Goal: Information Seeking & Learning: Find specific fact

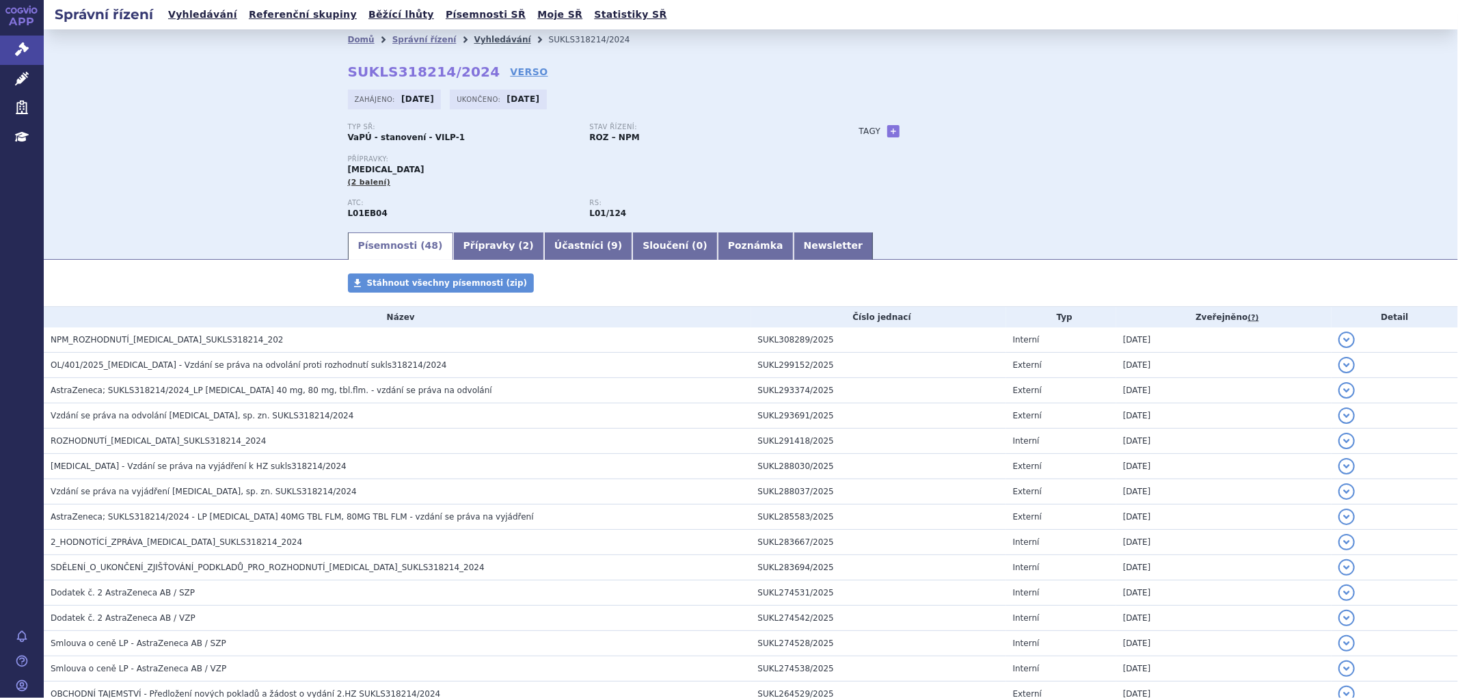
click at [474, 44] on link "Vyhledávání" at bounding box center [502, 40] width 57 height 10
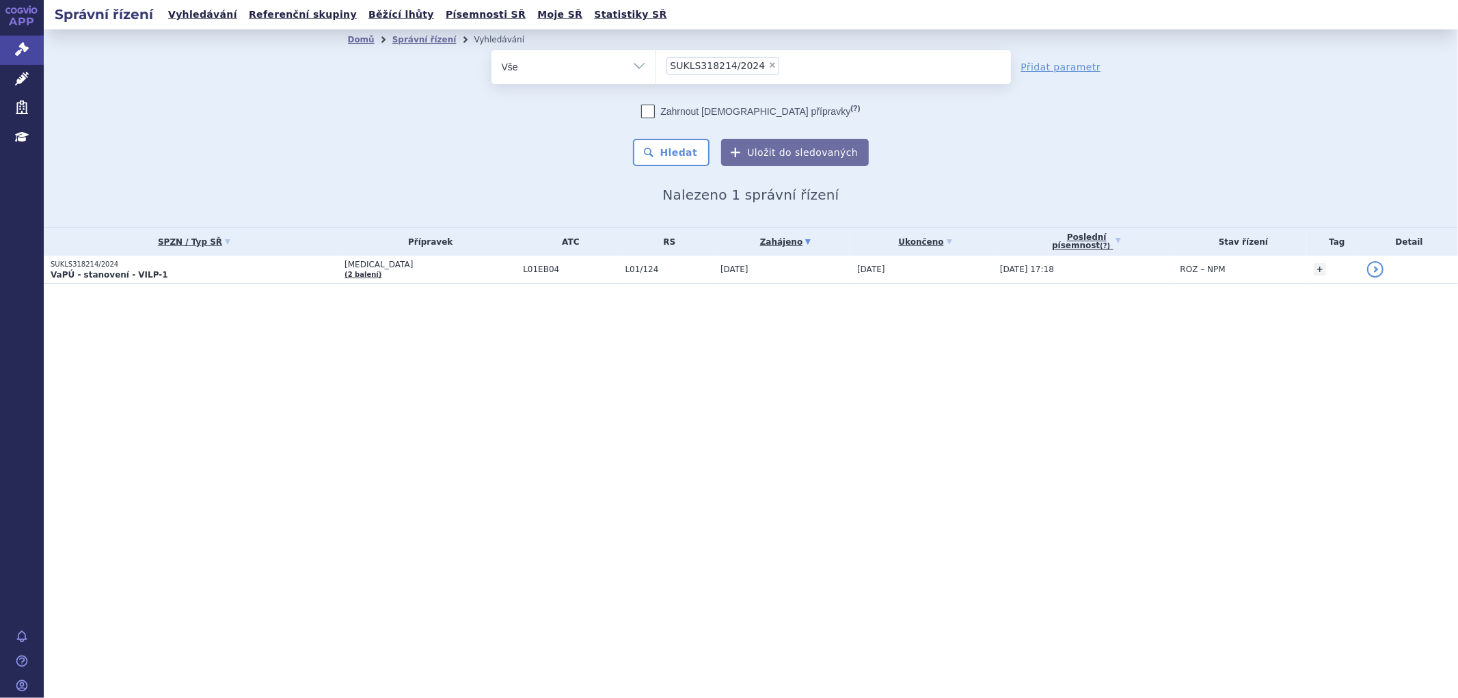
click at [768, 62] on span "×" at bounding box center [772, 65] width 8 height 8
click at [656, 62] on select "SUKLS318214/2024" at bounding box center [655, 66] width 1 height 34
select select
type input "SUKLS319770/2025"
click at [656, 67] on select "SUKLS318214/2024" at bounding box center [655, 66] width 1 height 34
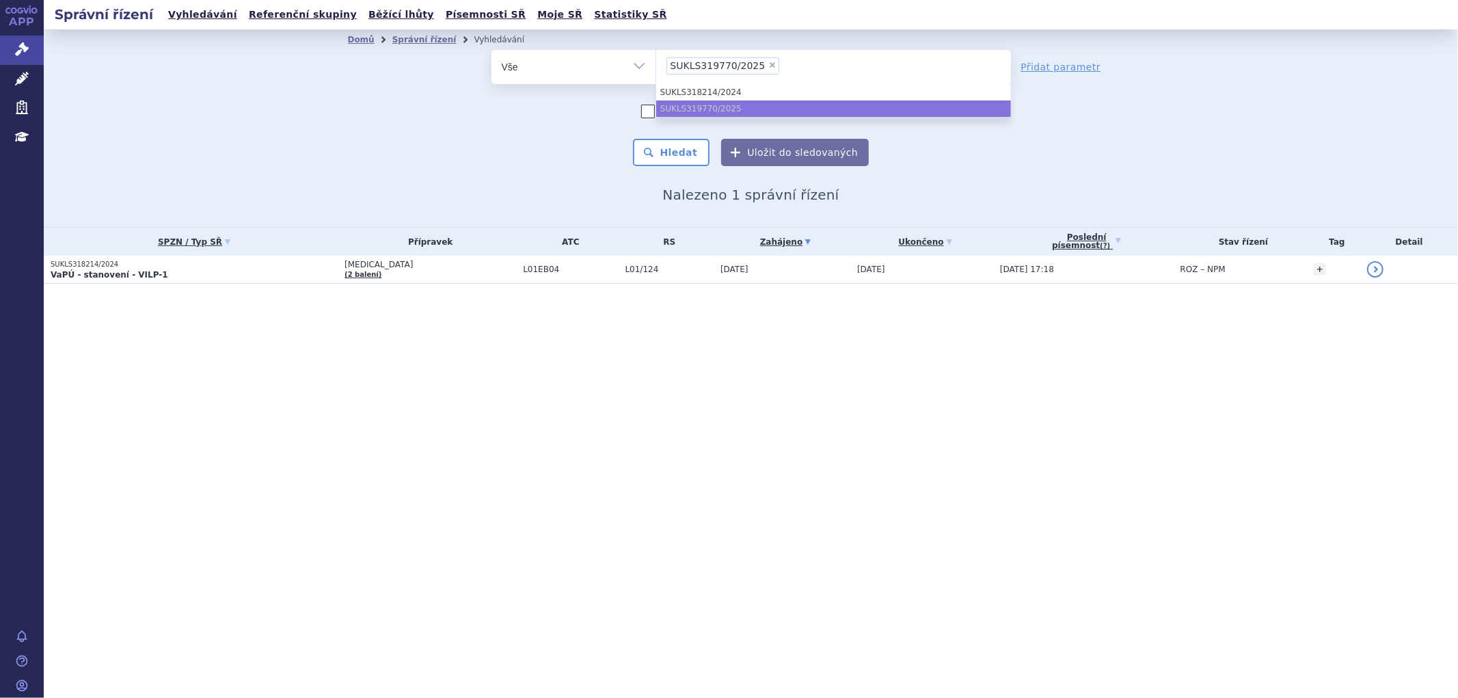
select select "SUKLS319770/2025"
type input "SUKLS319770/2025"
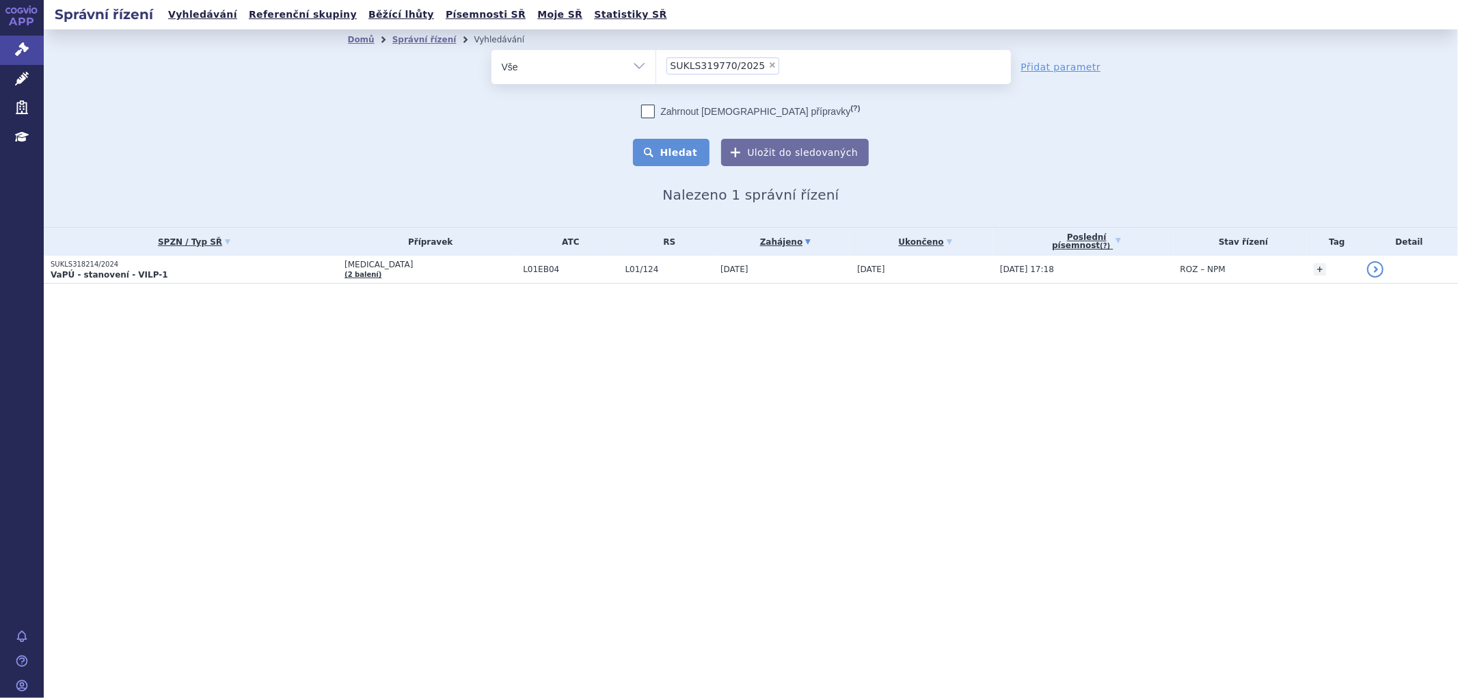
click at [683, 151] on button "Hledat" at bounding box center [671, 152] width 77 height 27
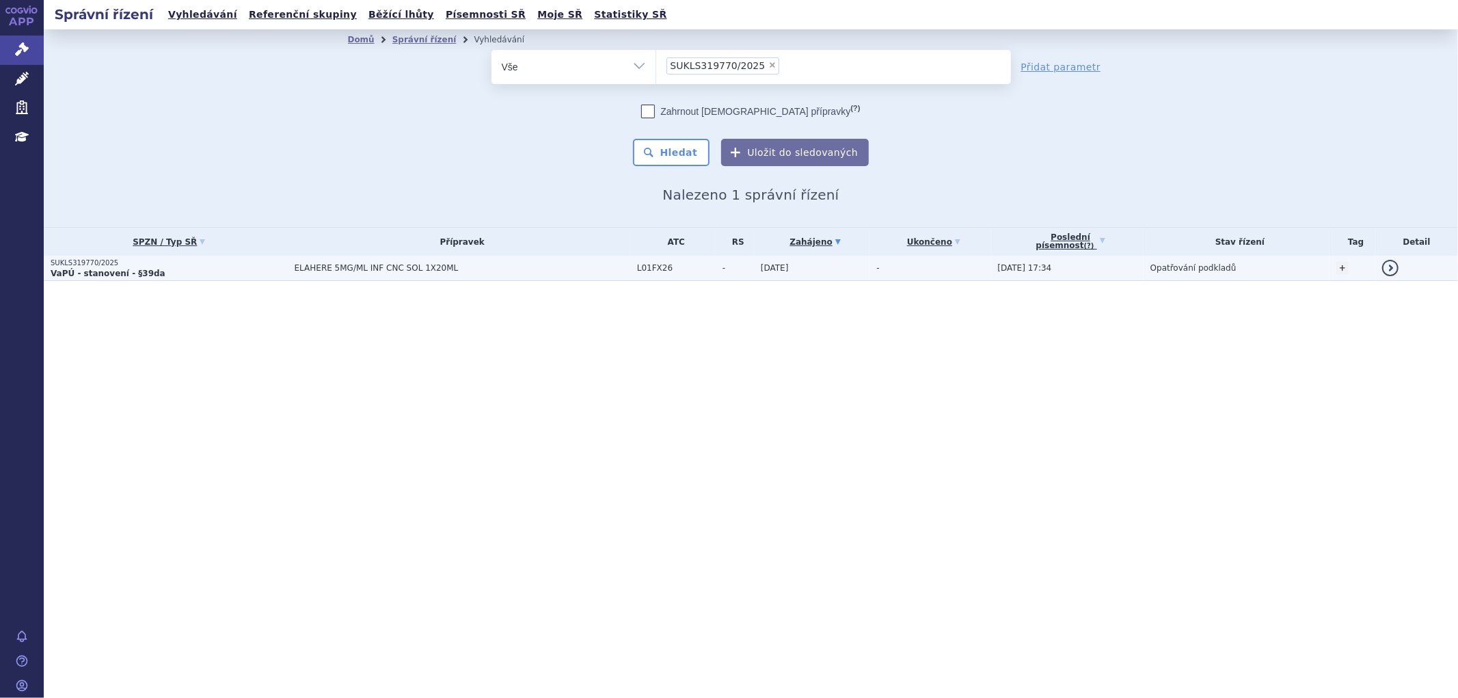
click at [532, 273] on td "ELAHERE 5MG/ML INF CNC SOL 1X20ML" at bounding box center [459, 268] width 342 height 25
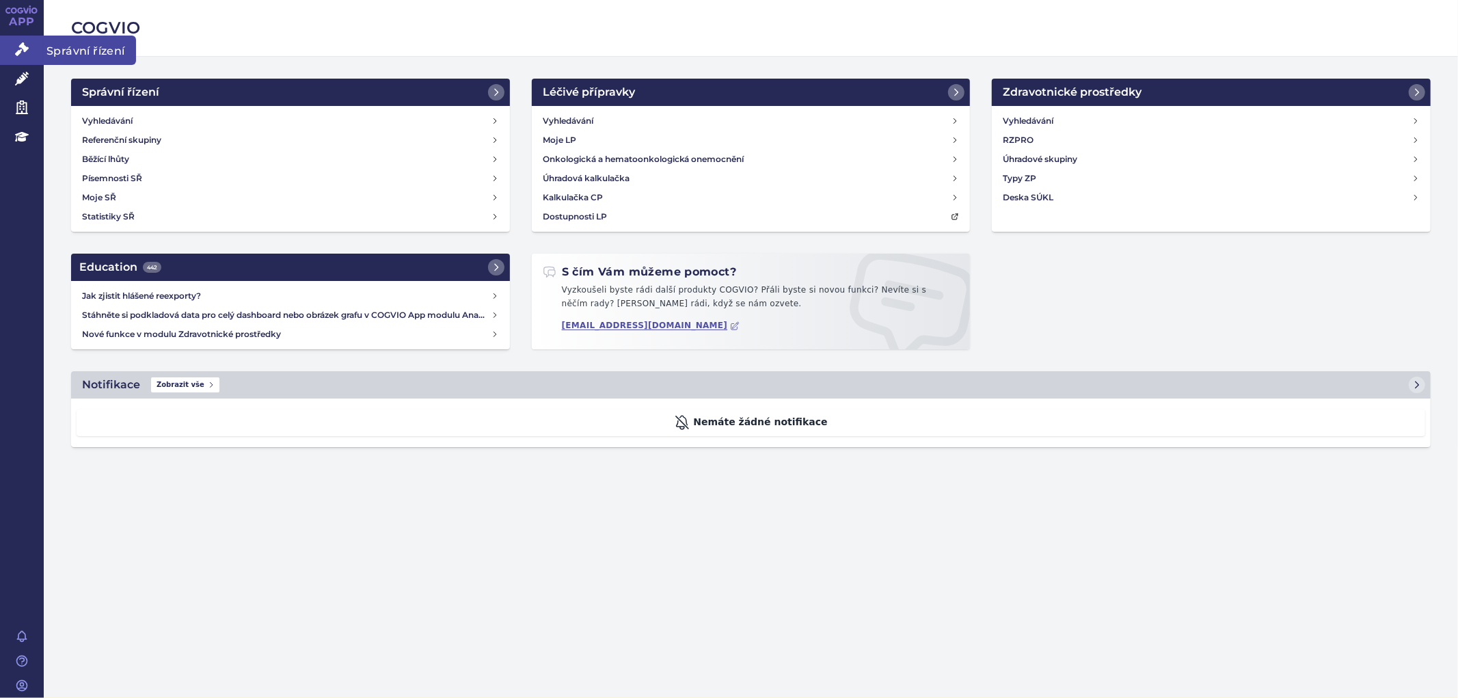
click at [14, 46] on link "Správní řízení" at bounding box center [22, 50] width 44 height 29
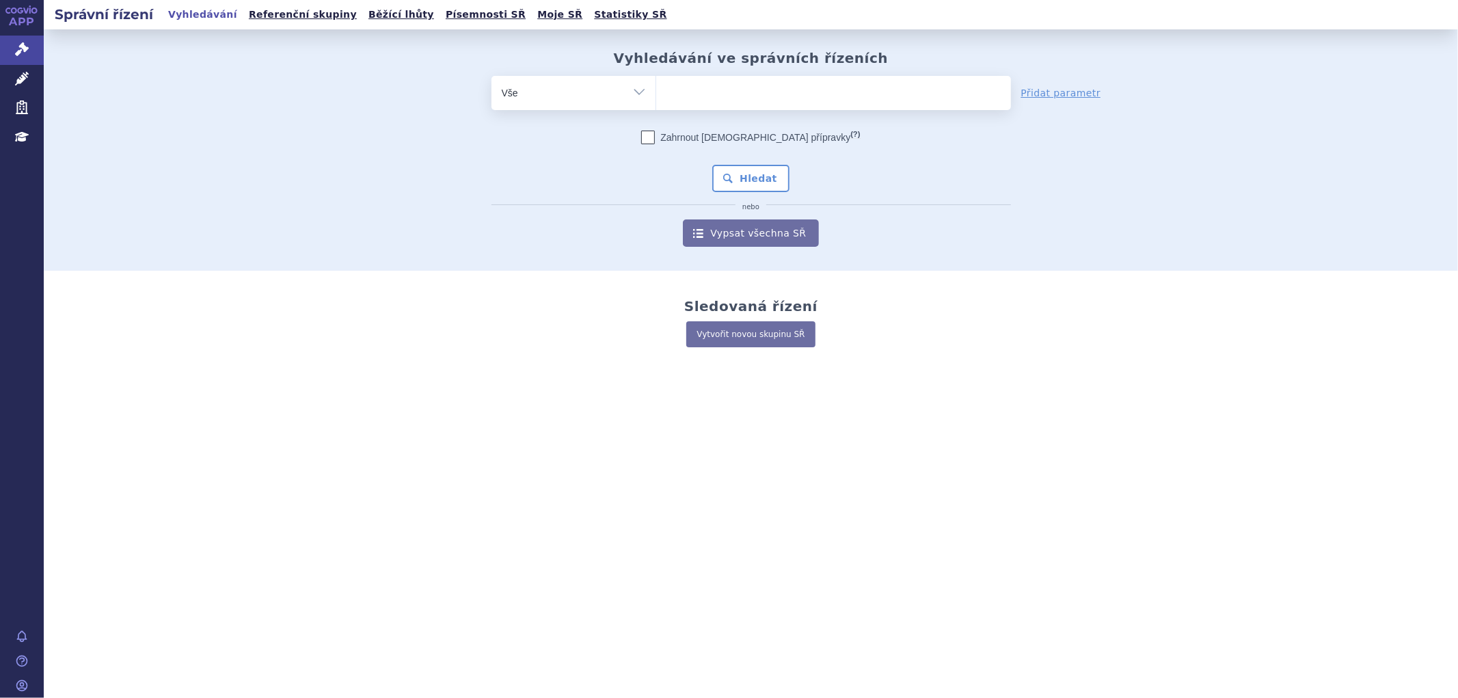
click at [732, 83] on ul at bounding box center [833, 90] width 355 height 29
click at [656, 83] on select at bounding box center [655, 92] width 1 height 34
click at [727, 94] on ul at bounding box center [833, 90] width 355 height 29
click at [656, 94] on select at bounding box center [655, 92] width 1 height 34
drag, startPoint x: 693, startPoint y: 106, endPoint x: 683, endPoint y: 109, distance: 10.2
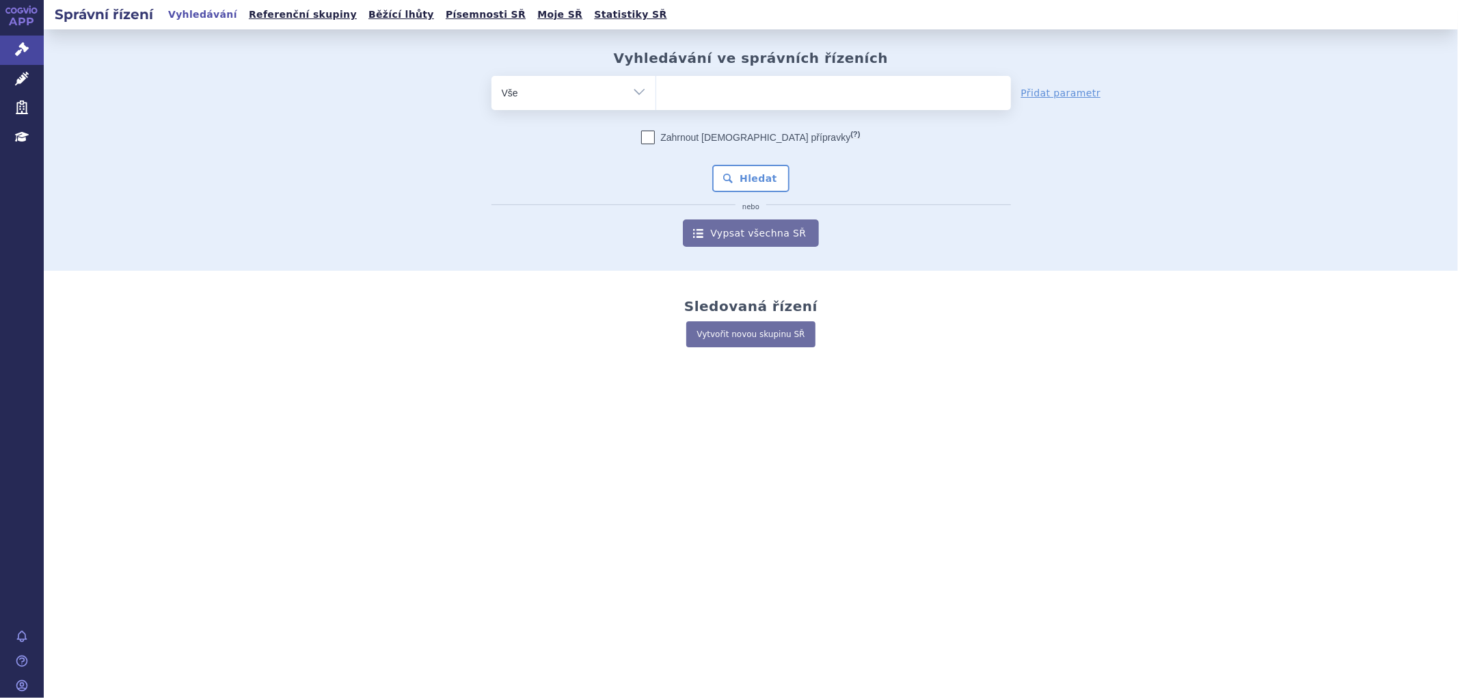
click at [690, 109] on span at bounding box center [833, 93] width 355 height 34
click at [656, 109] on select at bounding box center [655, 92] width 1 height 34
paste input "SUKLS320209/2025"
type input "SUKLS320209/2025"
select select "SUKLS320209/2025"
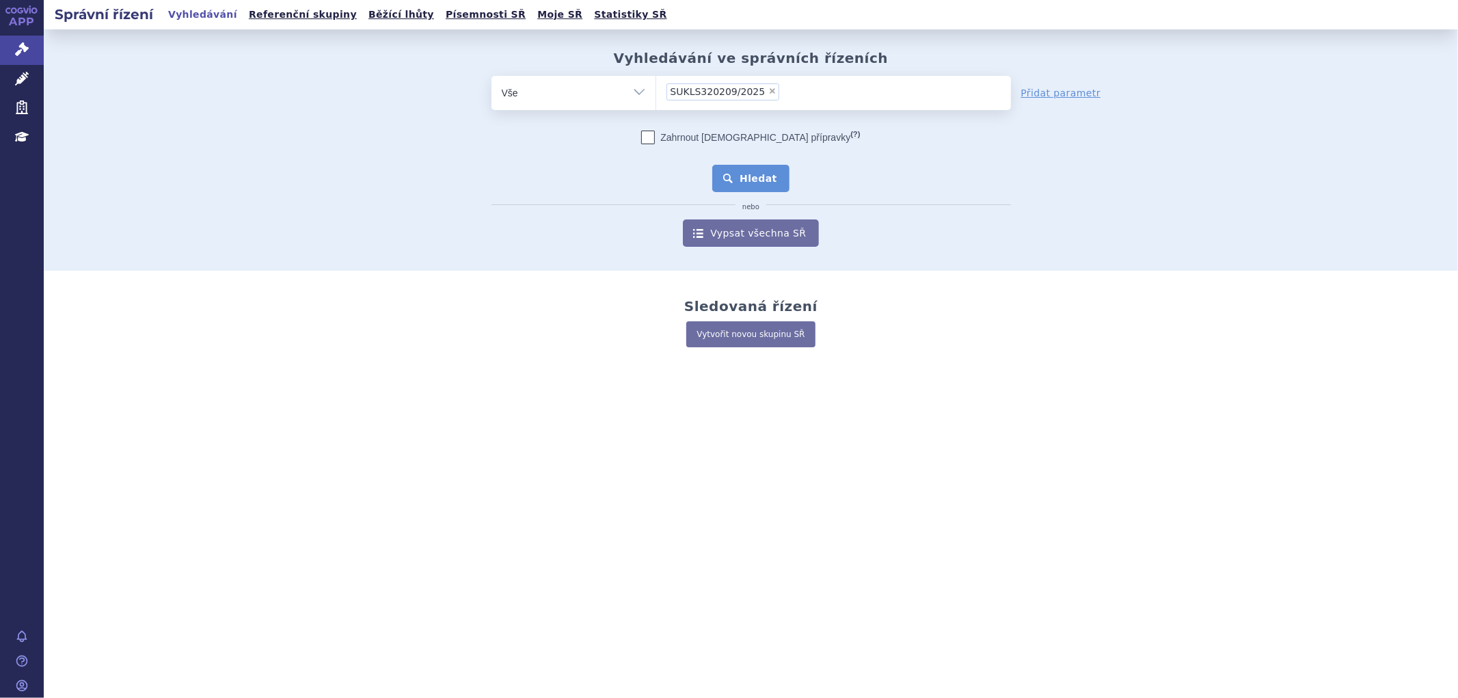
click at [750, 170] on button "Hledat" at bounding box center [750, 178] width 77 height 27
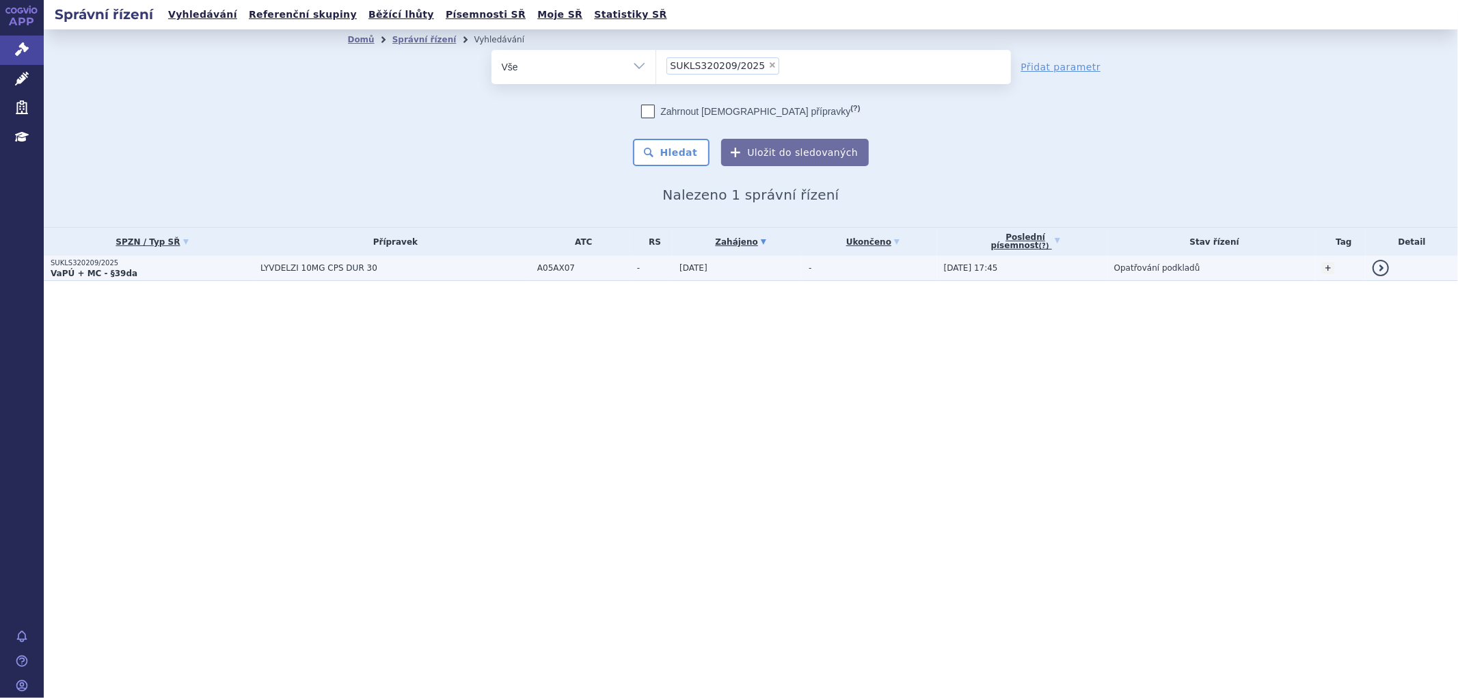
click at [371, 264] on span "LYVDELZI 10MG CPS DUR 30" at bounding box center [395, 268] width 270 height 10
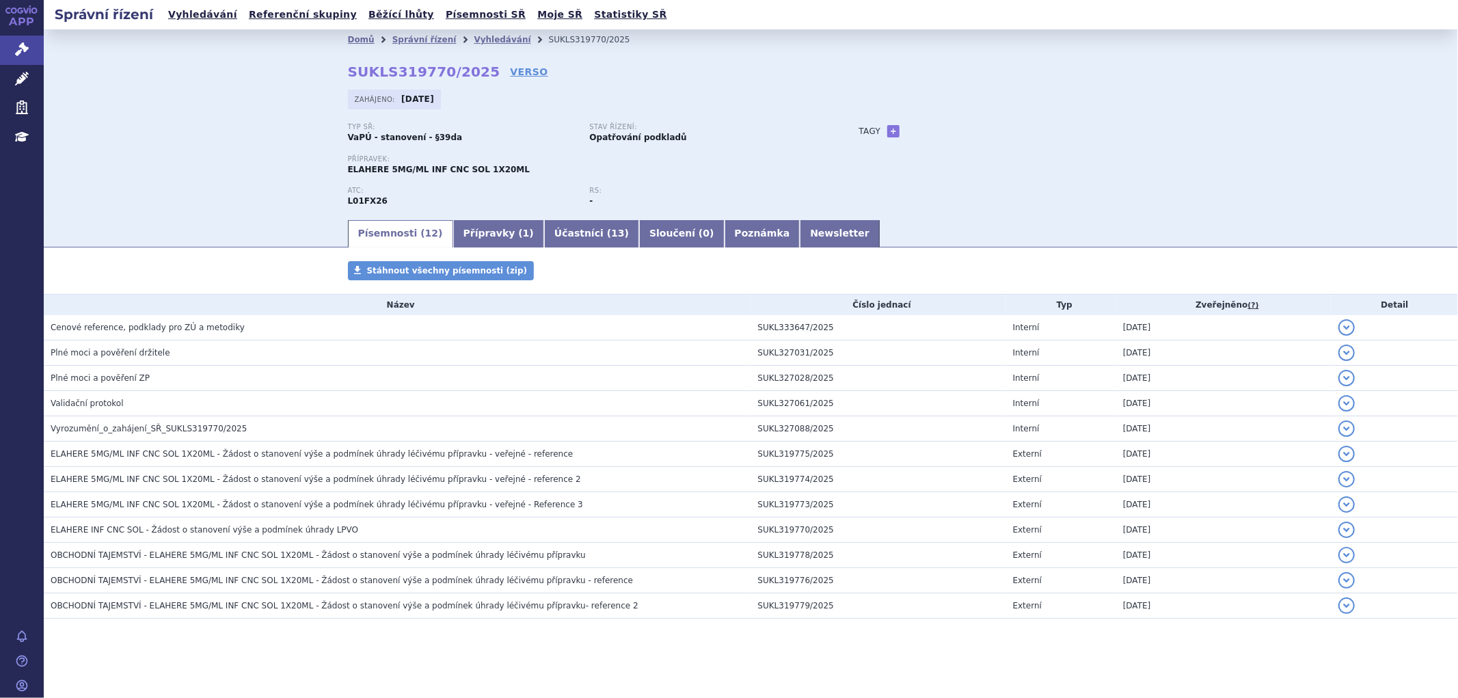
click at [485, 231] on link "Přípravky ( 1 )" at bounding box center [498, 233] width 91 height 27
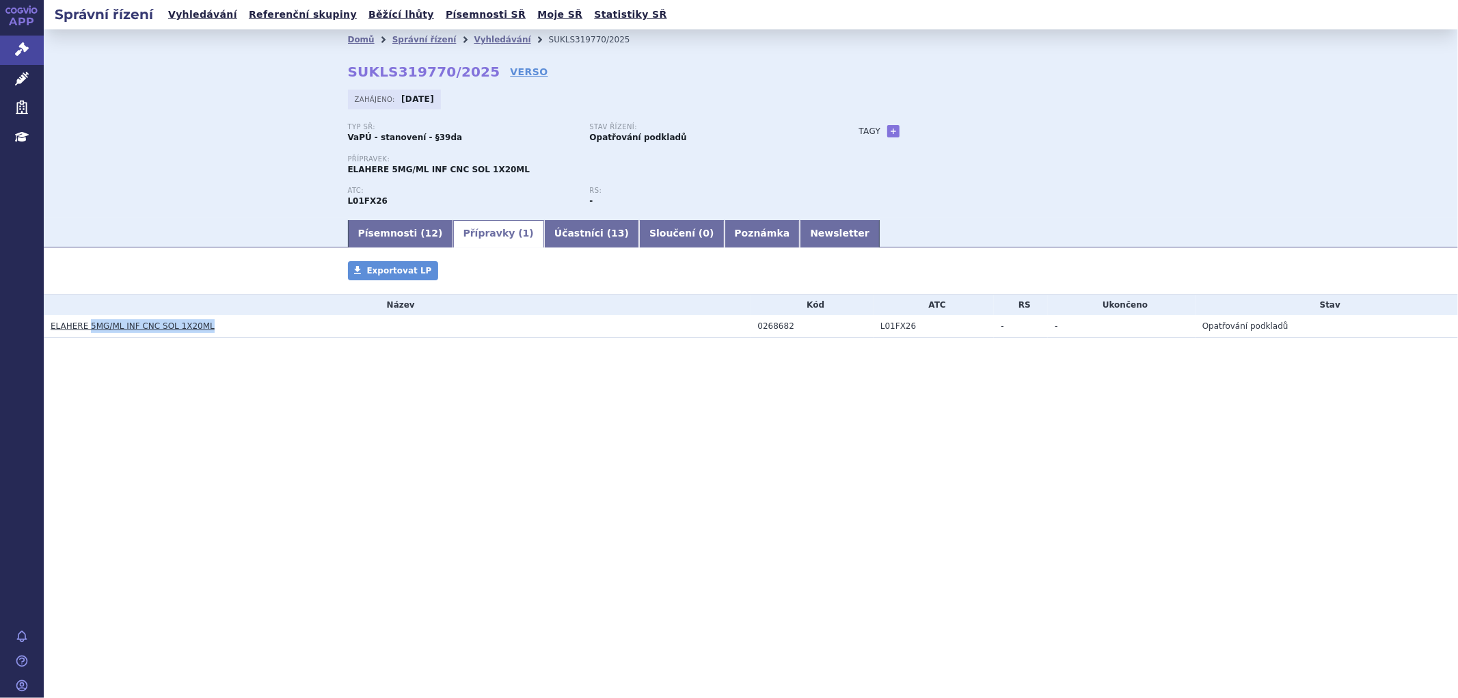
drag, startPoint x: 201, startPoint y: 327, endPoint x: 84, endPoint y: 331, distance: 116.9
click at [84, 331] on h3 "ELAHERE 5MG/ML INF CNC SOL 1X20ML" at bounding box center [401, 326] width 701 height 14
copy link "5MG/ML INF CNC SOL 1X20ML"
drag, startPoint x: 787, startPoint y: 325, endPoint x: 757, endPoint y: 329, distance: 30.3
click at [758, 329] on div "0268682" at bounding box center [816, 326] width 116 height 10
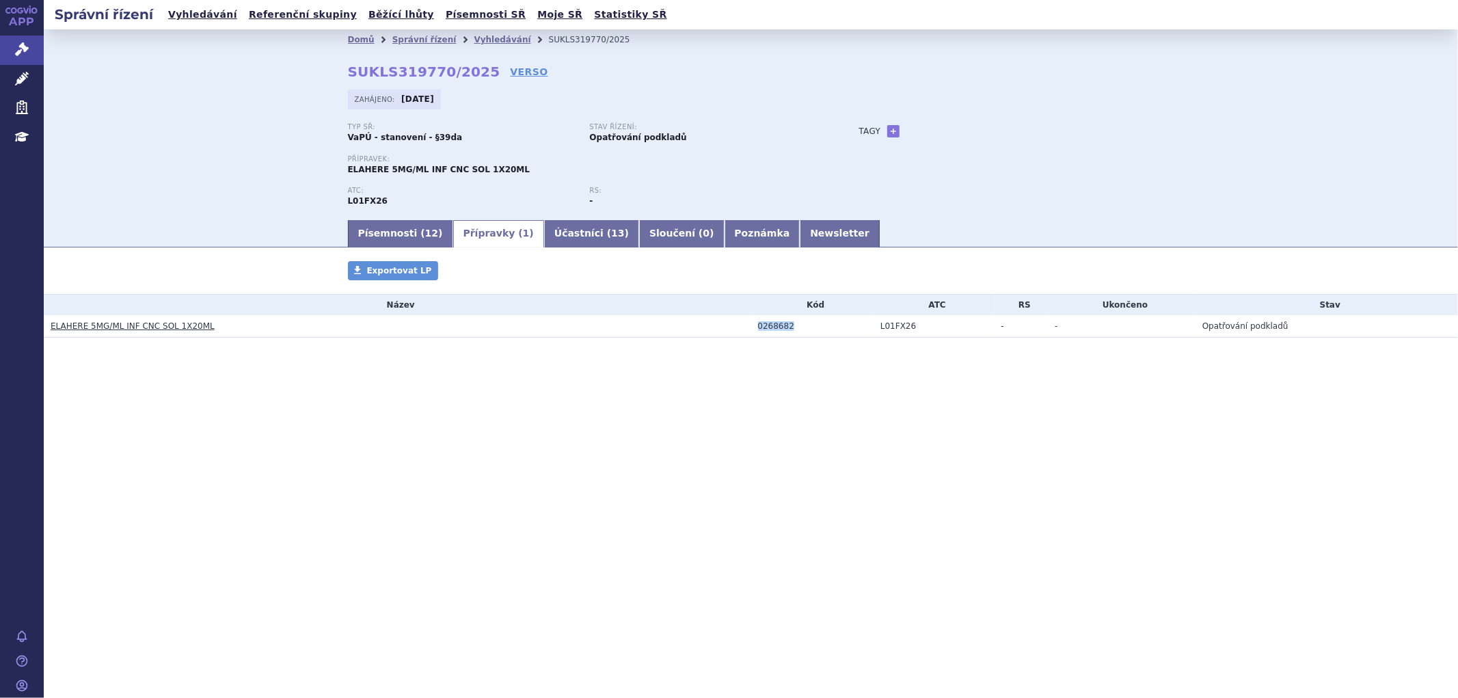
copy div "0268682"
click at [474, 36] on link "Vyhledávání" at bounding box center [502, 40] width 57 height 10
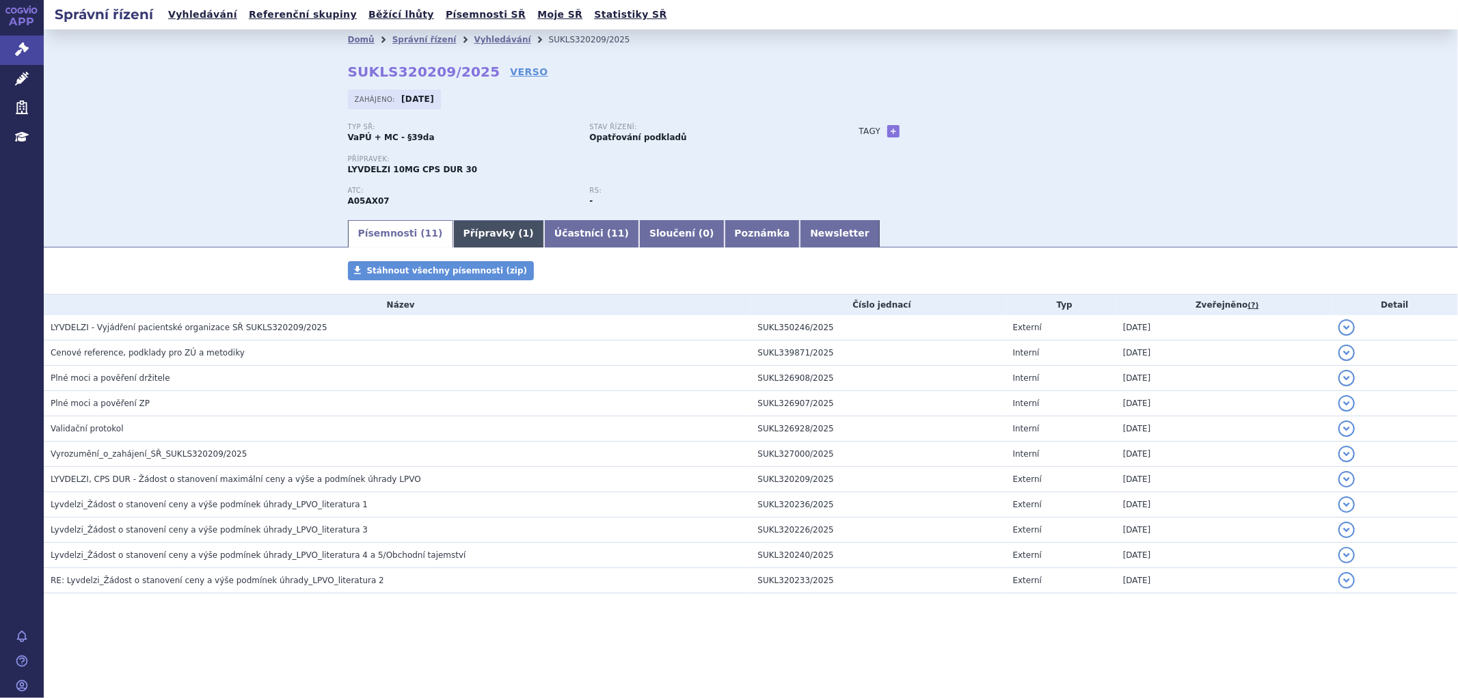
click at [477, 233] on link "Přípravky ( 1 )" at bounding box center [498, 233] width 91 height 27
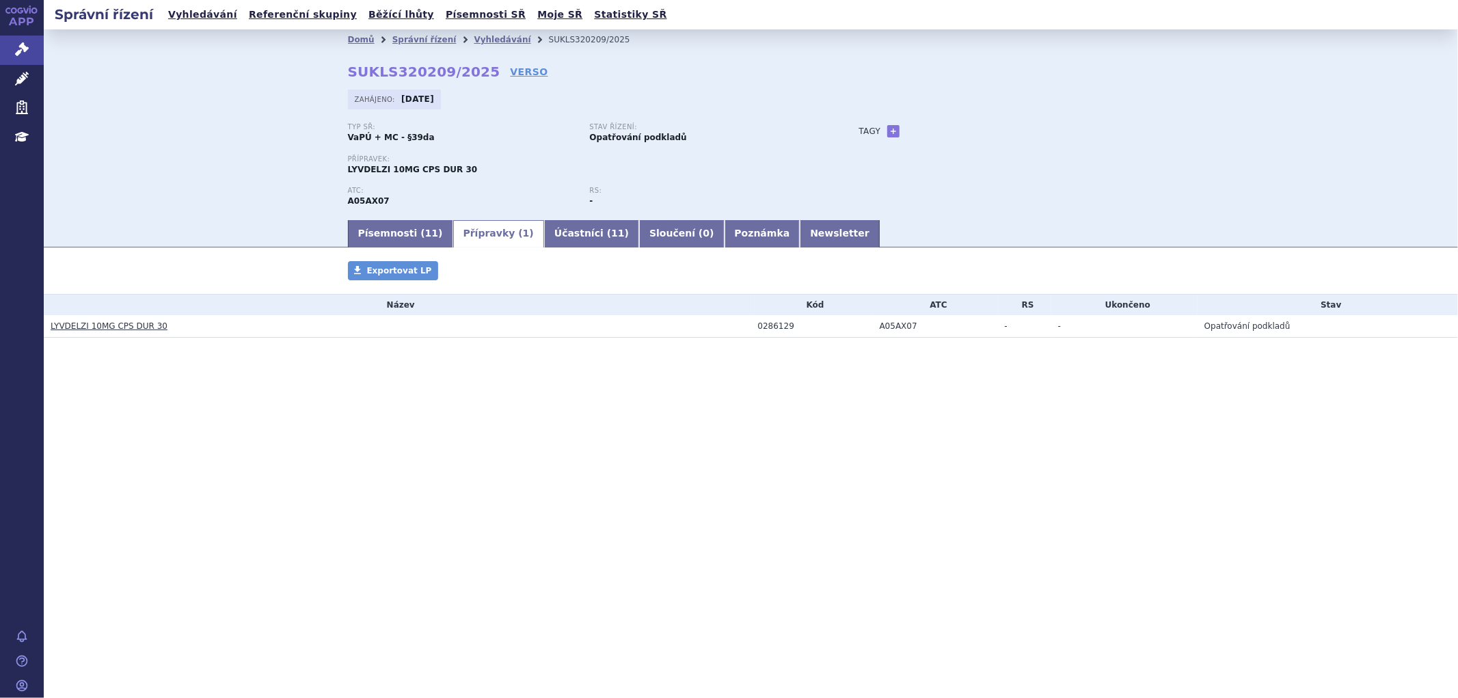
click at [124, 329] on h3 "LYVDELZI 10MG CPS DUR 30" at bounding box center [401, 326] width 701 height 14
click at [161, 328] on h3 "LYVDELZI 10MG CPS DUR 30" at bounding box center [401, 326] width 701 height 14
drag, startPoint x: 174, startPoint y: 329, endPoint x: 89, endPoint y: 330, distance: 85.4
click at [89, 330] on h3 "LYVDELZI 10MG CPS DUR 30" at bounding box center [401, 326] width 701 height 14
copy link "10MG CPS DUR 30"
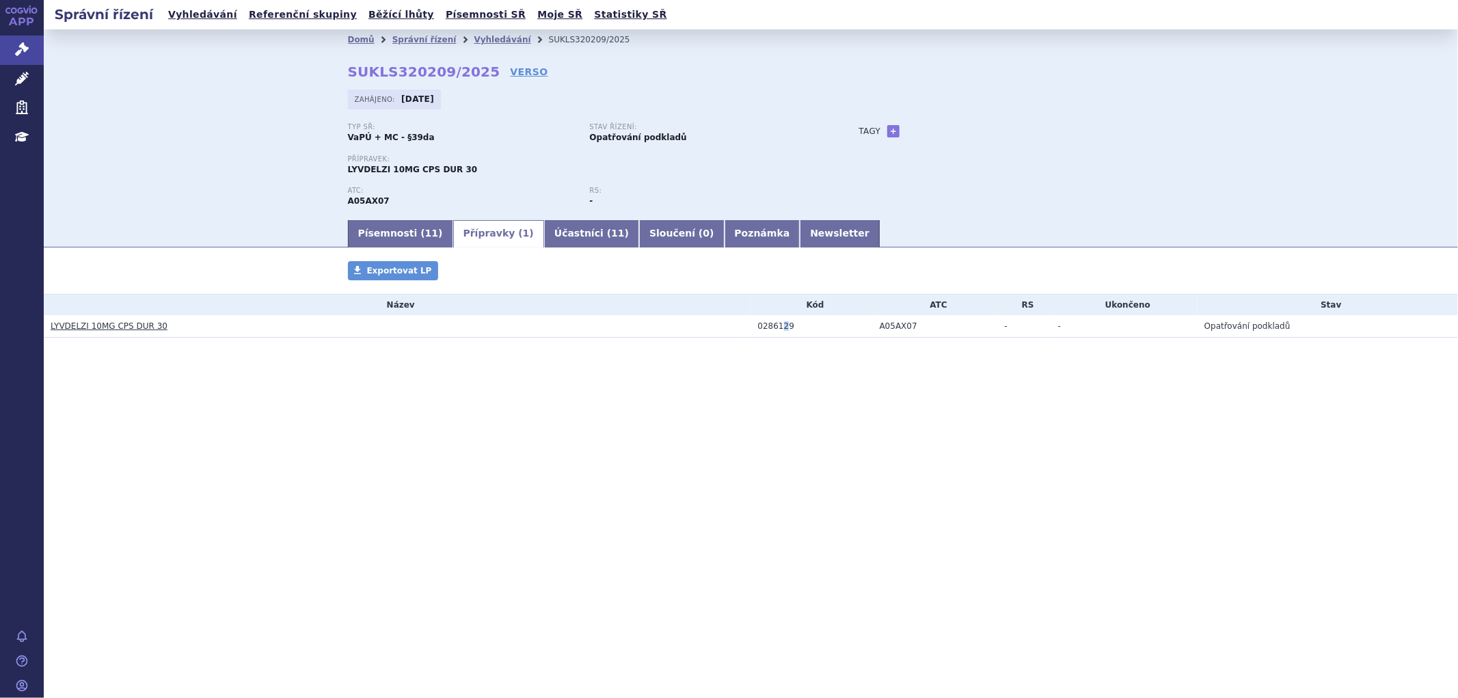
click at [783, 329] on div "0286129" at bounding box center [815, 326] width 115 height 10
drag, startPoint x: 791, startPoint y: 329, endPoint x: 745, endPoint y: 329, distance: 45.8
click at [745, 329] on tr "LYVDELZI 10MG CPS DUR 30 0286129 A05AX07 - - Opatřování podkladů" at bounding box center [751, 326] width 1414 height 23
copy tr "0286129"
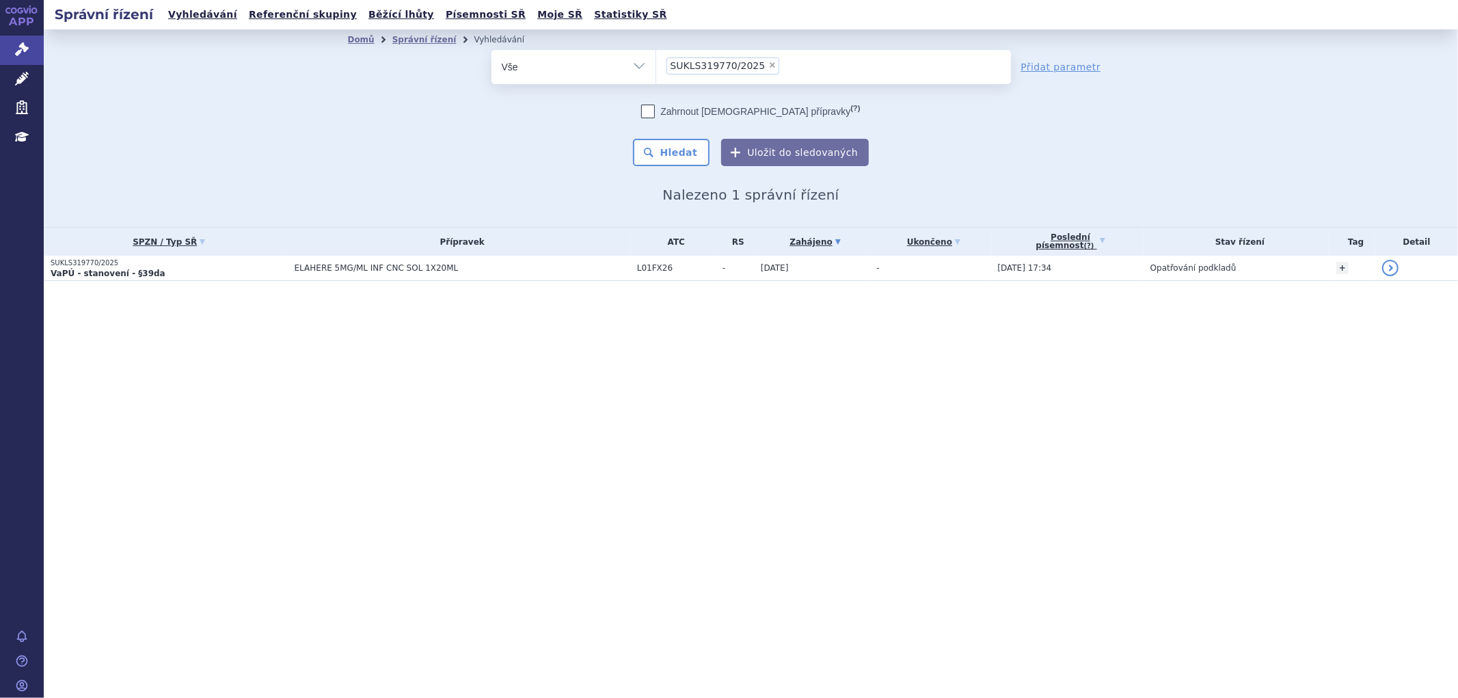
click at [768, 63] on span "×" at bounding box center [772, 65] width 8 height 8
click at [656, 63] on select "SUKLS319770/2025" at bounding box center [655, 66] width 1 height 34
select select
type input "SUKLS114552/2025"
select select "SUKLS114552/2025"
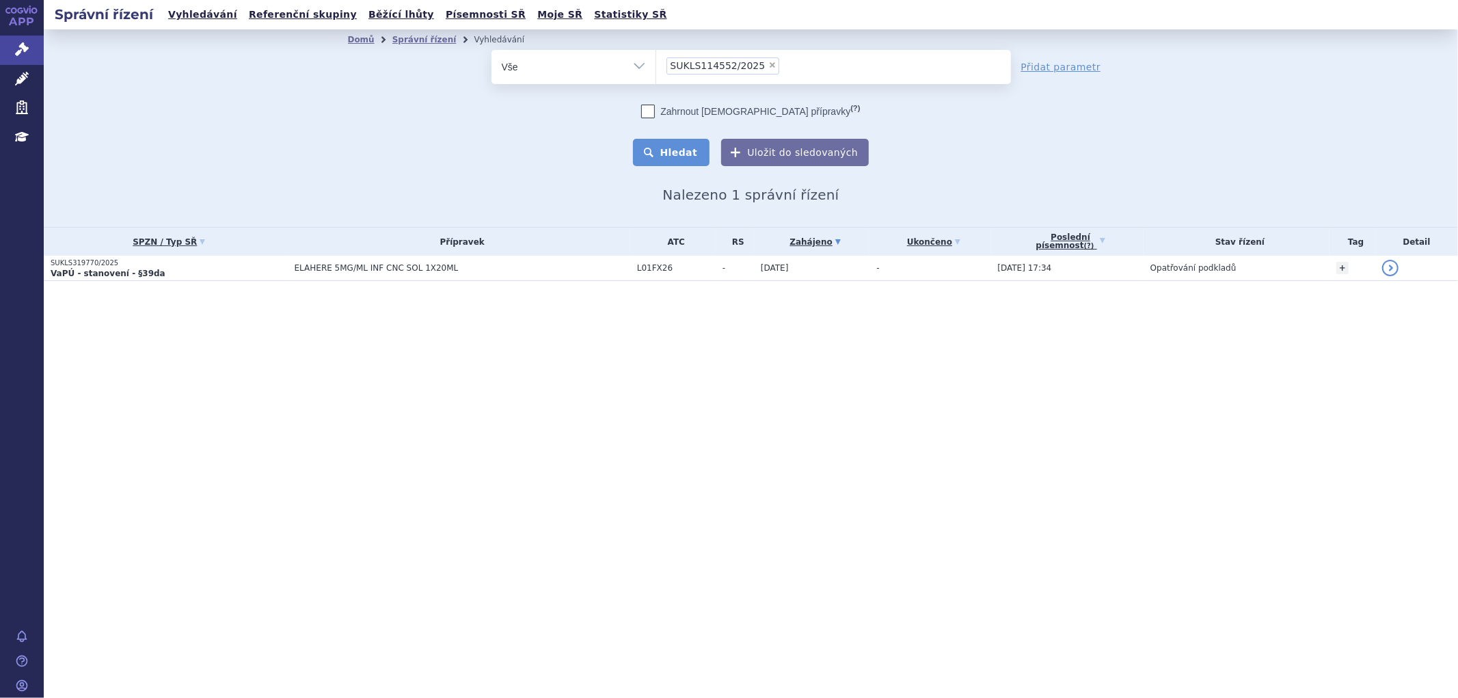
click at [688, 157] on button "Hledat" at bounding box center [671, 152] width 77 height 27
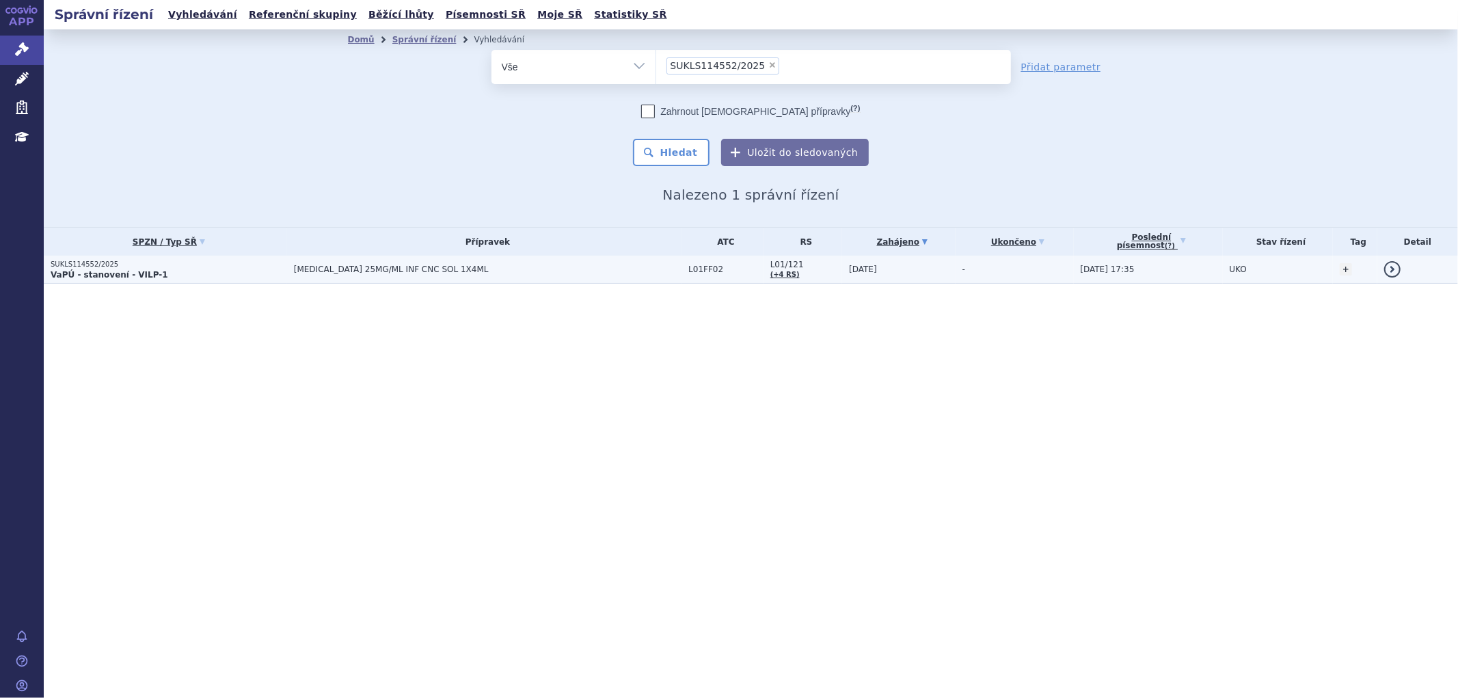
click at [521, 265] on span "[MEDICAL_DATA] 25MG/ML INF CNC SOL 1X4ML" at bounding box center [465, 270] width 342 height 10
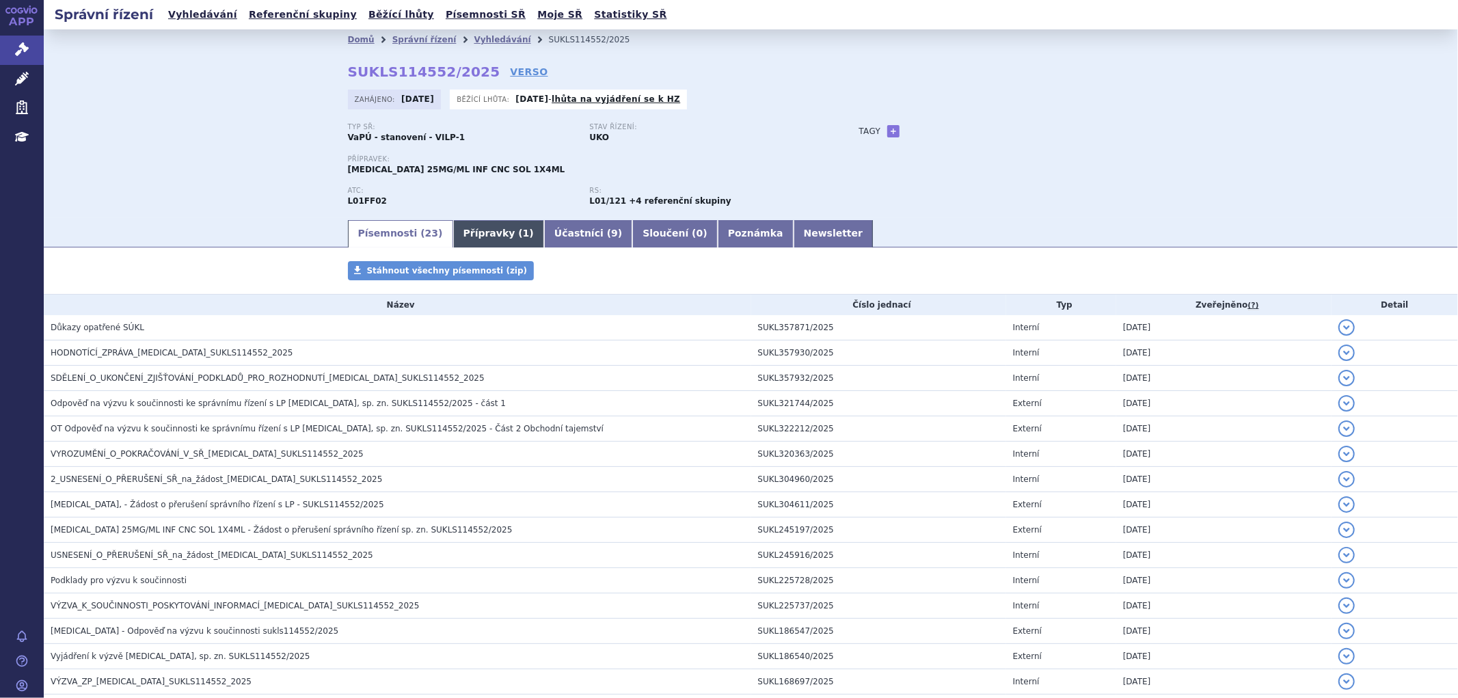
click at [468, 232] on link "Přípravky ( 1 )" at bounding box center [498, 233] width 91 height 27
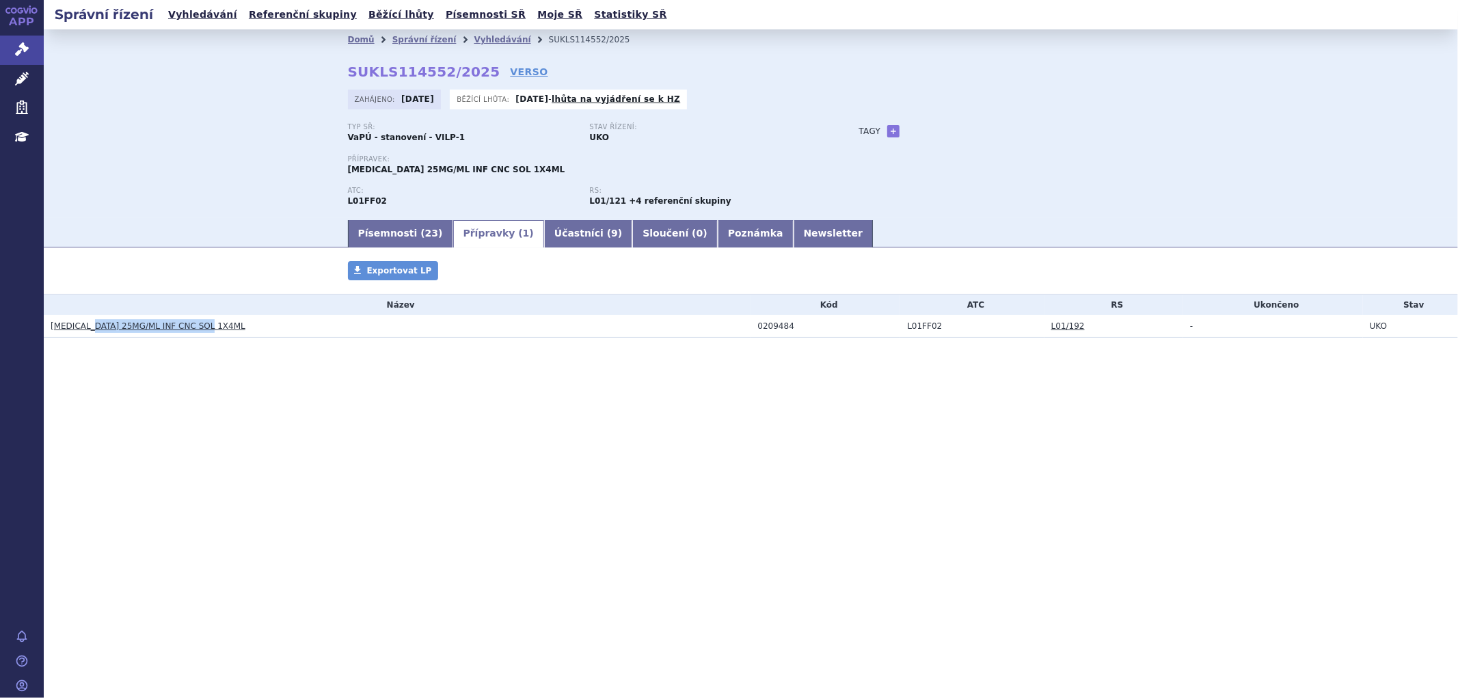
drag, startPoint x: 215, startPoint y: 331, endPoint x: 92, endPoint y: 338, distance: 123.3
click at [92, 338] on td "[MEDICAL_DATA] 25MG/ML INF CNC SOL 1X4ML" at bounding box center [397, 326] width 707 height 23
copy link "25MG/ML INF CNC SOL 1X4ML"
drag, startPoint x: 804, startPoint y: 329, endPoint x: 794, endPoint y: 324, distance: 11.6
click at [804, 328] on div "0209484" at bounding box center [829, 326] width 143 height 10
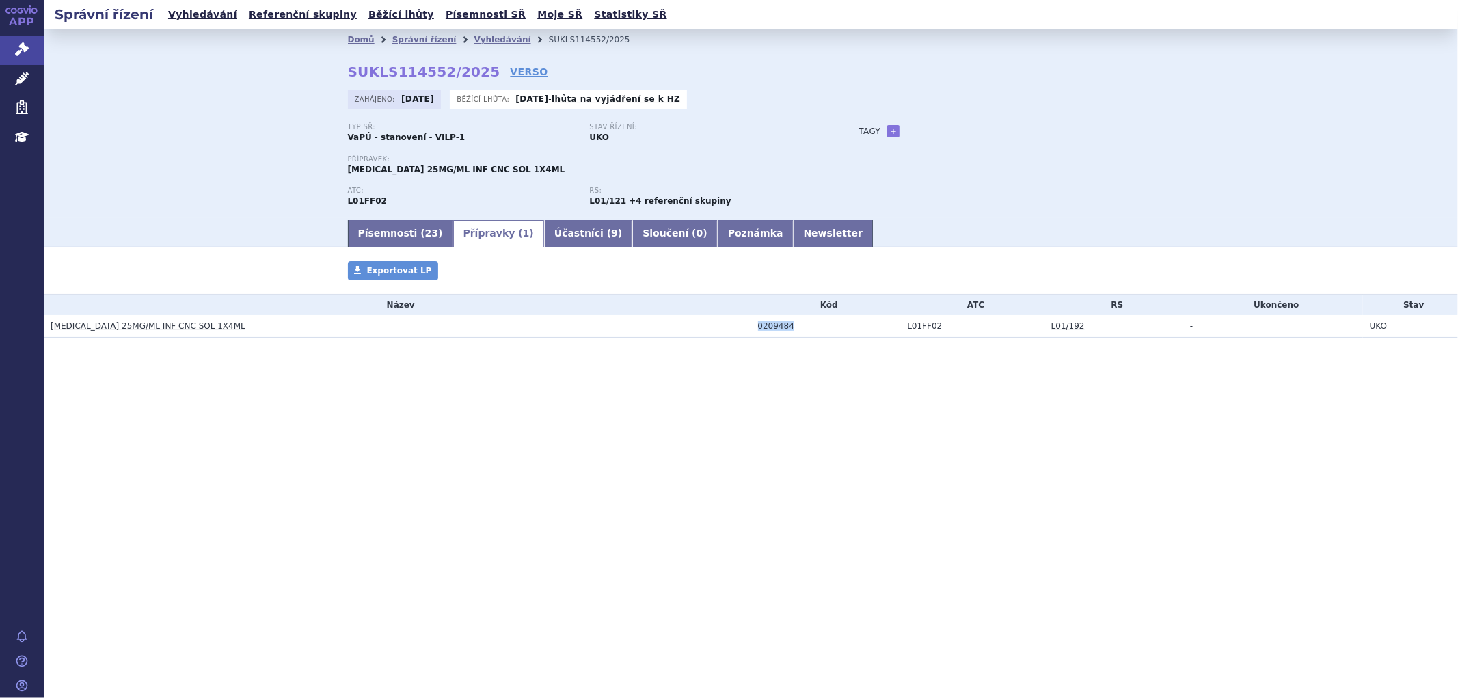
drag, startPoint x: 794, startPoint y: 323, endPoint x: 755, endPoint y: 331, distance: 39.7
click at [755, 331] on td "0209484" at bounding box center [826, 326] width 150 height 23
copy div "0209484"
click at [481, 38] on link "Vyhledávání" at bounding box center [502, 40] width 57 height 10
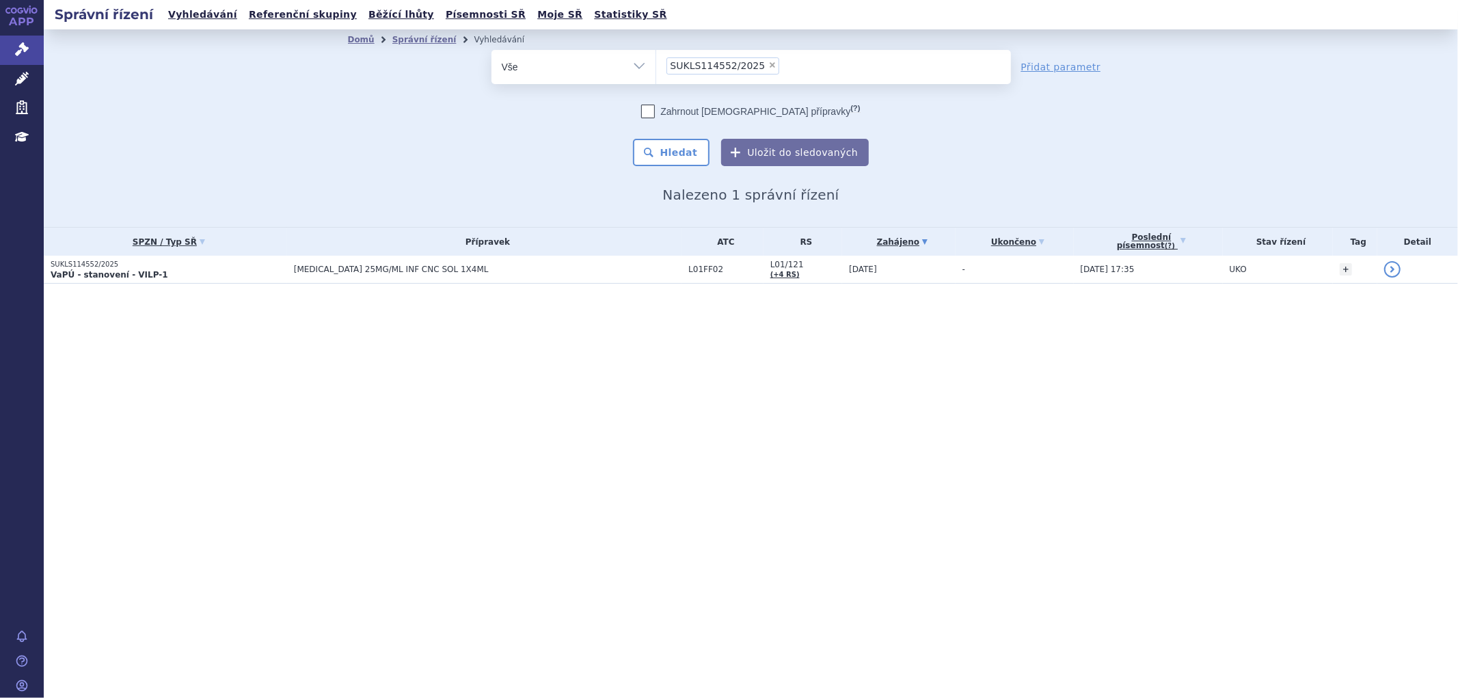
click at [768, 65] on span "×" at bounding box center [772, 65] width 8 height 8
click at [656, 65] on select "SUKLS114552/2025" at bounding box center [655, 66] width 1 height 34
select select
type input "SUKLS234902/2025"
select select "SUKLS234902/2025"
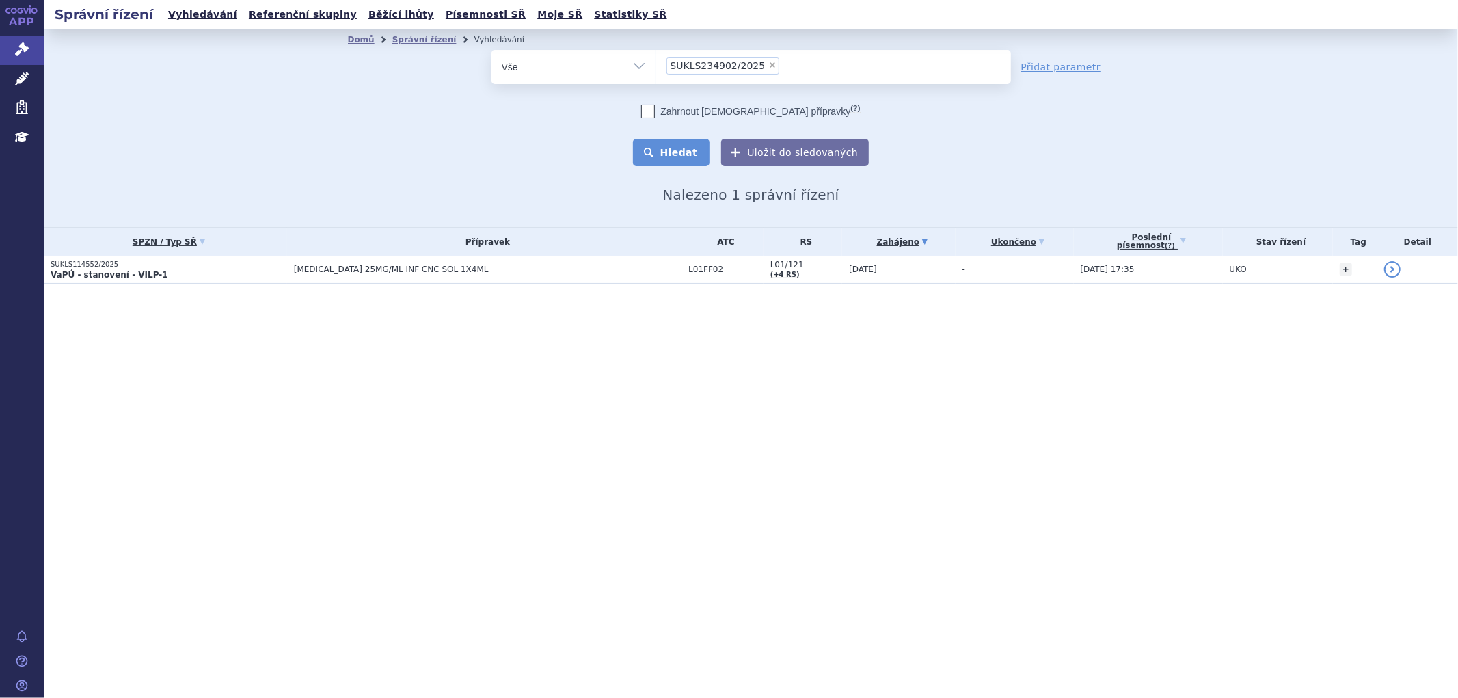
click at [698, 148] on button "Hledat" at bounding box center [671, 152] width 77 height 27
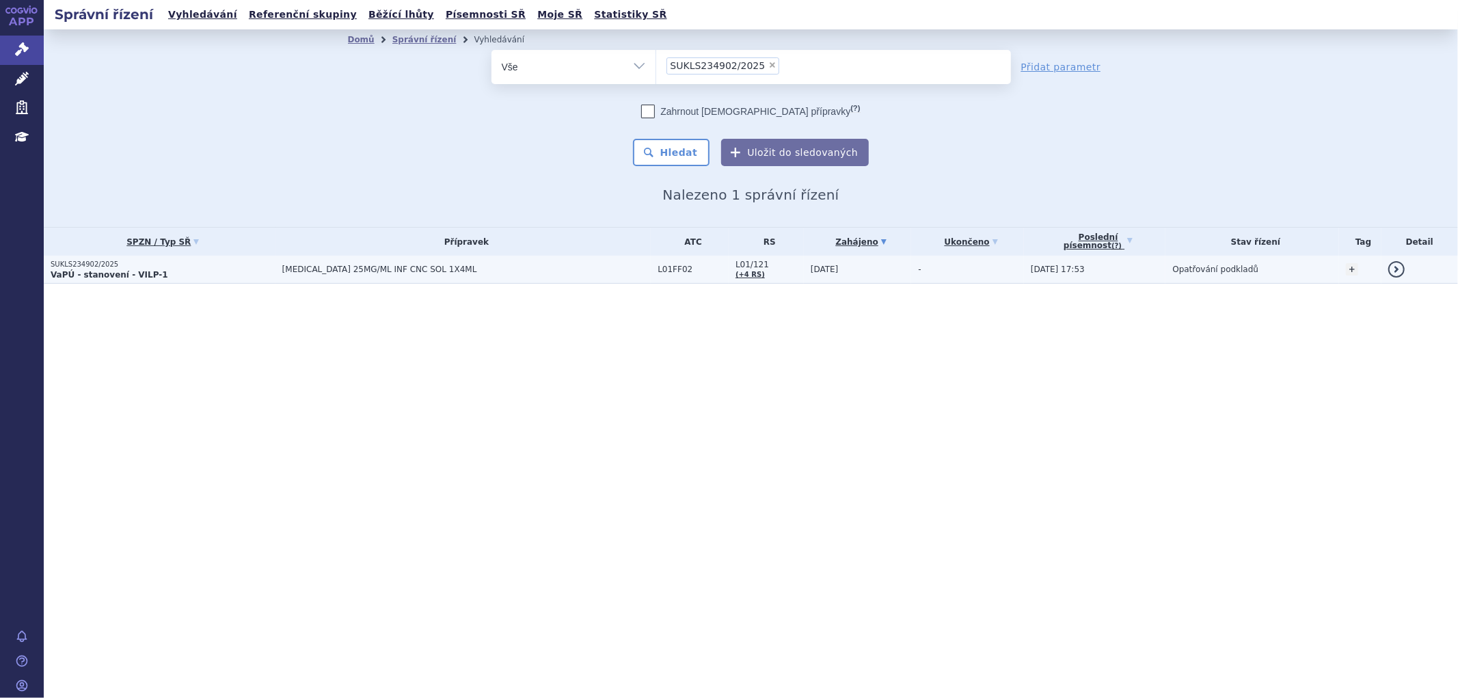
click at [490, 271] on span "[MEDICAL_DATA] 25MG/ML INF CNC SOL 1X4ML" at bounding box center [453, 270] width 342 height 10
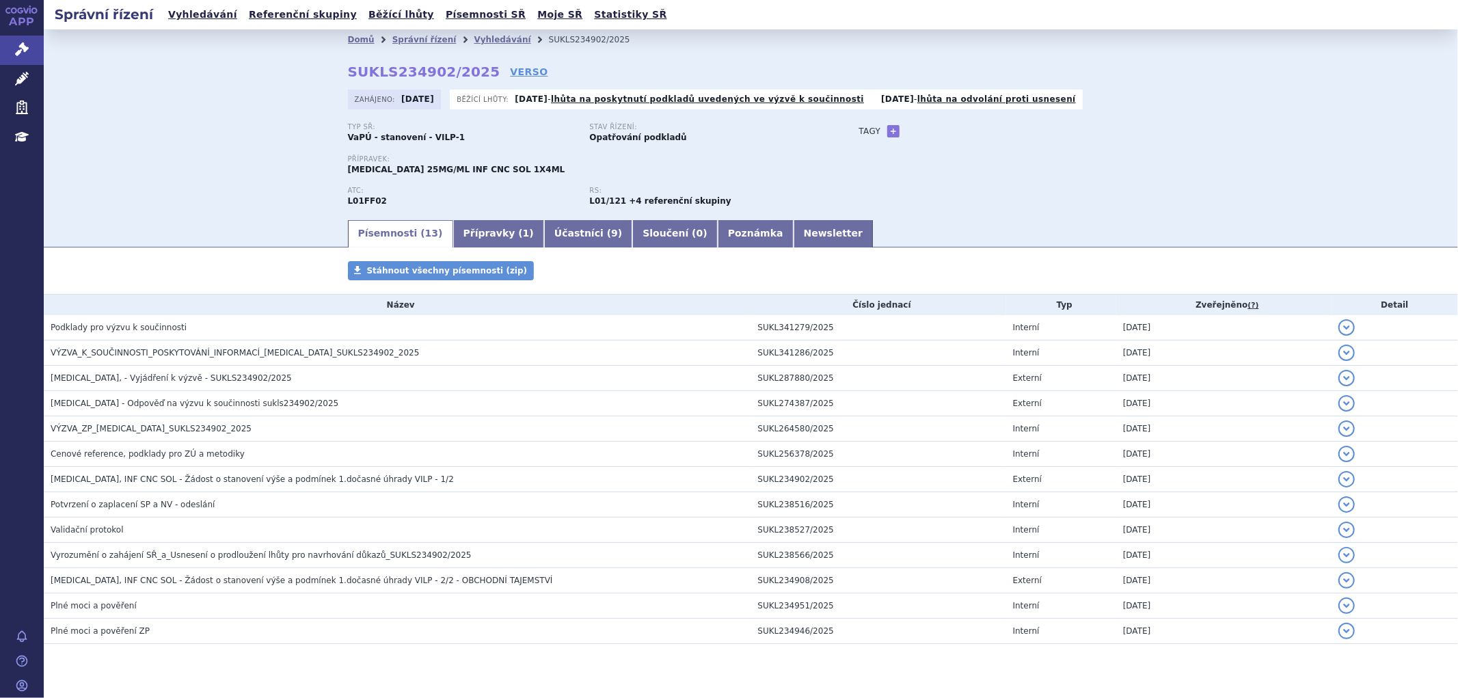
click at [488, 237] on link "Přípravky ( 1 )" at bounding box center [498, 233] width 91 height 27
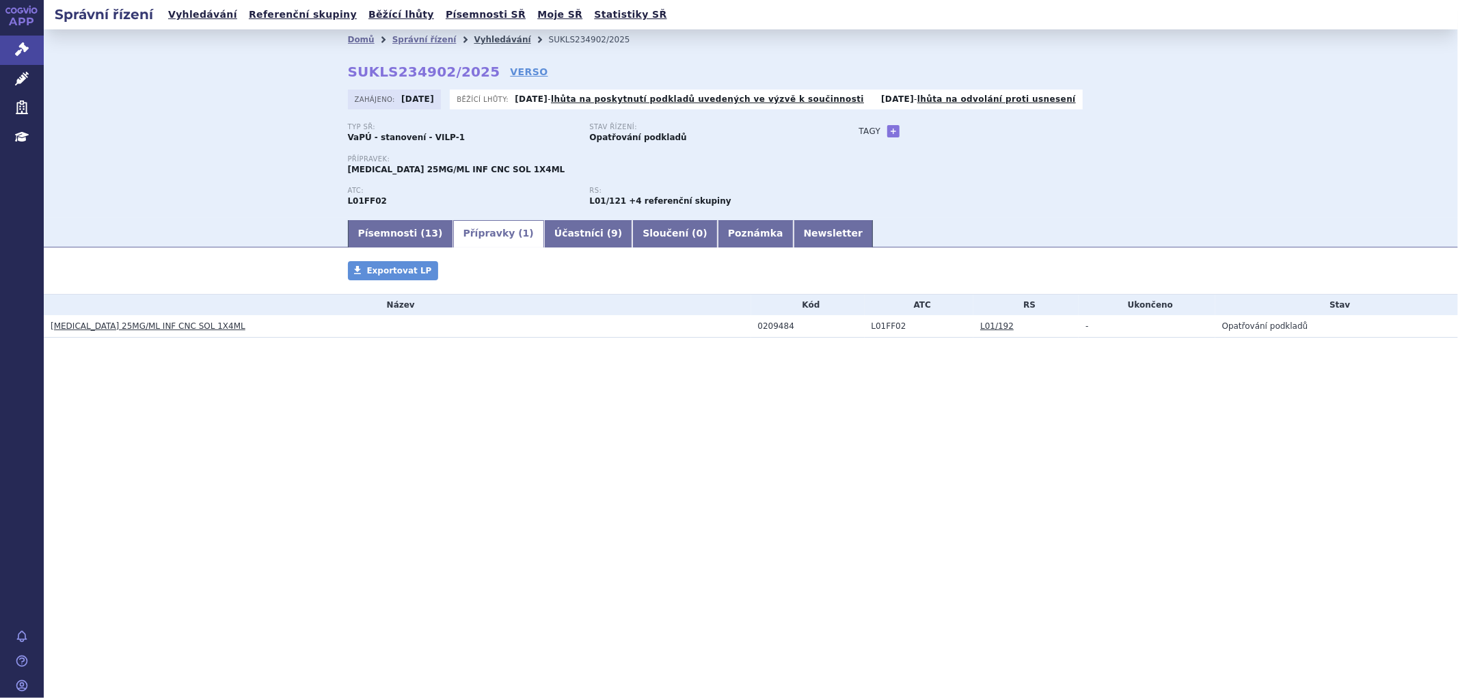
click at [474, 38] on link "Vyhledávání" at bounding box center [502, 40] width 57 height 10
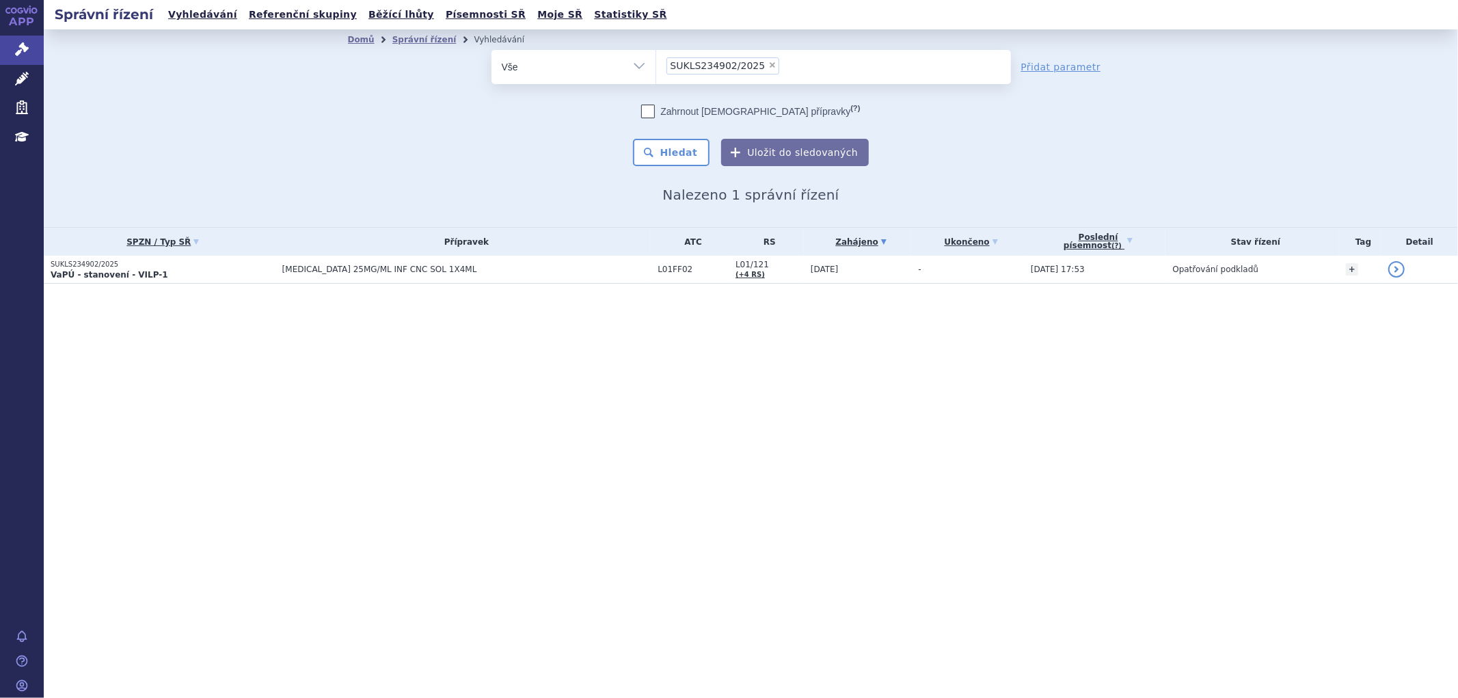
click at [768, 64] on span "×" at bounding box center [772, 65] width 8 height 8
click at [656, 64] on select "SUKLS234902/2025" at bounding box center [655, 66] width 1 height 34
select select
type input "SUKLS192685/2025"
select select "SUKLS192685/2025"
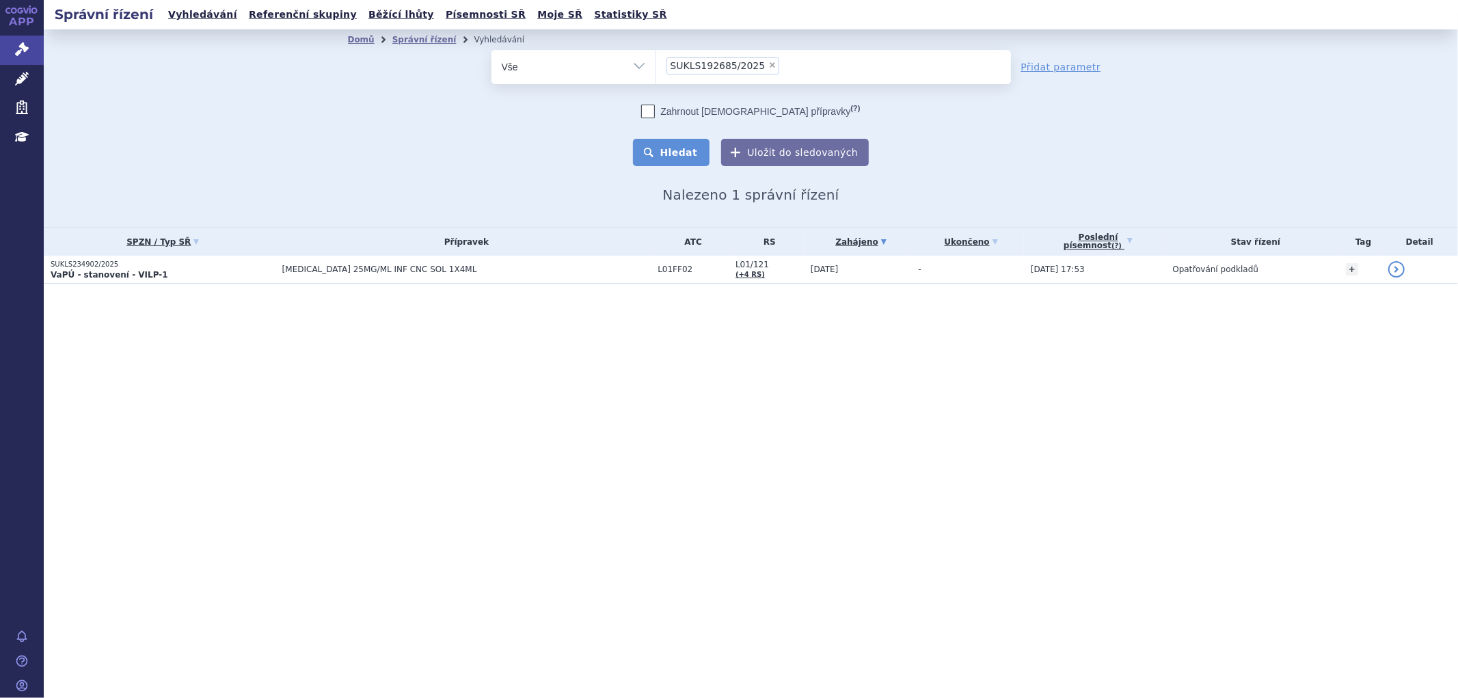
click at [692, 150] on button "Hledat" at bounding box center [671, 152] width 77 height 27
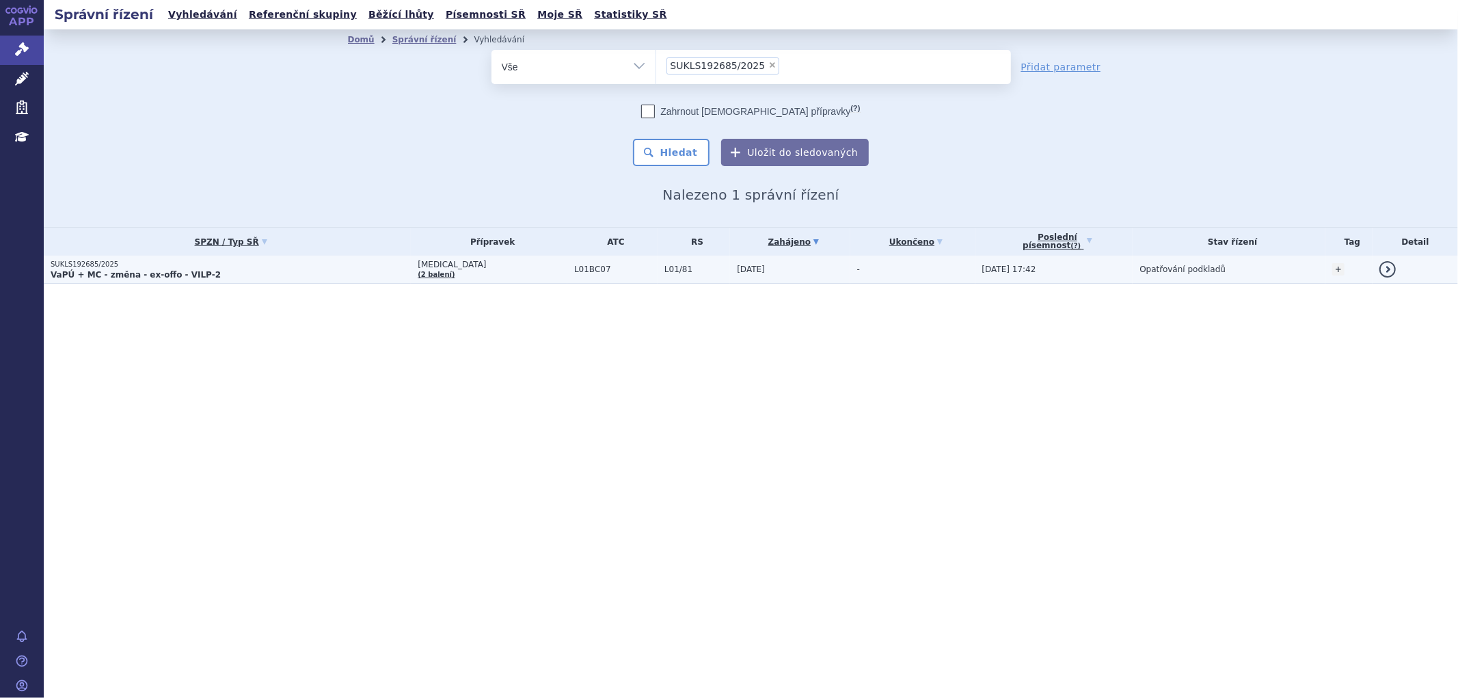
click at [301, 265] on p "SUKLS192685/2025" at bounding box center [231, 265] width 360 height 10
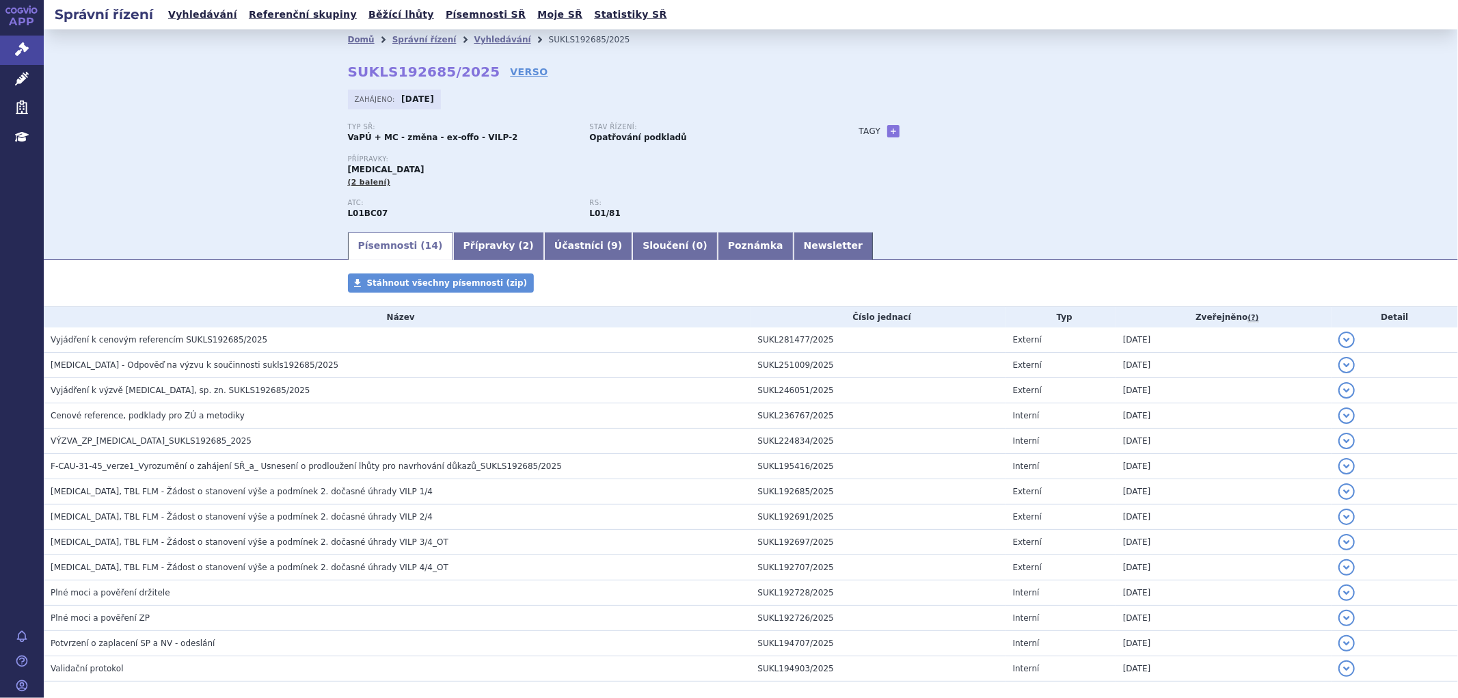
click at [462, 257] on link "Přípravky ( 2 )" at bounding box center [498, 245] width 91 height 27
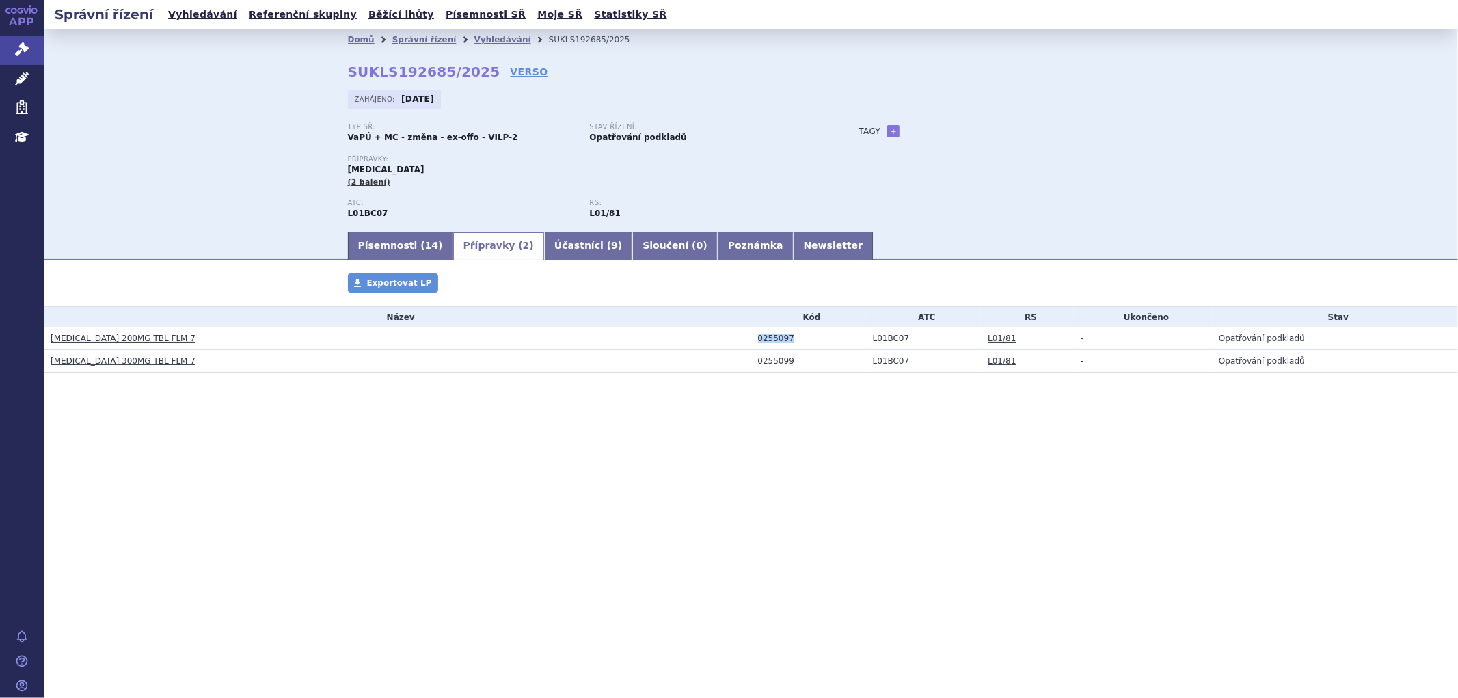
click at [758, 342] on div "0255097" at bounding box center [812, 339] width 108 height 10
copy div "0255097"
drag, startPoint x: 796, startPoint y: 363, endPoint x: 753, endPoint y: 366, distance: 43.2
click at [753, 366] on td "0255099" at bounding box center [808, 361] width 115 height 23
copy div "0255099"
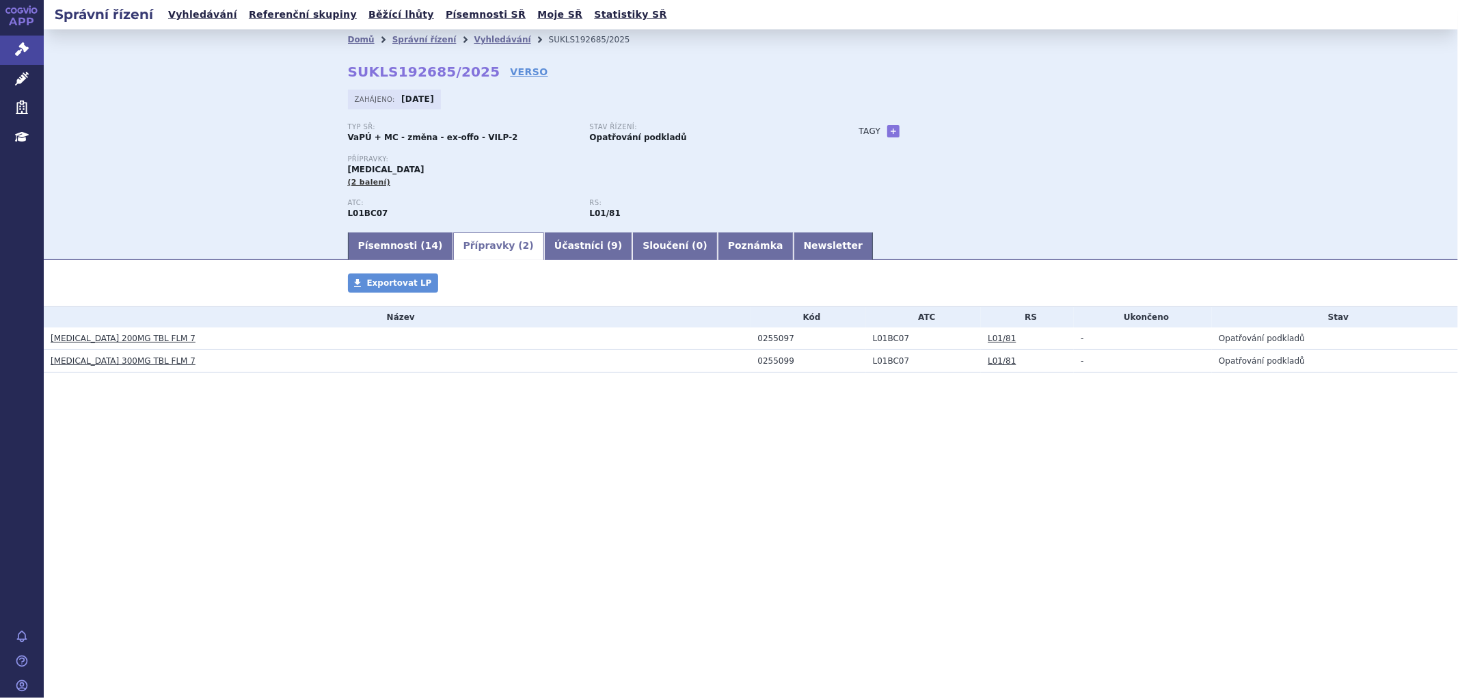
click at [182, 338] on h3 "ONUREG 200MG TBL FLM 7" at bounding box center [401, 338] width 701 height 14
drag, startPoint x: 163, startPoint y: 336, endPoint x: 86, endPoint y: 338, distance: 76.6
click at [86, 338] on h3 "ONUREG 200MG TBL FLM 7" at bounding box center [401, 338] width 701 height 14
copy link "200MG TBL FLM 7"
drag, startPoint x: 159, startPoint y: 364, endPoint x: 85, endPoint y: 366, distance: 74.5
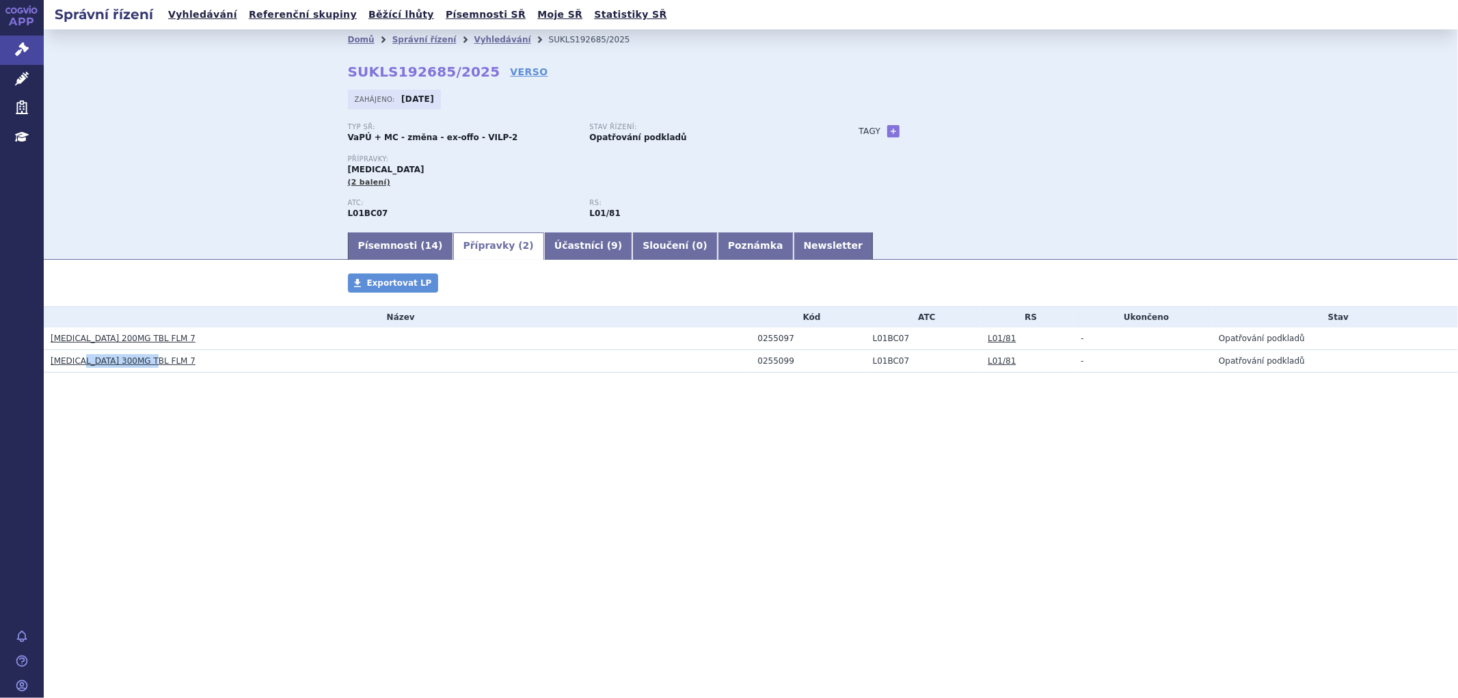
click at [85, 366] on h3 "ONUREG 300MG TBL FLM 7" at bounding box center [401, 361] width 701 height 14
copy link "300MG TBL FLM 7"
click at [481, 36] on link "Vyhledávání" at bounding box center [502, 40] width 57 height 10
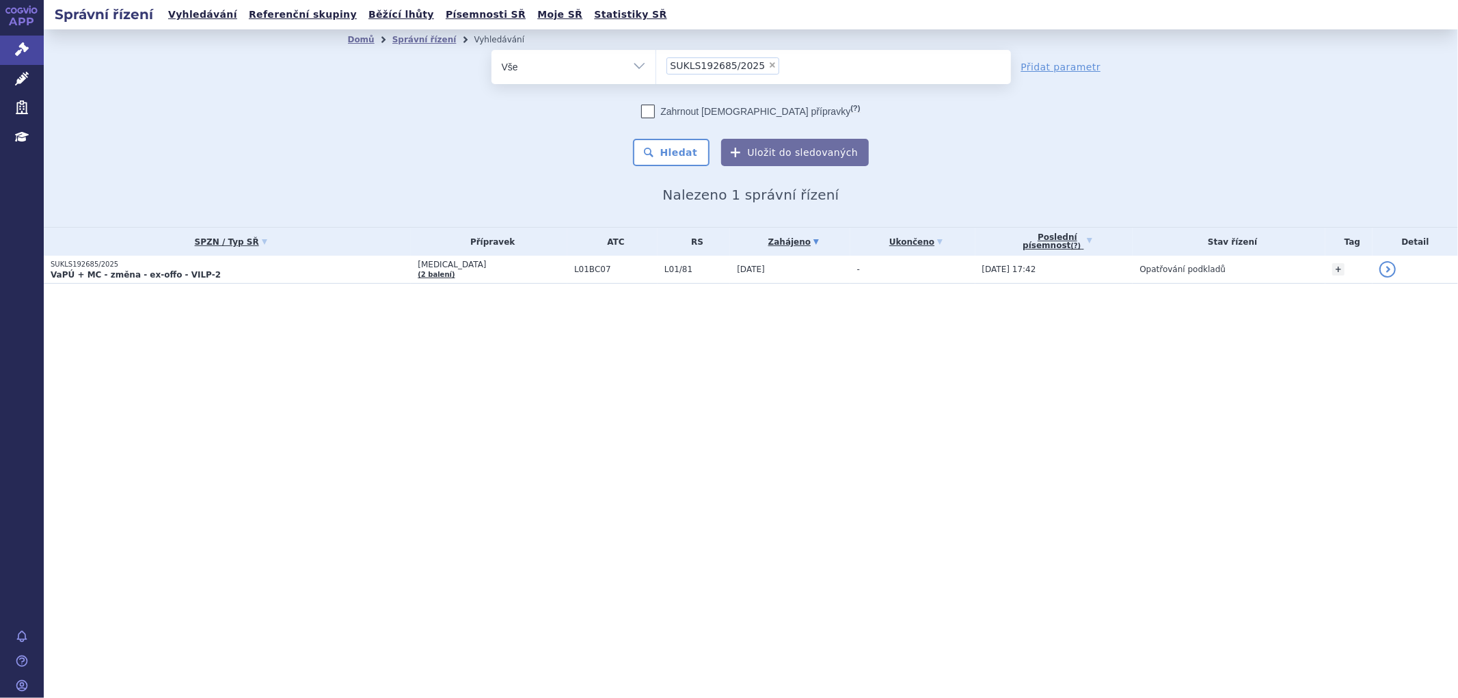
click at [768, 66] on span "×" at bounding box center [772, 65] width 8 height 8
click at [656, 66] on select "SUKLS192685/2025" at bounding box center [655, 66] width 1 height 34
select select
type input "SUKLS223896/2025"
select select "SUKLS223896/2025"
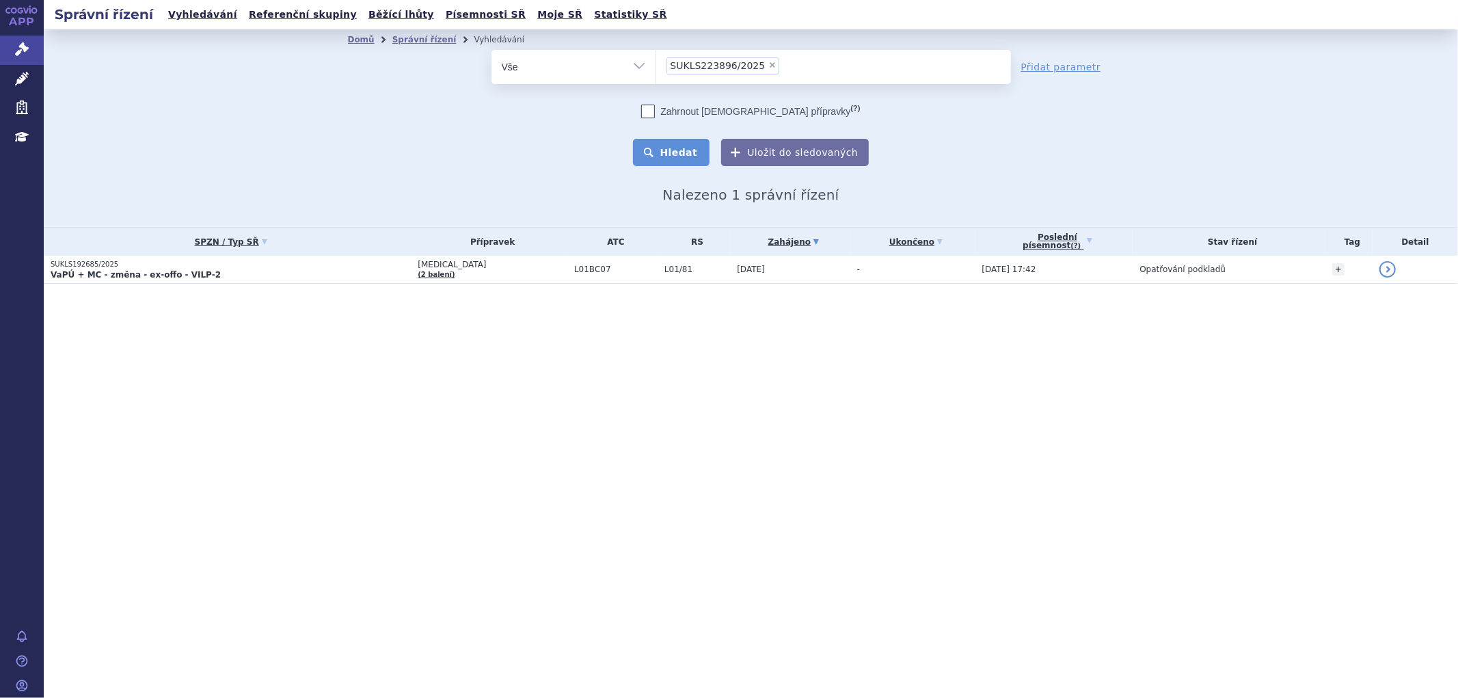
click at [698, 152] on button "Hledat" at bounding box center [671, 152] width 77 height 27
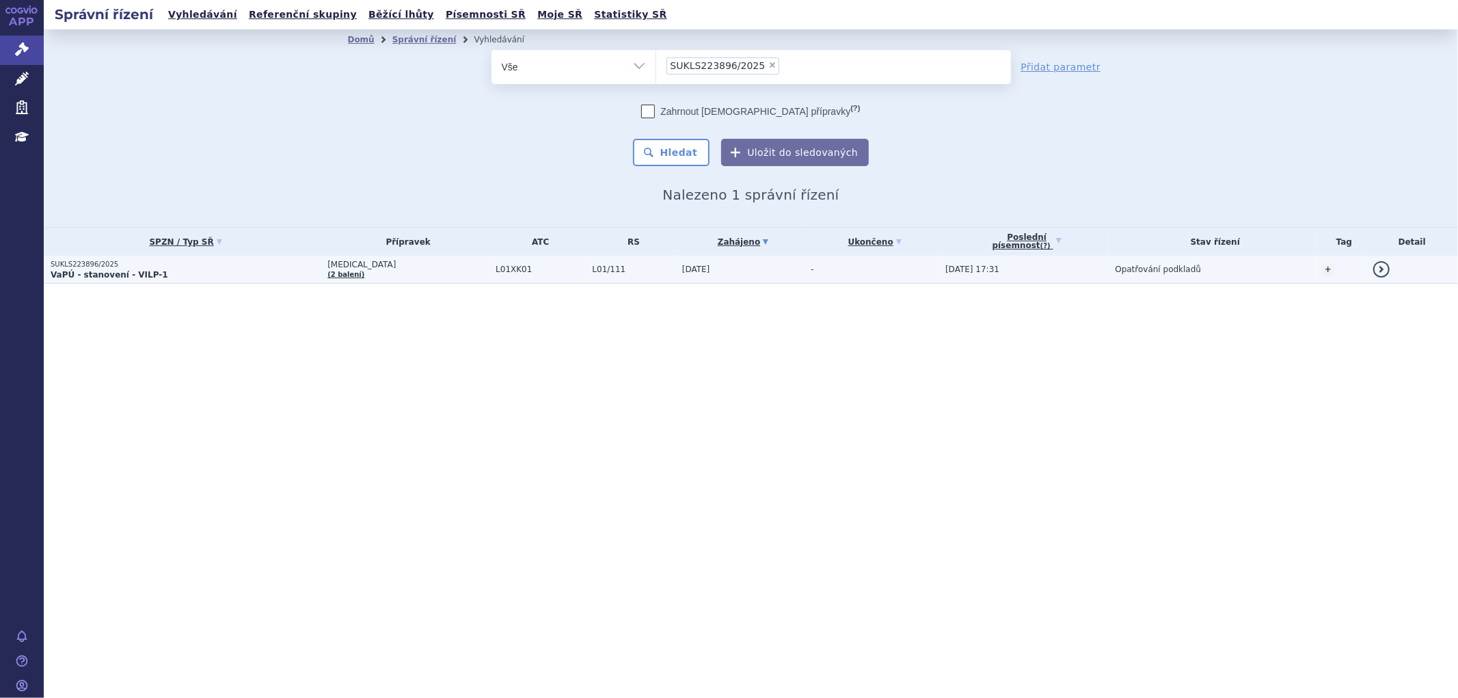
click at [401, 271] on td "[MEDICAL_DATA] (2 balení)" at bounding box center [405, 270] width 168 height 28
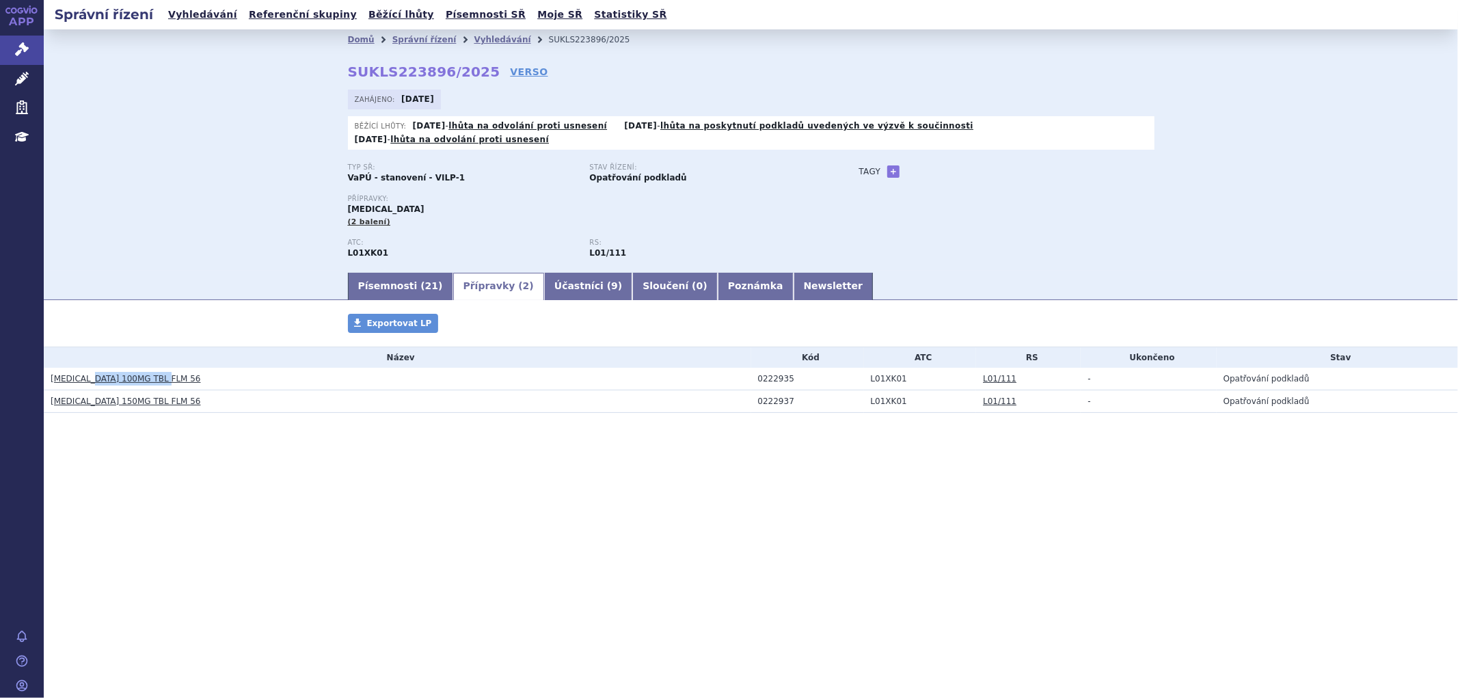
drag, startPoint x: 169, startPoint y: 367, endPoint x: 92, endPoint y: 371, distance: 76.7
click at [92, 372] on h3 "LYNPARZA 100MG TBL FLM 56" at bounding box center [401, 379] width 701 height 14
copy link "100MG TBL FLM 56"
drag, startPoint x: 226, startPoint y: 396, endPoint x: 194, endPoint y: 385, distance: 34.2
click at [226, 395] on h3 "LYNPARZA 150MG TBL FLM 56" at bounding box center [401, 401] width 701 height 14
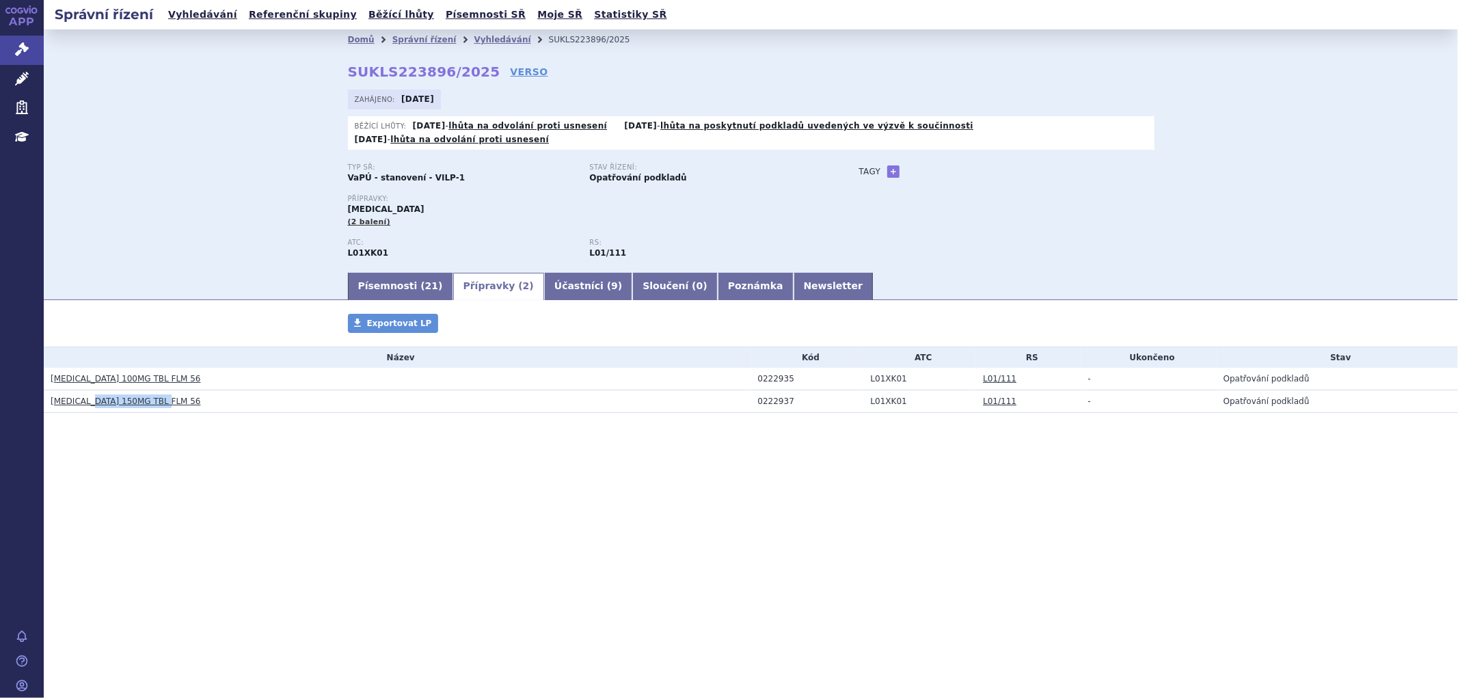
drag, startPoint x: 169, startPoint y: 394, endPoint x: 92, endPoint y: 390, distance: 77.3
click at [92, 394] on h3 "LYNPARZA 150MG TBL FLM 56" at bounding box center [401, 401] width 701 height 14
copy link "150MG TBL FLM 56"
drag, startPoint x: 859, startPoint y: 503, endPoint x: 785, endPoint y: 473, distance: 80.3
click at [858, 503] on div "Správní řízení Vyhledávání Referenční skupiny Běžící lhůty Písemnosti SŘ Moje S…" at bounding box center [751, 349] width 1414 height 698
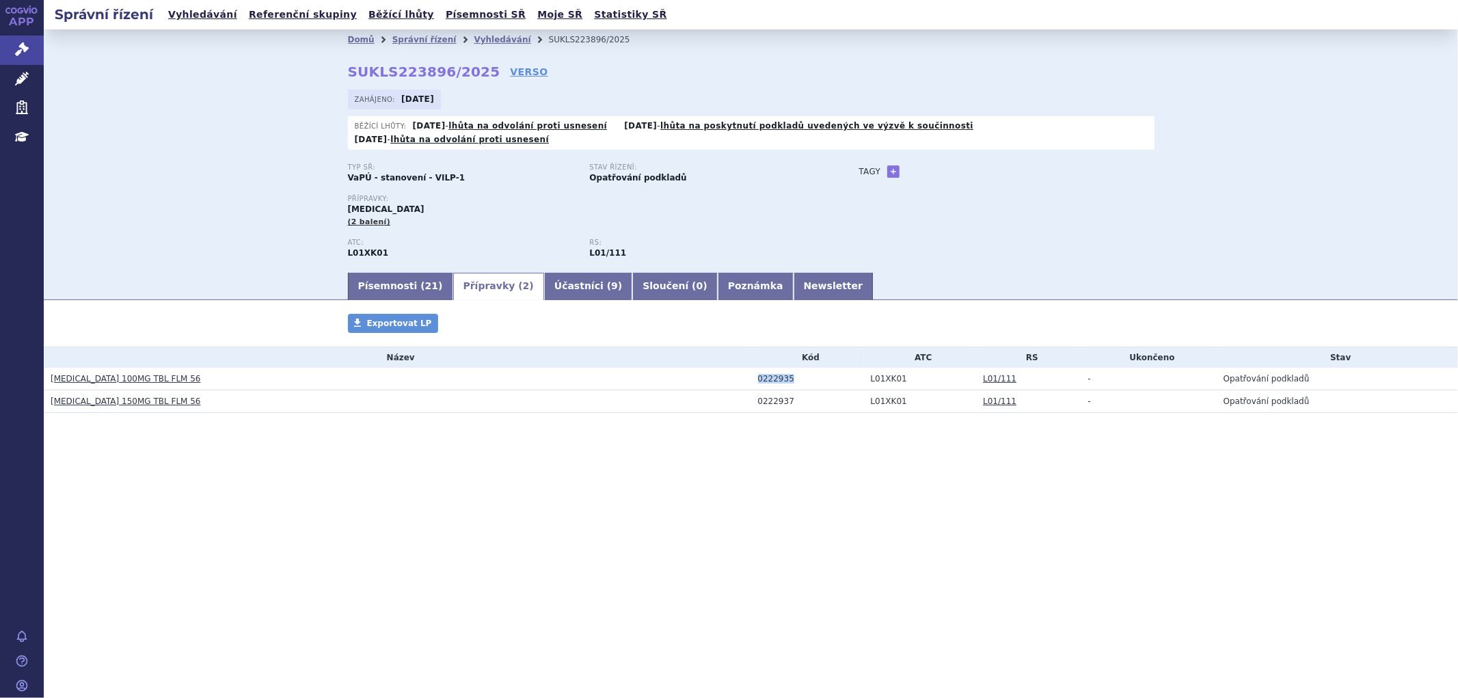
drag, startPoint x: 789, startPoint y: 364, endPoint x: 757, endPoint y: 368, distance: 32.4
click at [758, 374] on div "0222935" at bounding box center [811, 379] width 106 height 10
copy div "0222935"
drag, startPoint x: 797, startPoint y: 388, endPoint x: 759, endPoint y: 390, distance: 37.6
click at [759, 396] on div "0222937" at bounding box center [811, 401] width 106 height 10
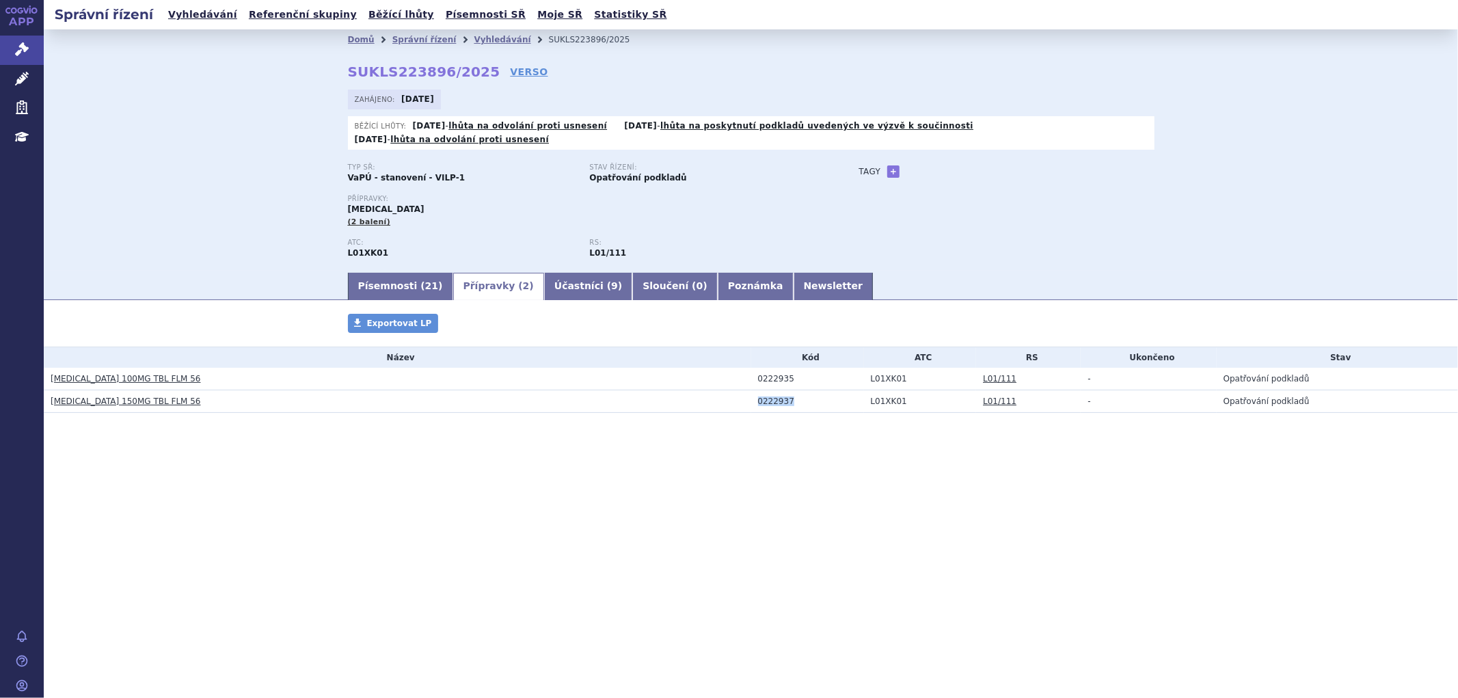
copy div "0222937"
click at [484, 42] on link "Vyhledávání" at bounding box center [502, 40] width 57 height 10
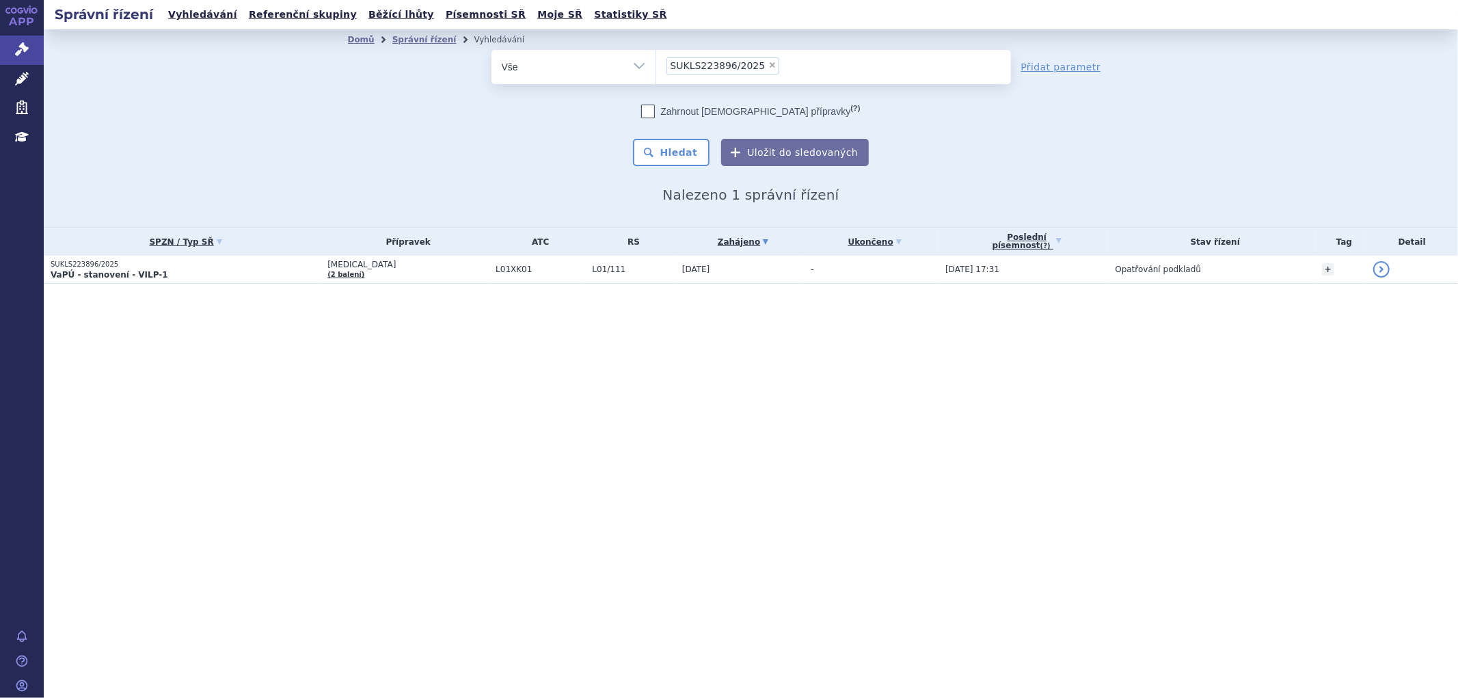
click at [768, 64] on span "×" at bounding box center [772, 65] width 8 height 8
click at [656, 64] on select "SUKLS223896/2025" at bounding box center [655, 66] width 1 height 34
select select
type input "SUKLS262990/2025"
select select "SUKLS262990/2025"
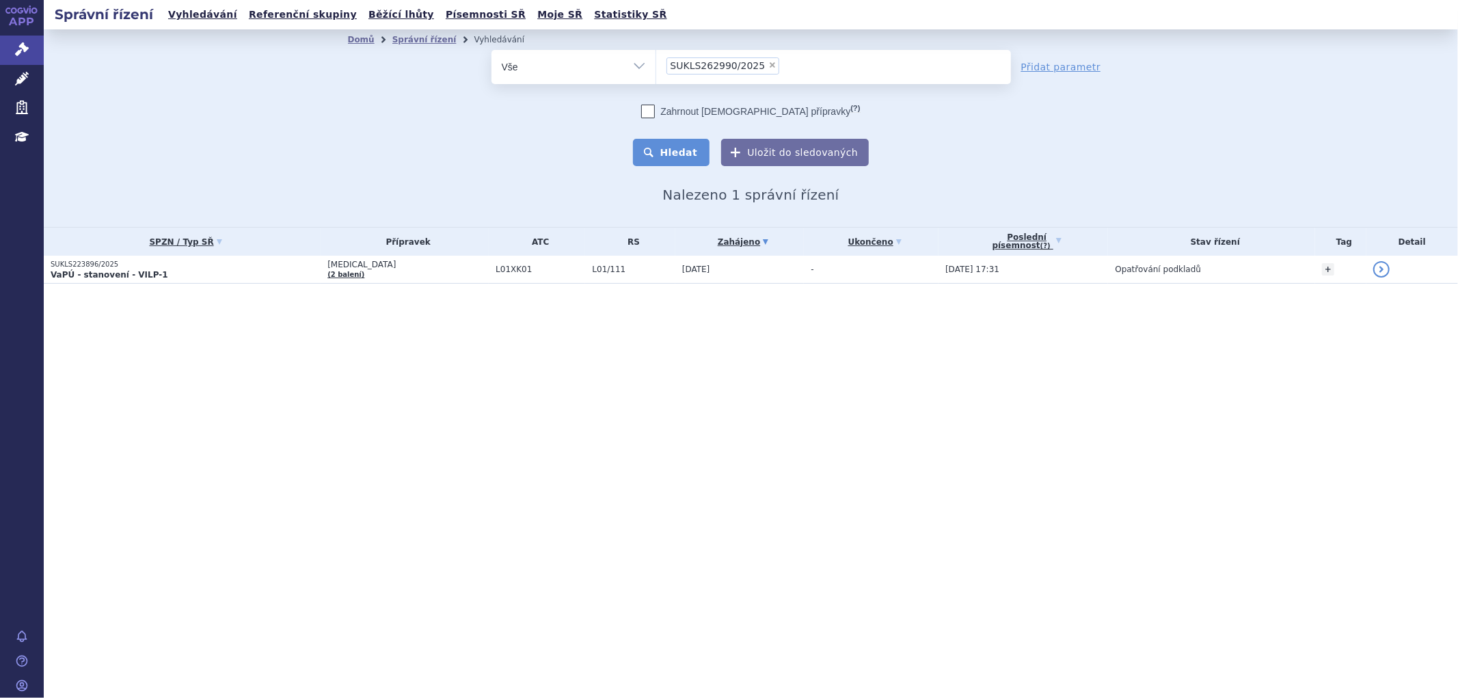
click at [693, 152] on button "Hledat" at bounding box center [671, 152] width 77 height 27
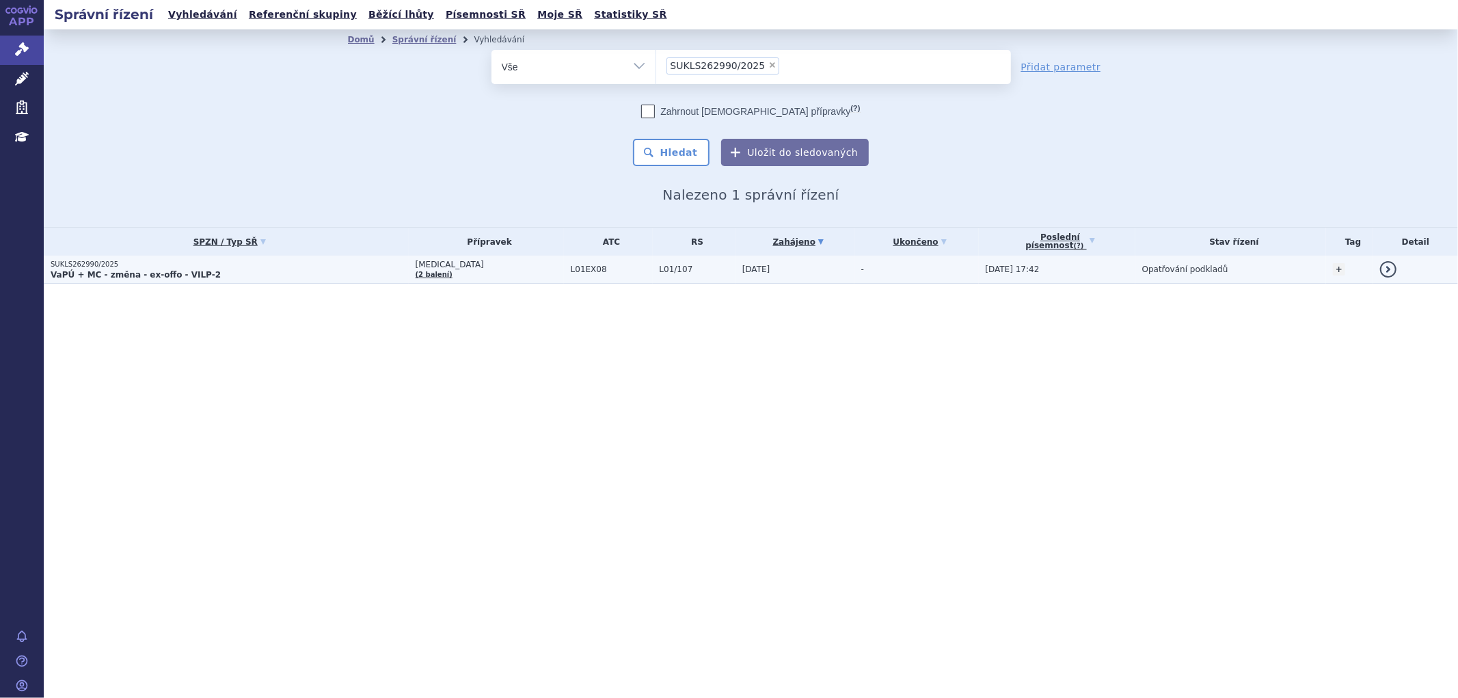
click at [577, 270] on span "L01EX08" at bounding box center [612, 270] width 82 height 10
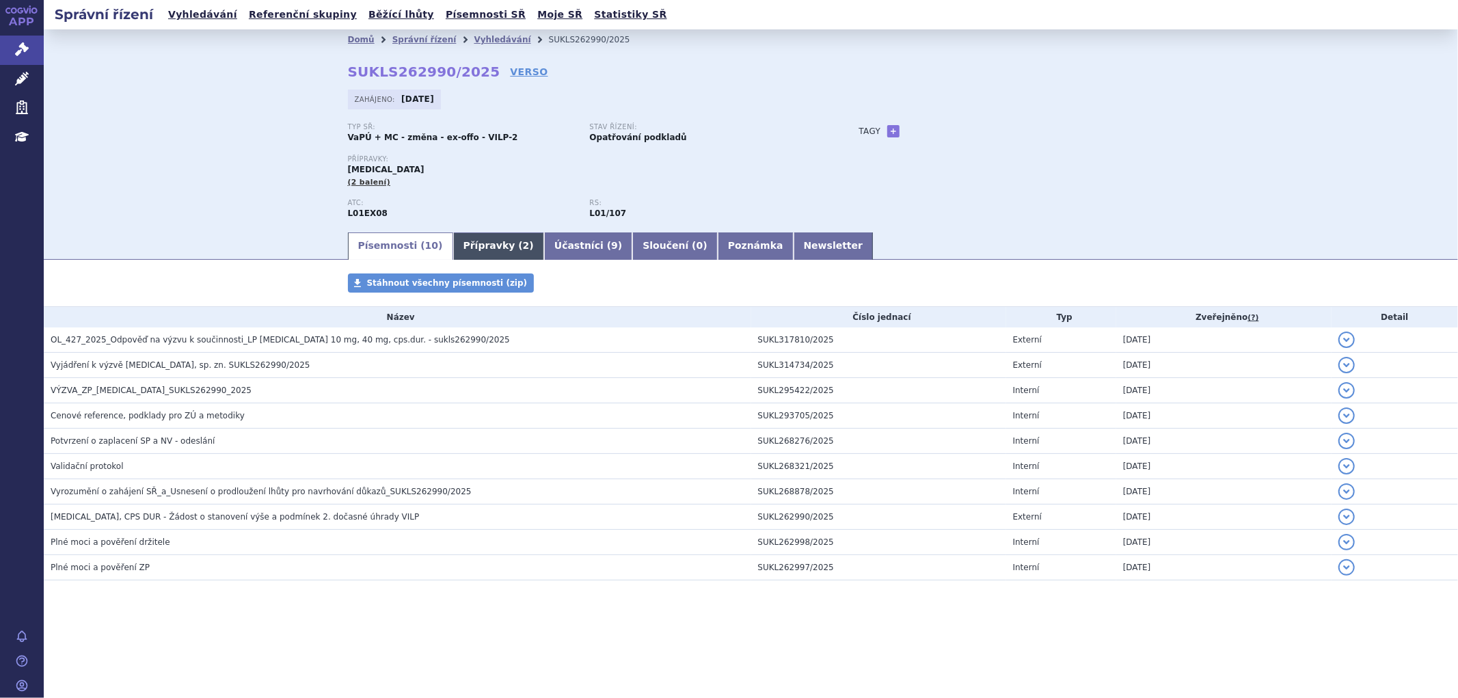
click at [476, 251] on link "Přípravky ( 2 )" at bounding box center [498, 245] width 91 height 27
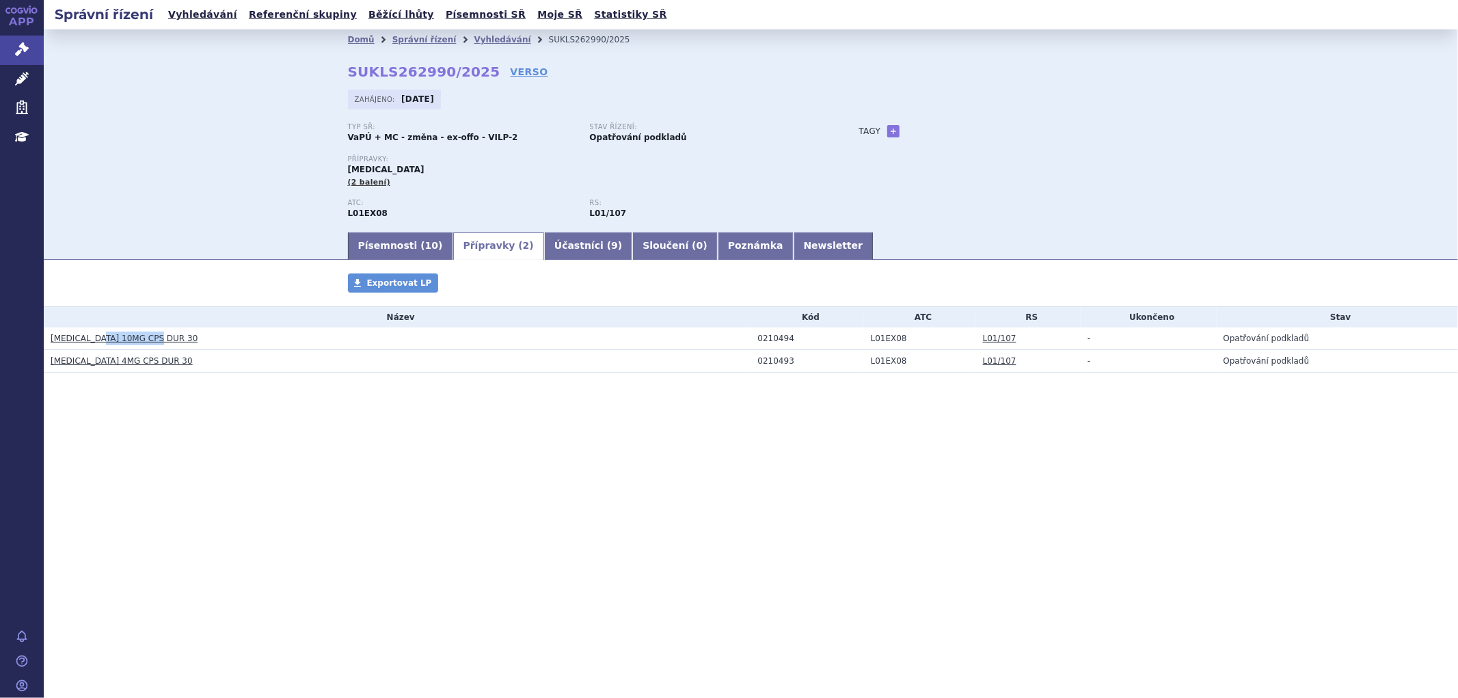
drag, startPoint x: 103, startPoint y: 339, endPoint x: 120, endPoint y: 339, distance: 17.1
click at [103, 339] on h3 "LENVIMA 10MG CPS DUR 30" at bounding box center [401, 338] width 701 height 14
click at [173, 340] on h3 "LENVIMA 10MG CPS DUR 30" at bounding box center [401, 338] width 701 height 14
drag, startPoint x: 156, startPoint y: 345, endPoint x: 87, endPoint y: 344, distance: 69.0
click at [87, 344] on h3 "LENVIMA 10MG CPS DUR 30" at bounding box center [401, 338] width 701 height 14
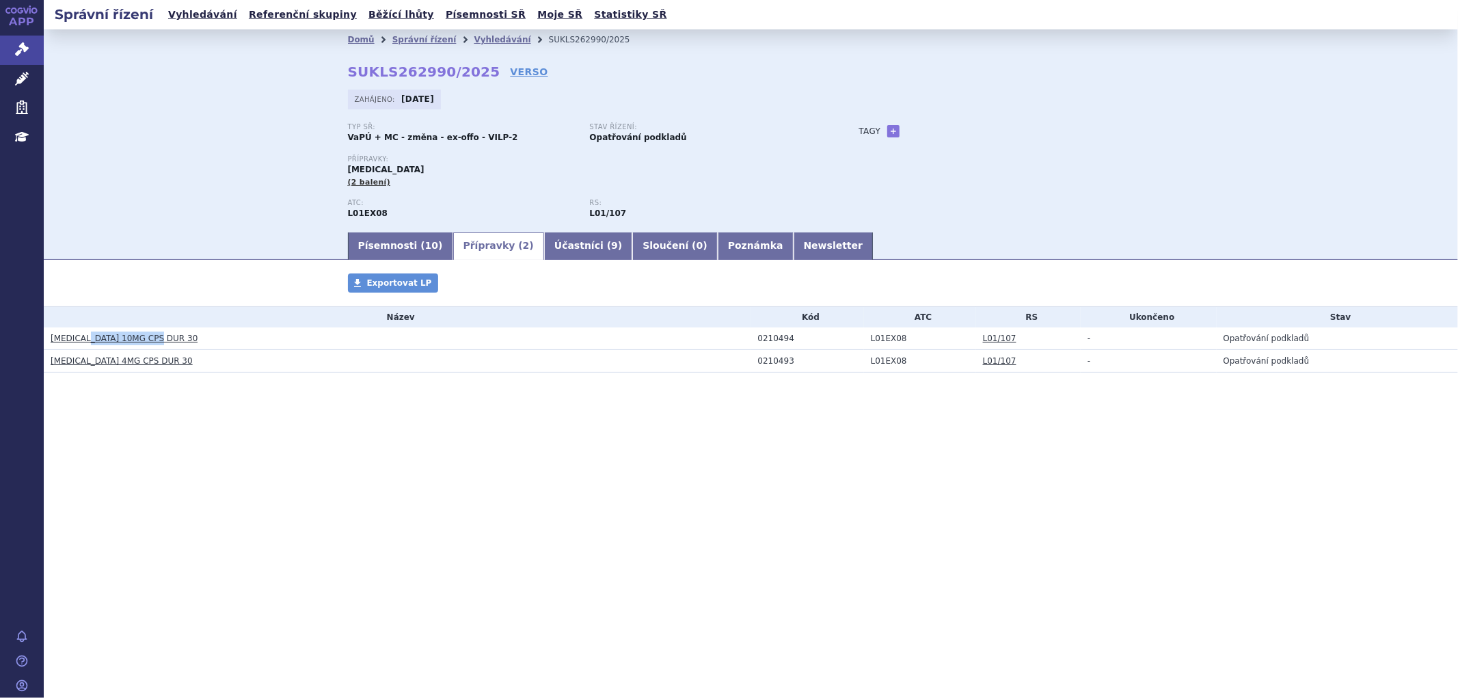
copy link "10MG CPS DUR 30"
drag, startPoint x: 152, startPoint y: 365, endPoint x: 87, endPoint y: 366, distance: 65.6
click at [87, 366] on h3 "LENVIMA 4MG CPS DUR 30" at bounding box center [401, 361] width 701 height 14
copy link "4MG CPS DUR 30"
drag, startPoint x: 791, startPoint y: 343, endPoint x: 756, endPoint y: 346, distance: 35.0
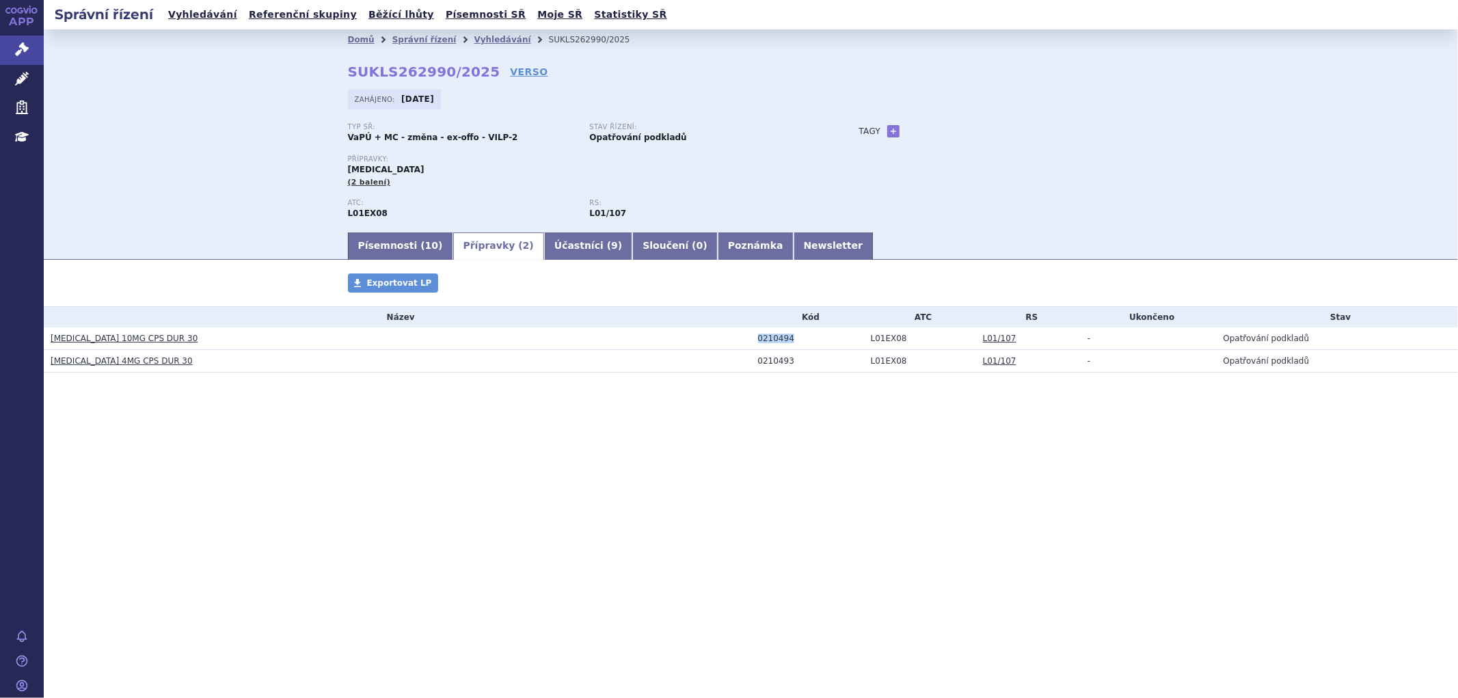
click at [756, 346] on td "0210494" at bounding box center [807, 338] width 113 height 23
copy div "0210494"
drag, startPoint x: 794, startPoint y: 365, endPoint x: 757, endPoint y: 364, distance: 37.6
click at [758, 364] on div "0210493" at bounding box center [811, 361] width 106 height 10
copy div "0210493"
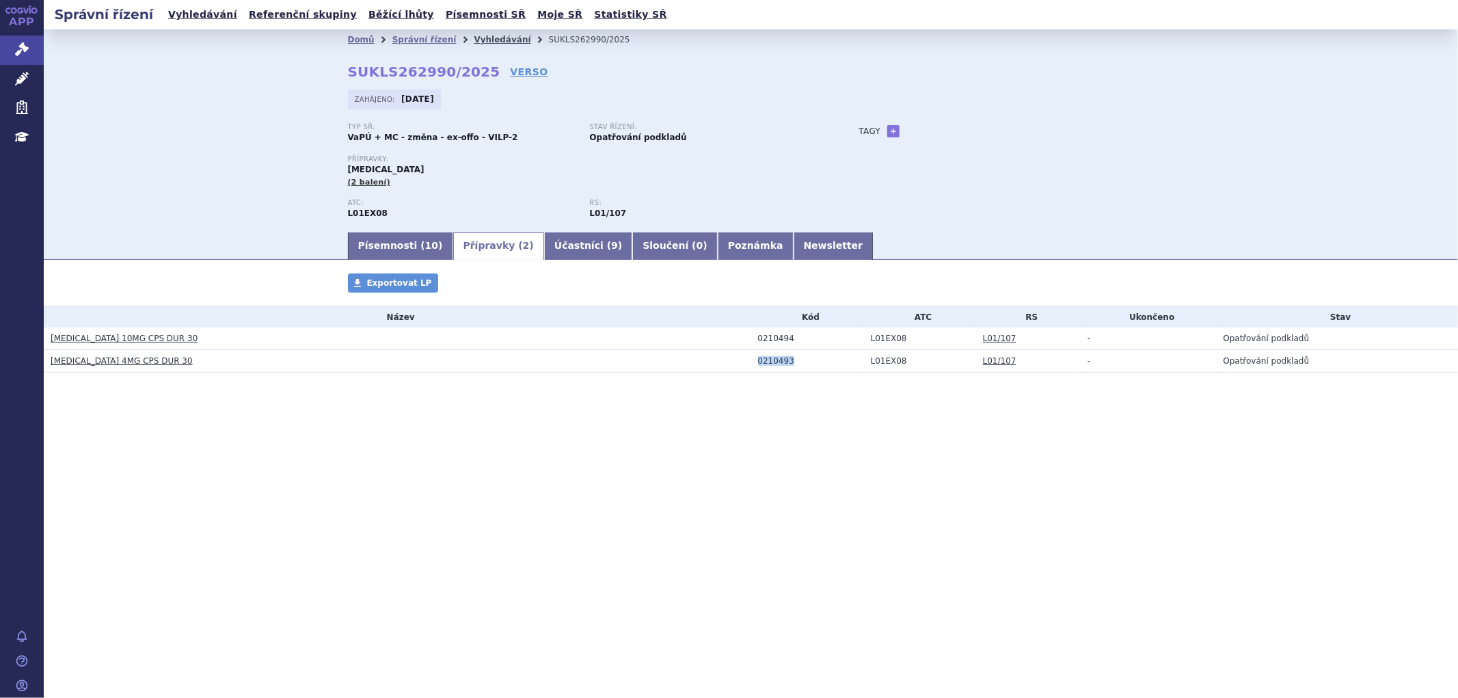
click at [474, 35] on link "Vyhledávání" at bounding box center [502, 40] width 57 height 10
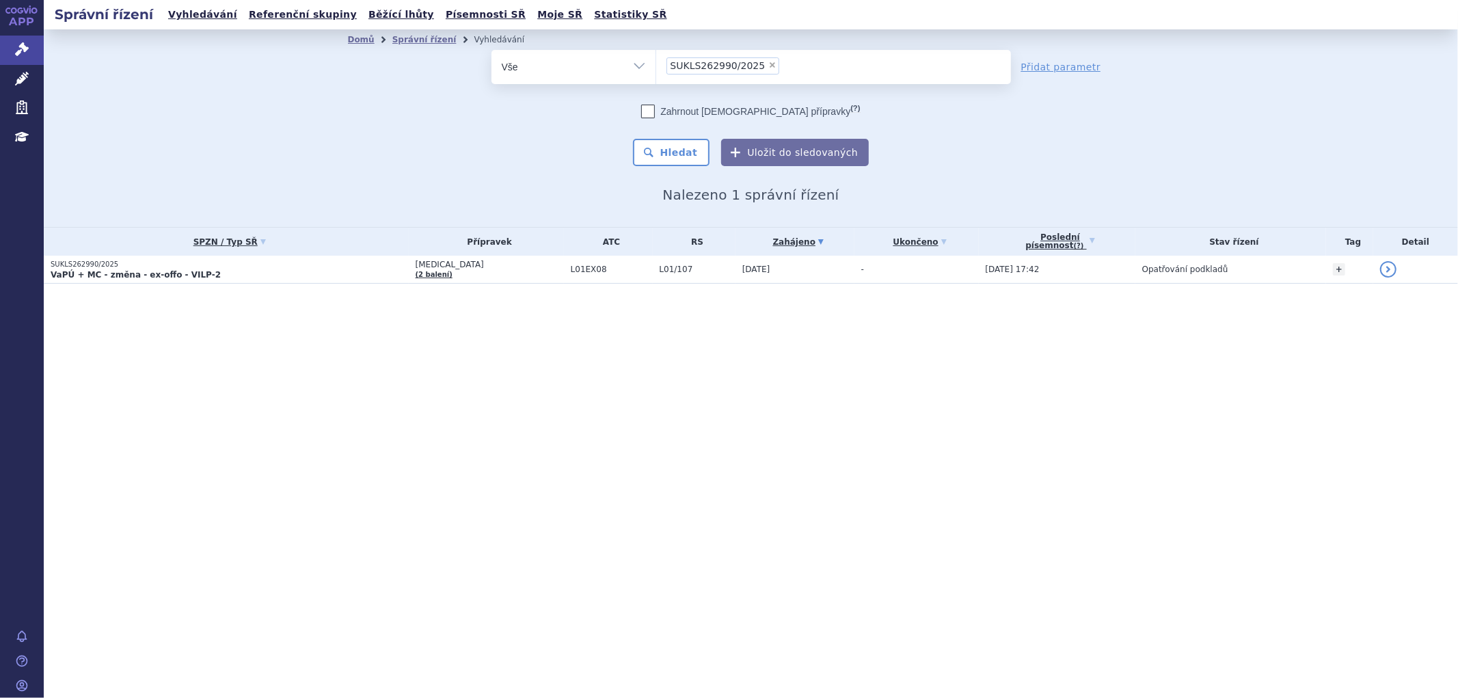
click at [768, 65] on span "×" at bounding box center [772, 65] width 8 height 8
click at [656, 65] on select "SUKLS262990/2025" at bounding box center [655, 66] width 1 height 34
select select
paste input "SUKLS286395/2025"
type input "SUKLS286395/2025"
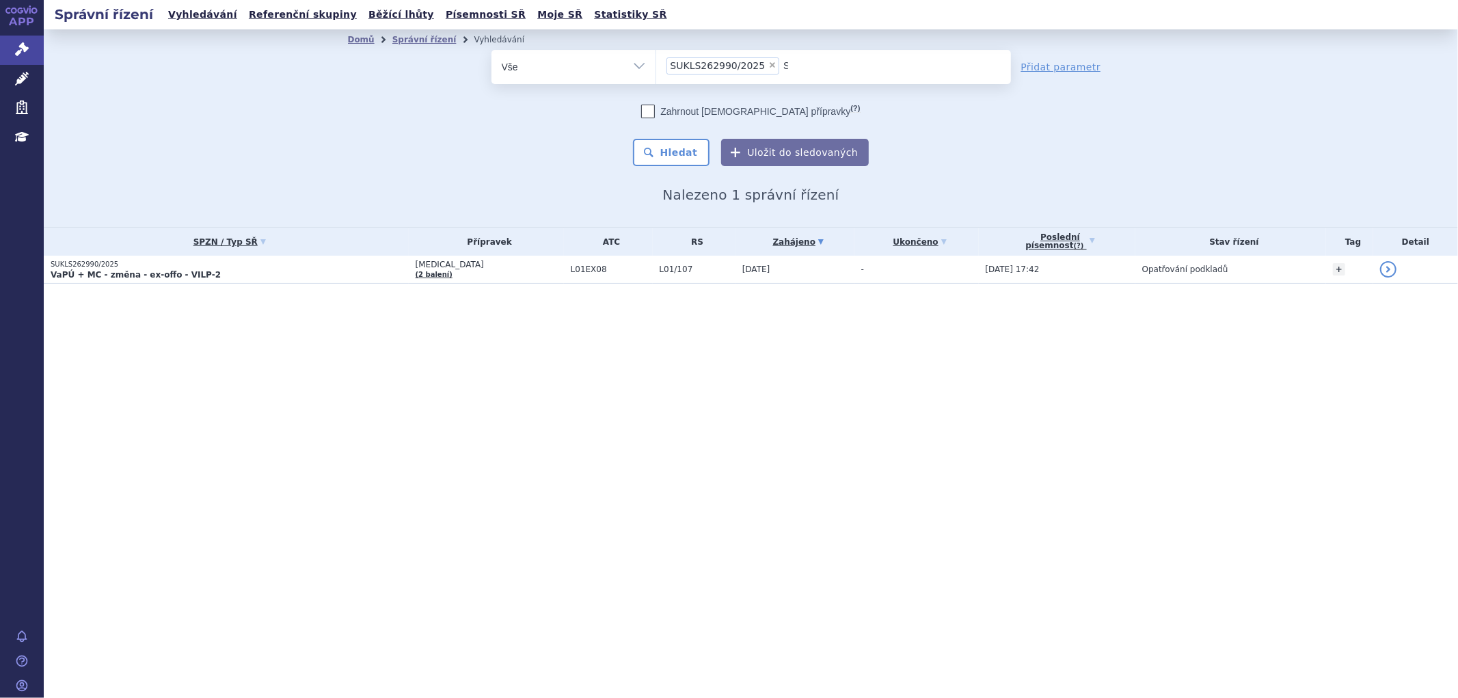
click at [656, 64] on select "SUKLS262990/2025" at bounding box center [655, 66] width 1 height 34
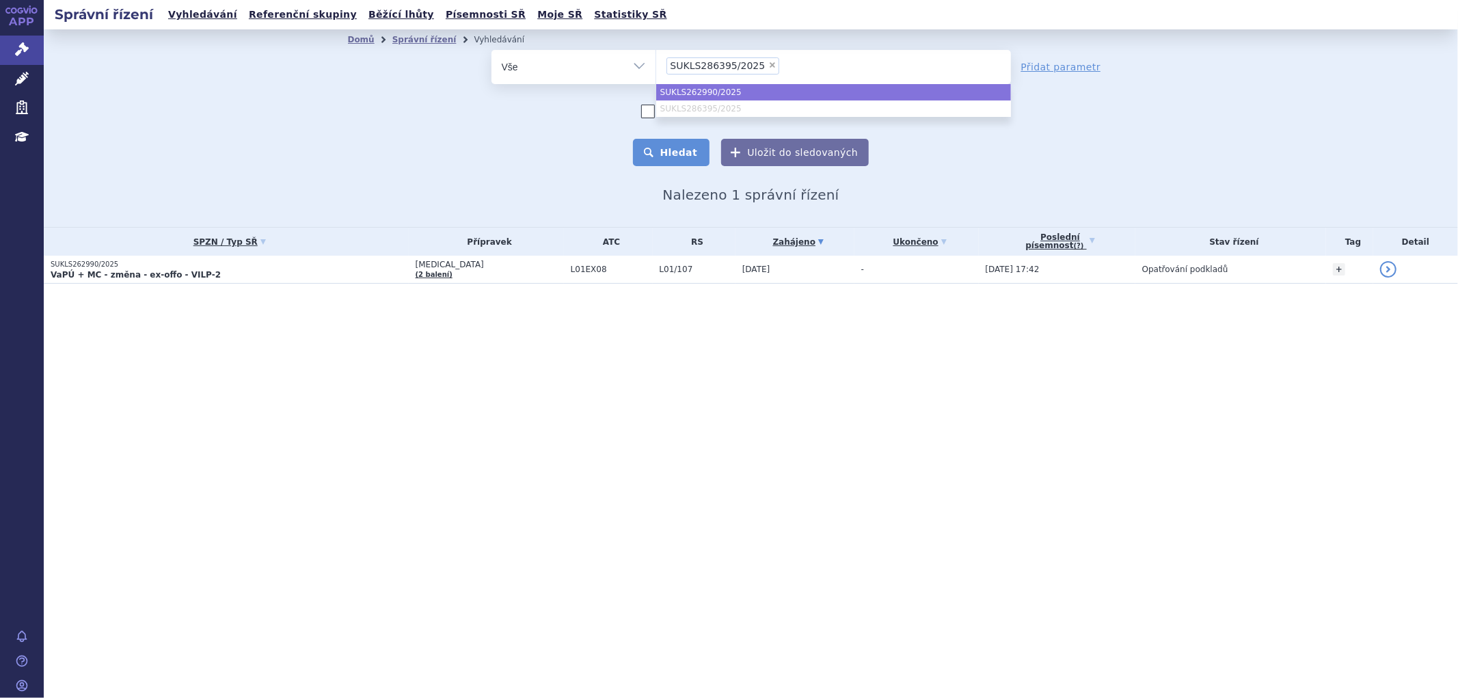
select select "SUKLS262990/2025"
click at [674, 155] on button "Hledat" at bounding box center [671, 152] width 77 height 27
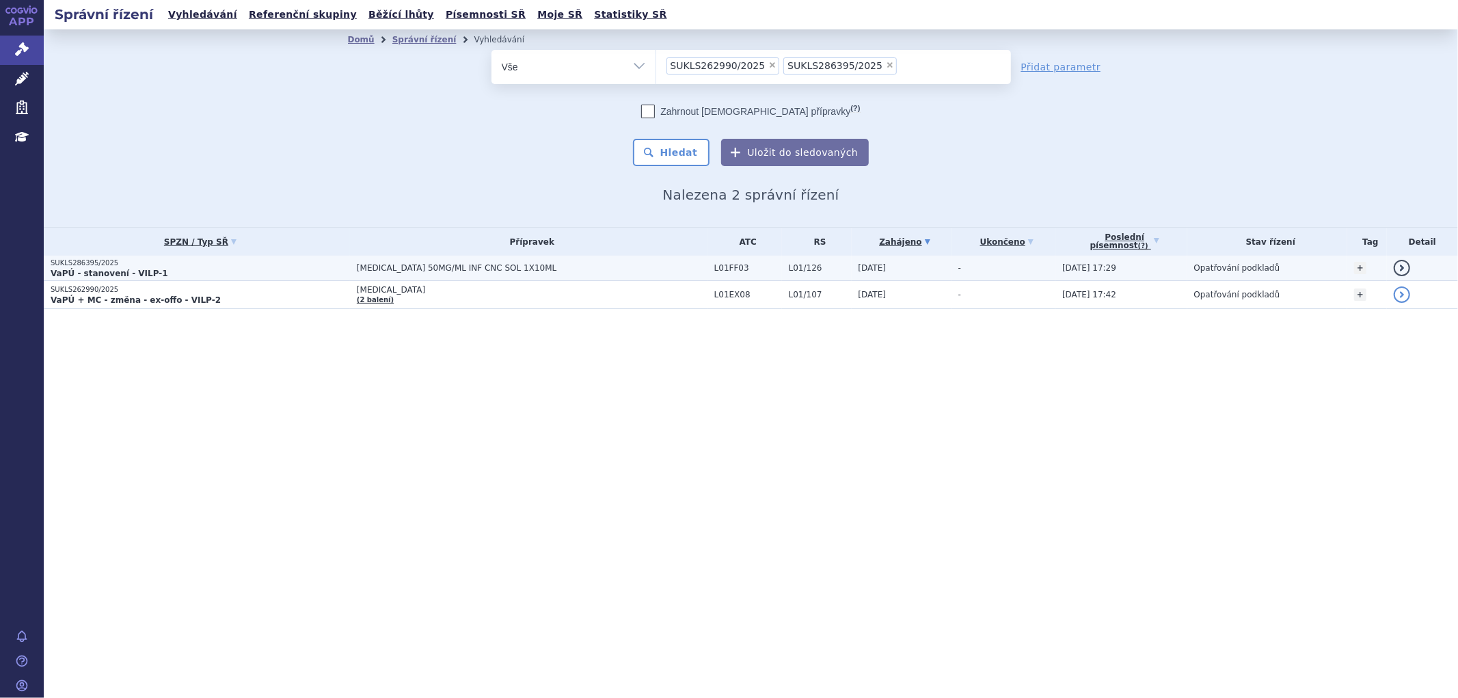
click at [330, 268] on p "VaPÚ - stanovení - VILP-1" at bounding box center [200, 273] width 299 height 11
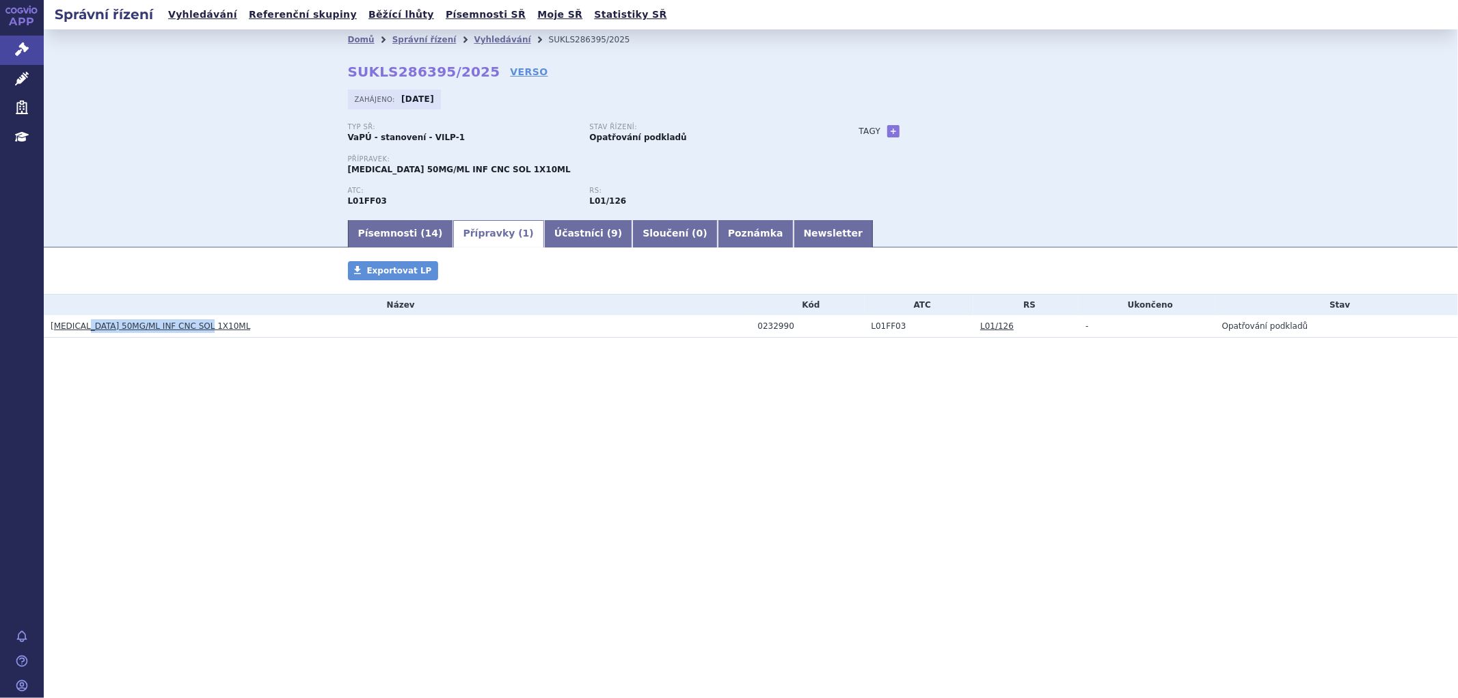
drag, startPoint x: 201, startPoint y: 327, endPoint x: 83, endPoint y: 325, distance: 118.3
click at [83, 325] on h3 "[MEDICAL_DATA] 50MG/ML INF CNC SOL 1X10ML" at bounding box center [401, 326] width 701 height 14
click at [645, 342] on div "Přípravky Exportovat LP Název Kód ATC RS Ukončeno Stav [MEDICAL_DATA] 50MG/ML I…" at bounding box center [751, 313] width 1414 height 104
drag, startPoint x: 800, startPoint y: 331, endPoint x: 748, endPoint y: 331, distance: 51.9
click at [748, 331] on tr "[MEDICAL_DATA] 50MG/ML INF CNC SOL 1X10ML 0232990 L01FF03 L01/126 - Opatřování …" at bounding box center [751, 326] width 1414 height 23
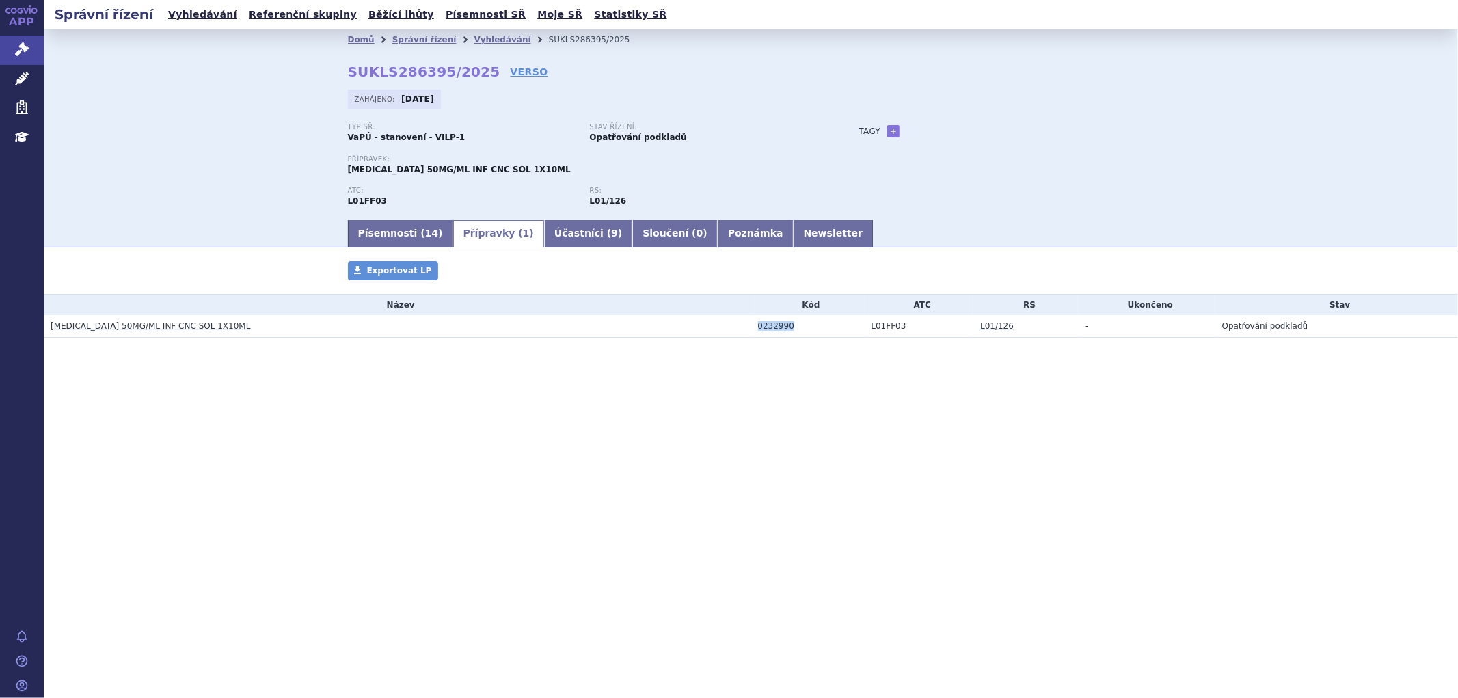
copy tr "0232990"
click at [488, 38] on link "Vyhledávání" at bounding box center [502, 40] width 57 height 10
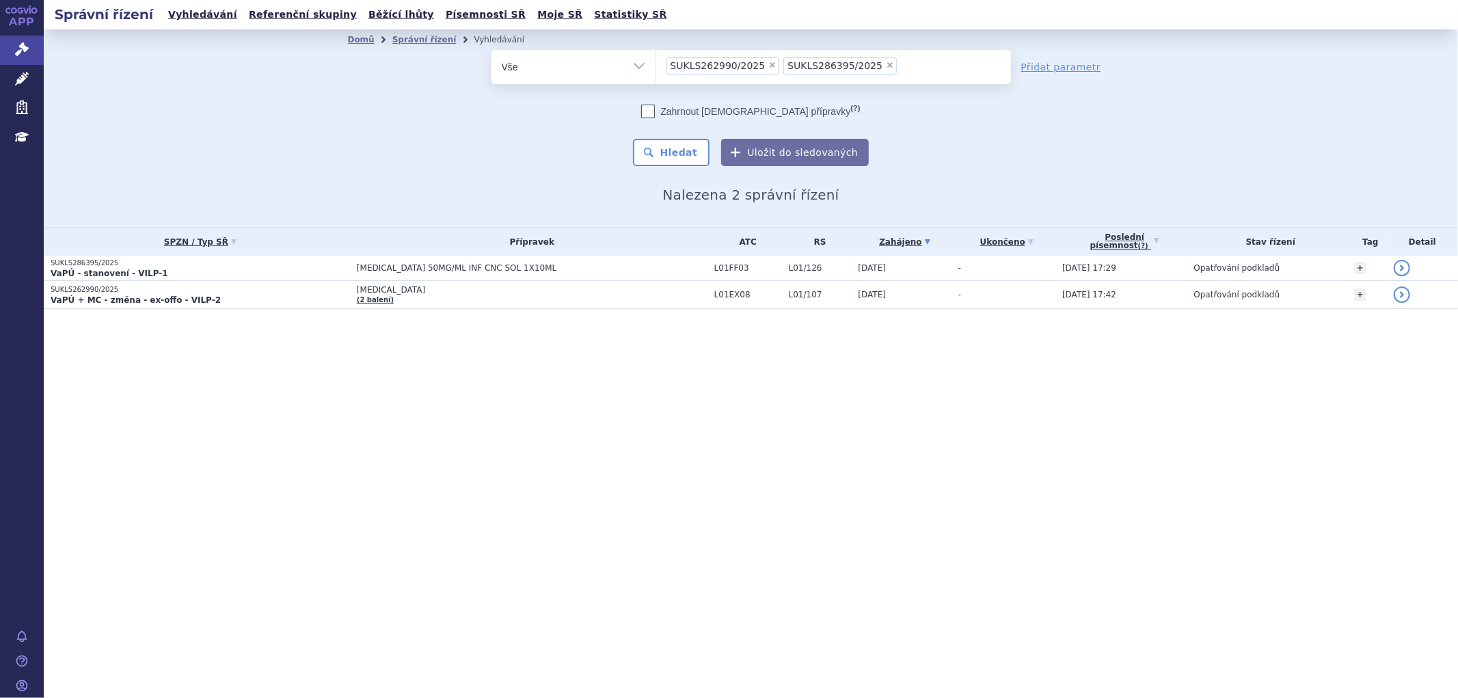
click at [886, 64] on span "×" at bounding box center [890, 65] width 8 height 8
click at [656, 64] on select "SUKLS262990/2025 SUKLS286395/2025" at bounding box center [655, 66] width 1 height 34
click at [768, 66] on span "×" at bounding box center [772, 65] width 8 height 8
click at [656, 66] on select "SUKLS262990/2025 SUKLS286395/2025" at bounding box center [655, 66] width 1 height 34
select select
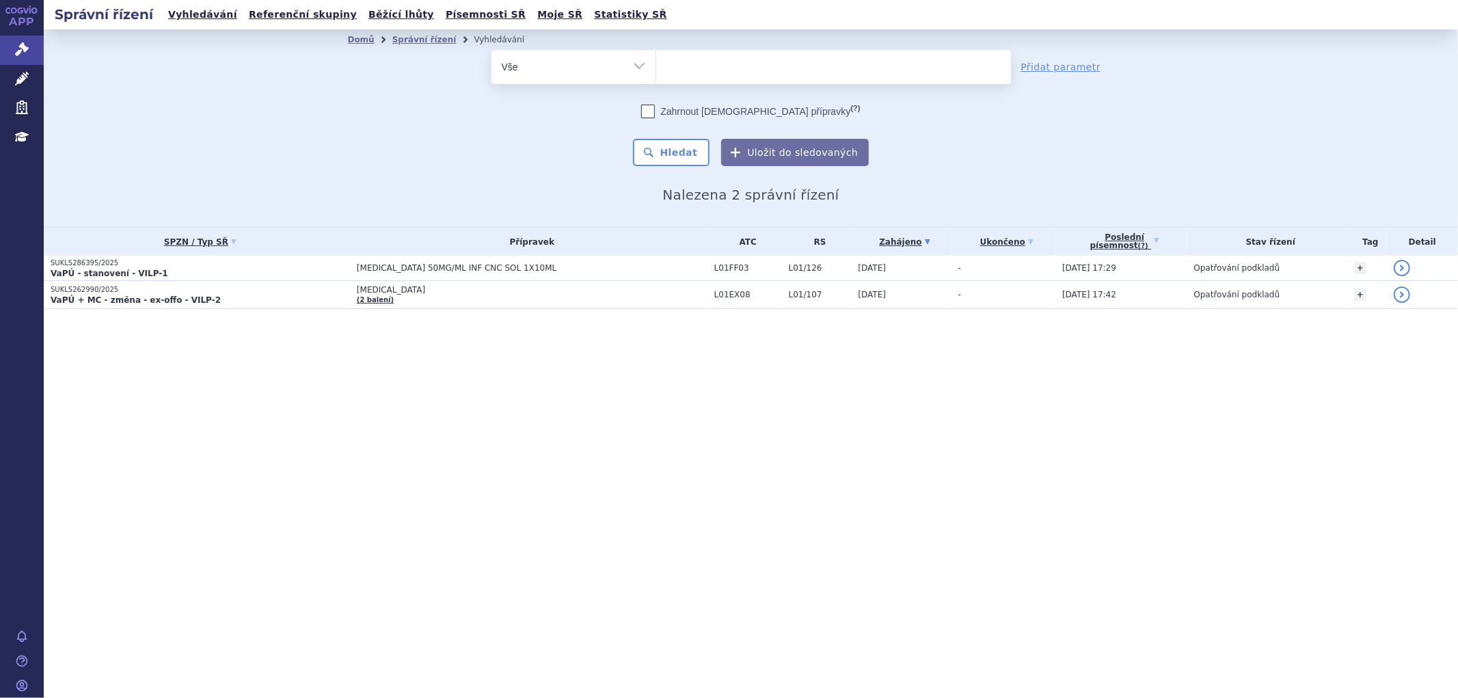
type input "SUKLS314332/2025"
select select "SUKLS314332/2025"
click at [683, 152] on button "Hledat" at bounding box center [671, 152] width 77 height 27
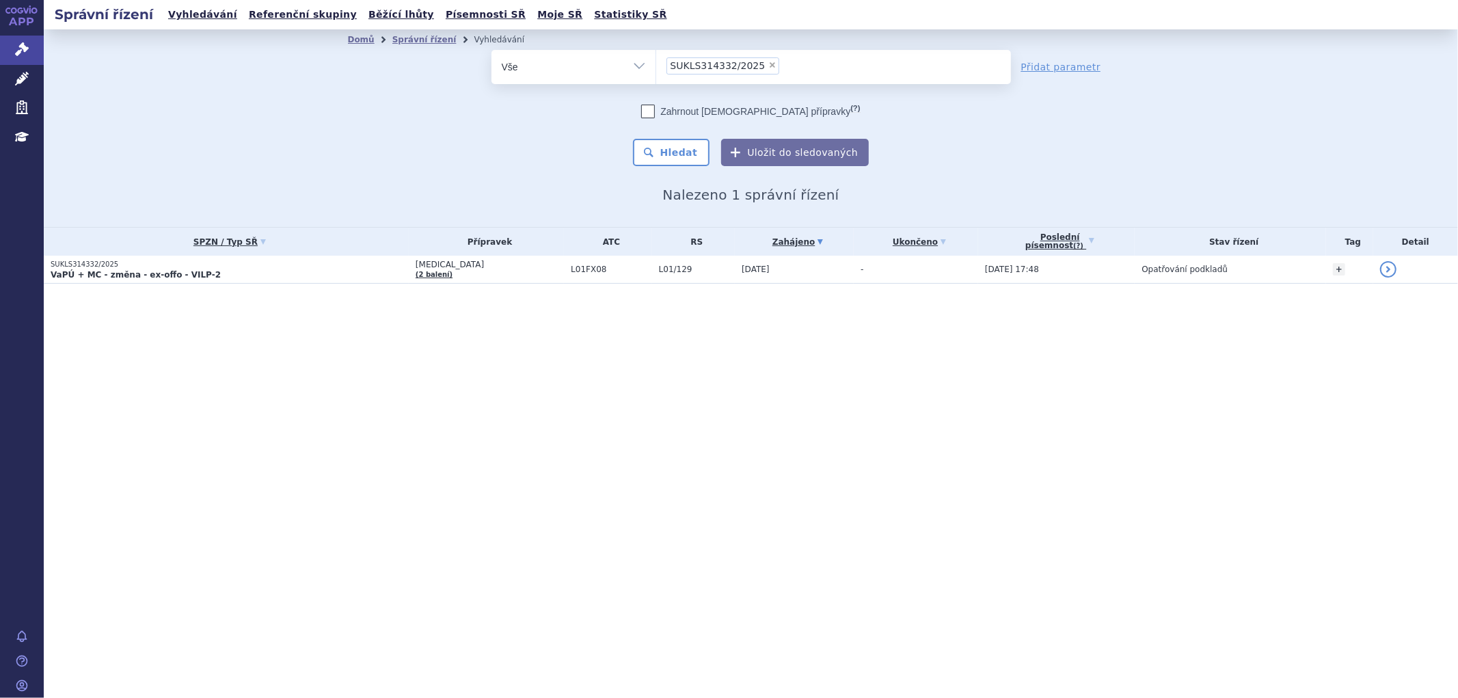
click at [503, 269] on td "[MEDICAL_DATA] (2 balení)" at bounding box center [486, 270] width 155 height 28
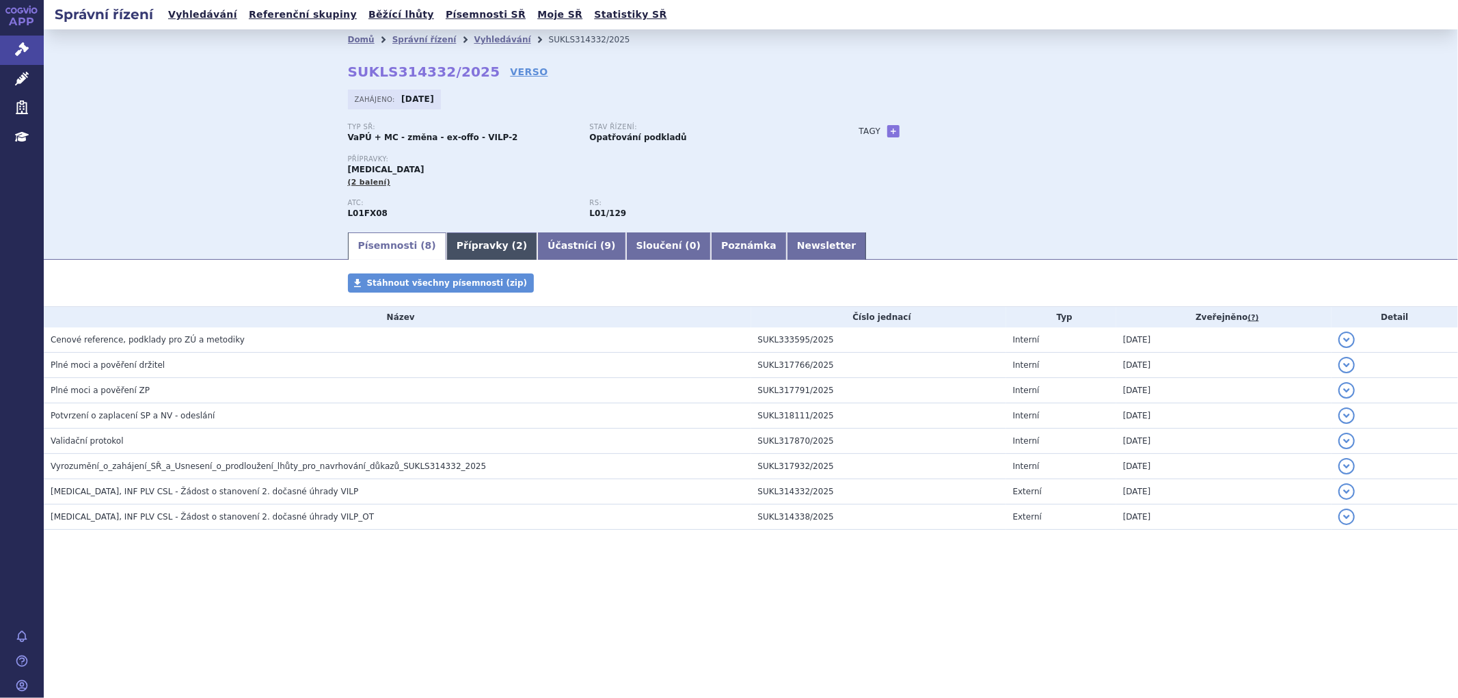
click at [465, 245] on link "Přípravky ( 2 )" at bounding box center [491, 245] width 91 height 27
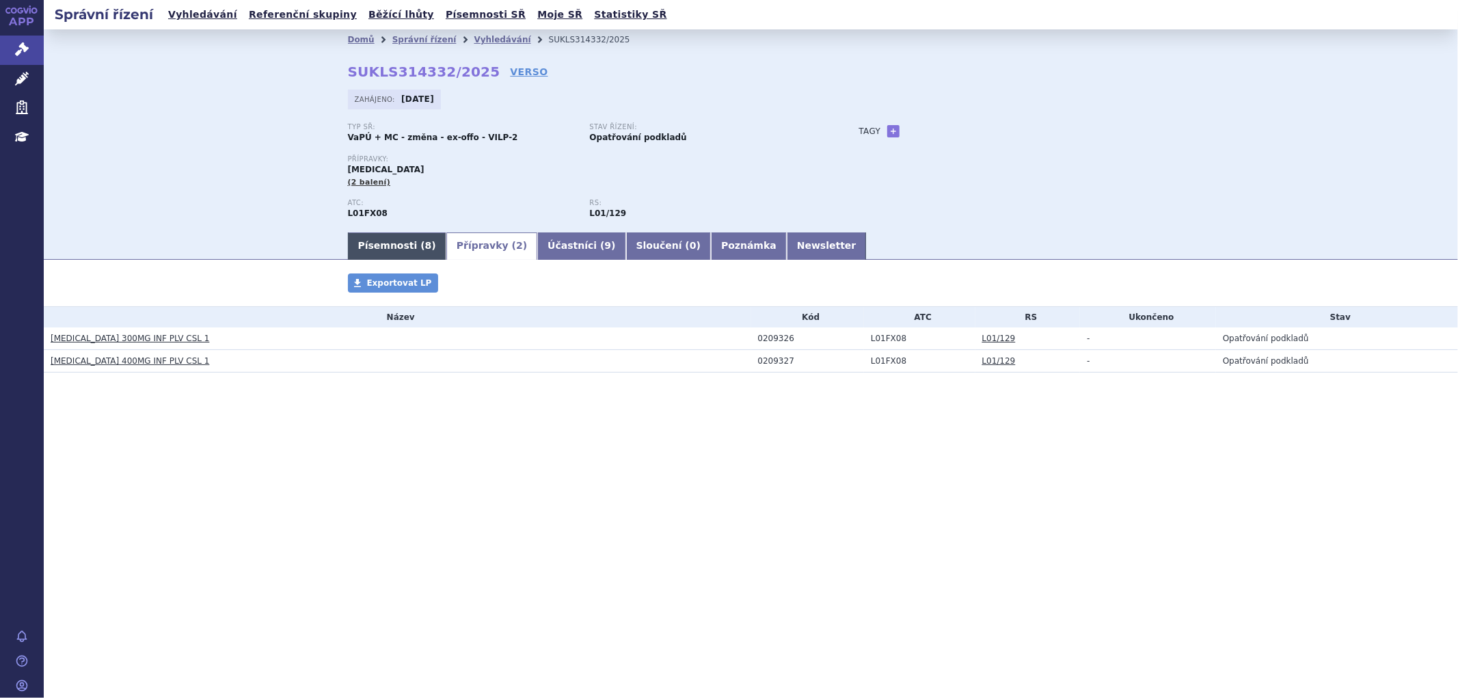
click at [391, 248] on link "Písemnosti ( 8 )" at bounding box center [397, 245] width 98 height 27
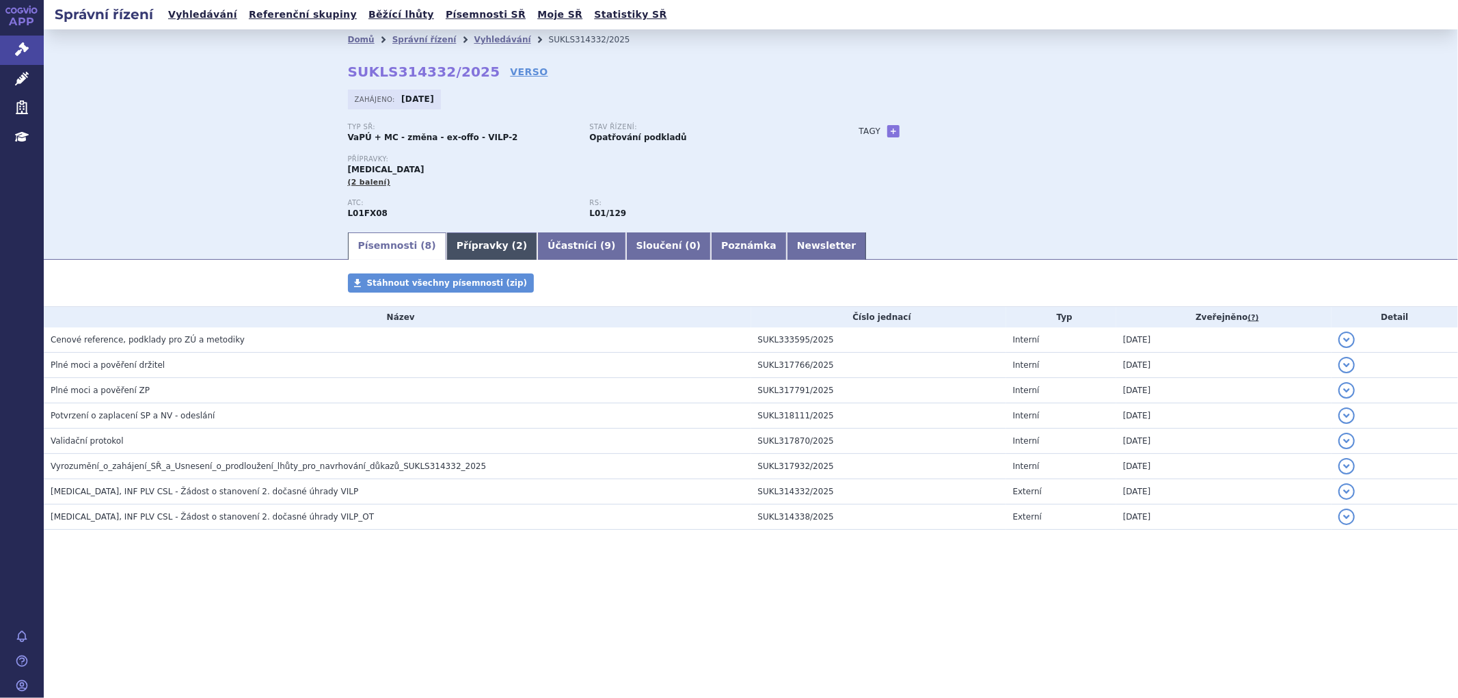
click at [475, 247] on link "Přípravky ( 2 )" at bounding box center [491, 245] width 91 height 27
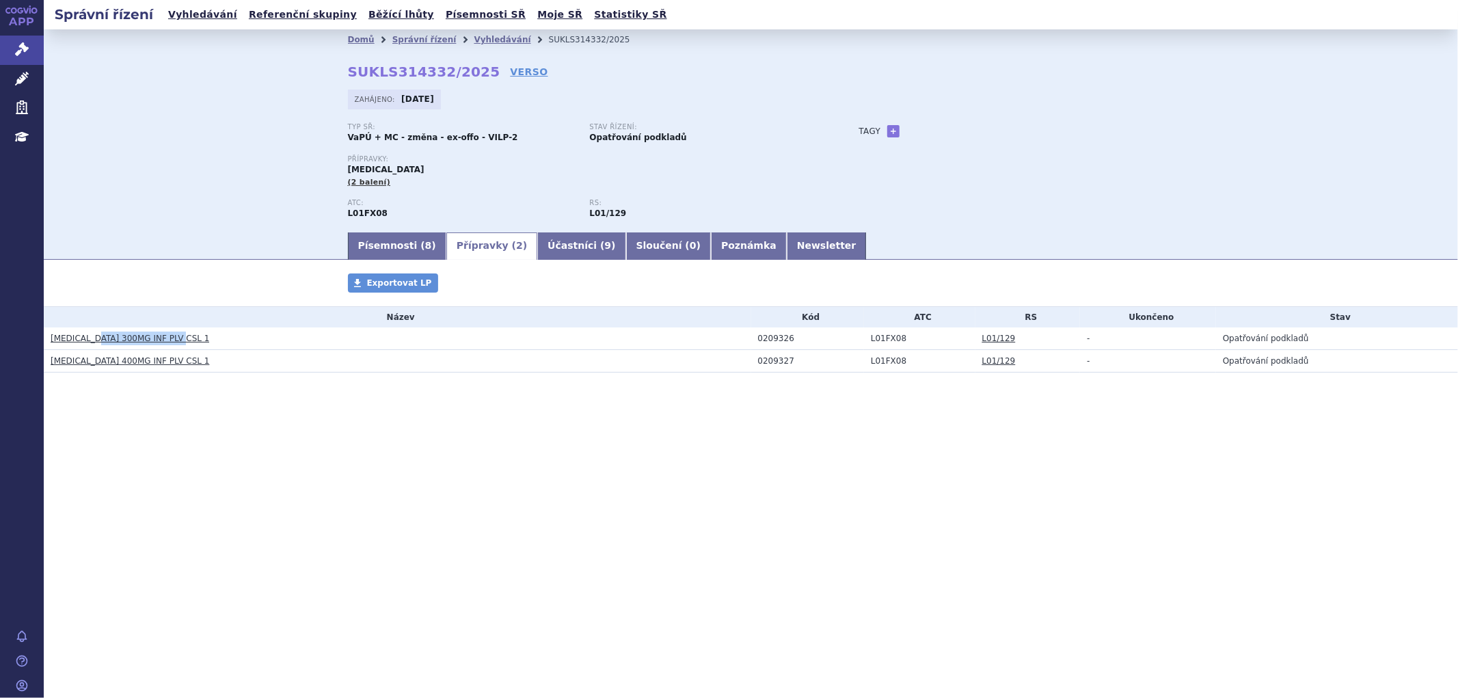
drag, startPoint x: 174, startPoint y: 338, endPoint x: 89, endPoint y: 344, distance: 85.7
click at [89, 344] on h3 "EMPLICITI 300MG INF PLV CSL 1" at bounding box center [401, 338] width 701 height 14
copy link "300MG INF PLV CSL 1"
drag, startPoint x: 237, startPoint y: 380, endPoint x: 226, endPoint y: 373, distance: 13.5
click at [230, 375] on div "Přípravky Exportovat LP Název Kód ATC RS Ukončeno Stav EMPLICITI 300MG INF PLV …" at bounding box center [751, 336] width 1414 height 126
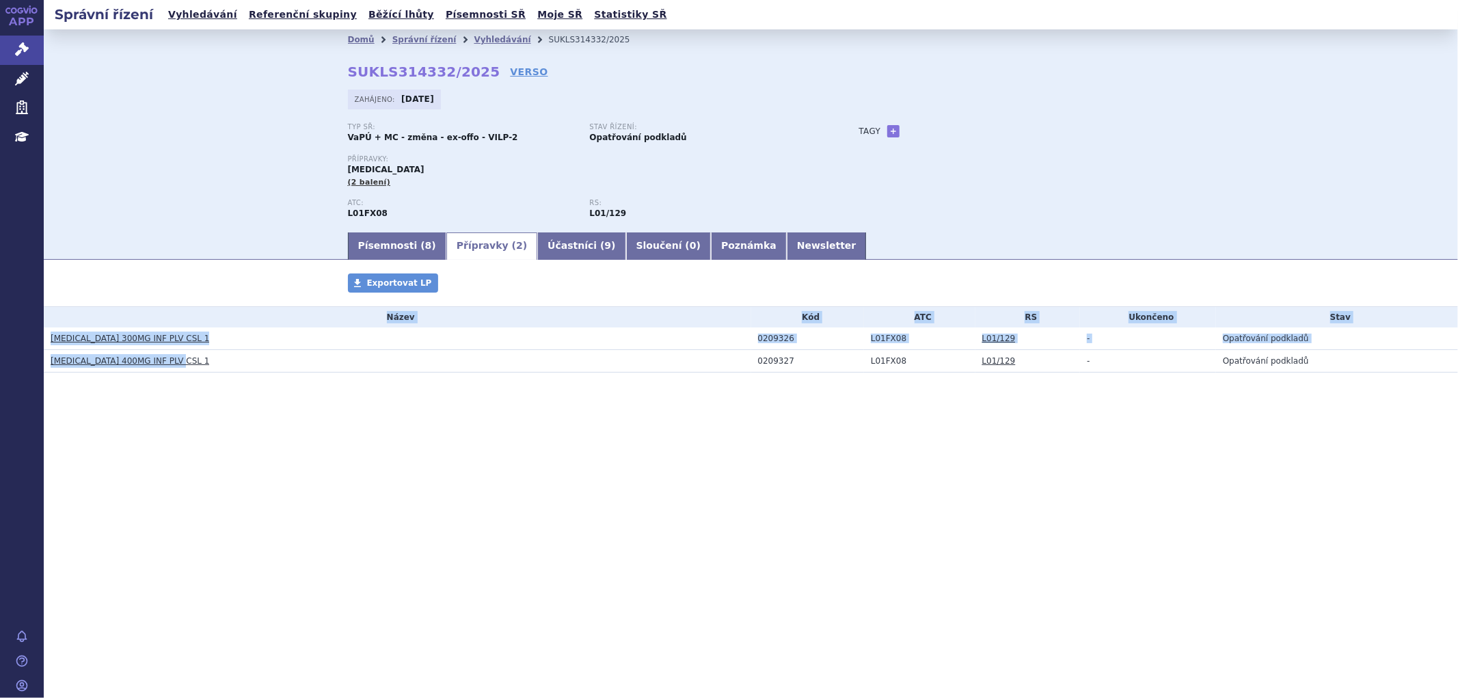
click at [179, 360] on h3 "EMPLICITI 400MG INF PLV CSL 1" at bounding box center [401, 361] width 701 height 14
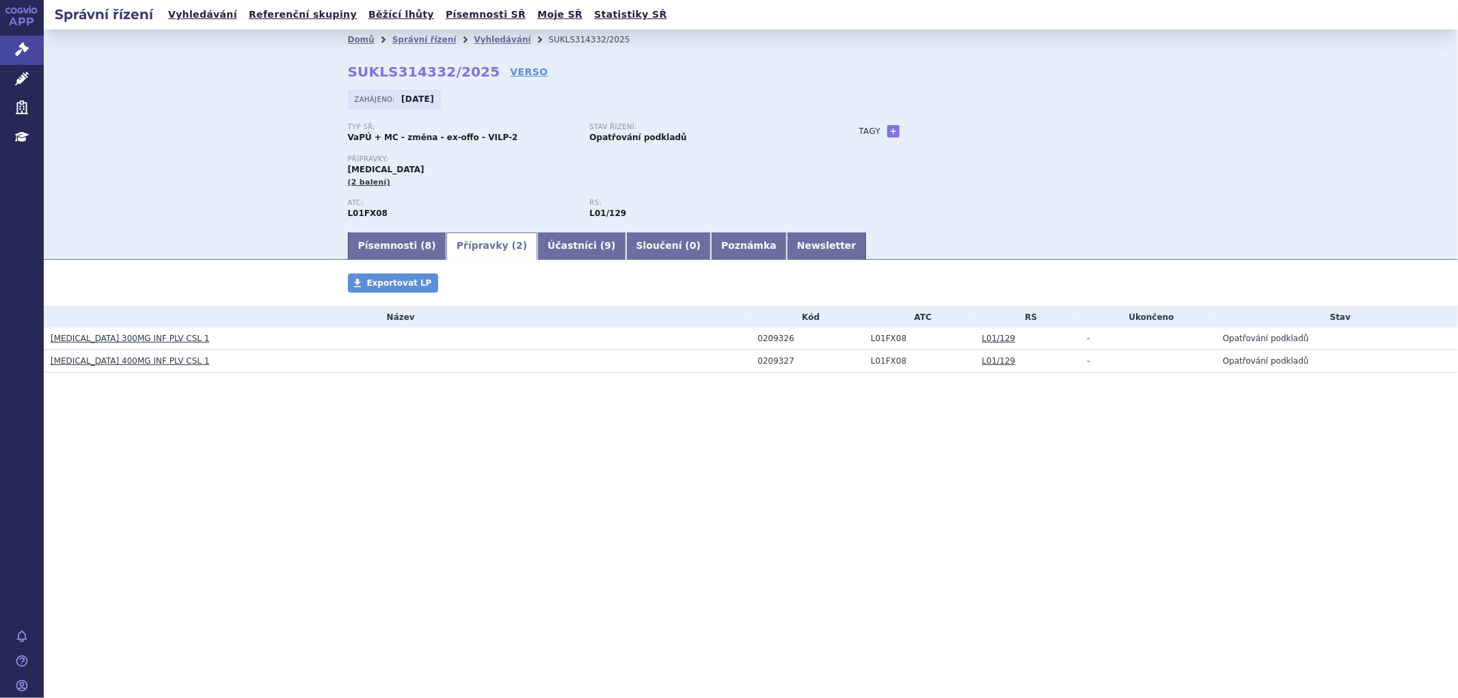
click at [200, 242] on div "Písemnosti ( 8 ) Přípravky ( 2 ) Účastníci ( 9 ) Sloučení ( 0 ) Poznámka Newsle…" at bounding box center [751, 244] width 1414 height 29
drag, startPoint x: 174, startPoint y: 366, endPoint x: 90, endPoint y: 369, distance: 84.8
click at [90, 368] on h3 "EMPLICITI 400MG INF PLV CSL 1" at bounding box center [401, 361] width 701 height 14
copy link "400MG INF PLV CSL 1"
click at [677, 340] on h3 "EMPLICITI 300MG INF PLV CSL 1" at bounding box center [401, 338] width 701 height 14
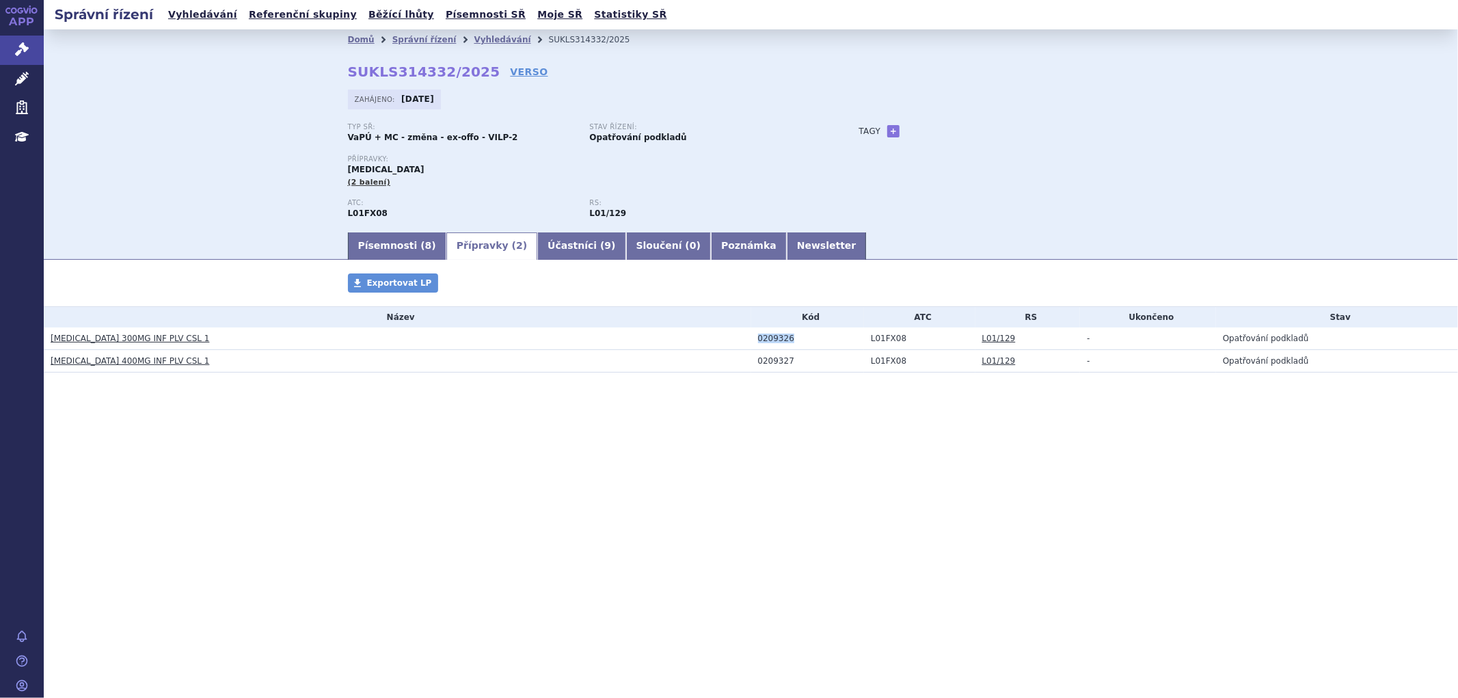
drag, startPoint x: 796, startPoint y: 338, endPoint x: 755, endPoint y: 342, distance: 40.5
click at [755, 342] on td "0209326" at bounding box center [807, 338] width 113 height 23
copy div "0209326"
click at [798, 343] on div "0209326" at bounding box center [811, 339] width 106 height 10
drag, startPoint x: 789, startPoint y: 364, endPoint x: 755, endPoint y: 366, distance: 34.9
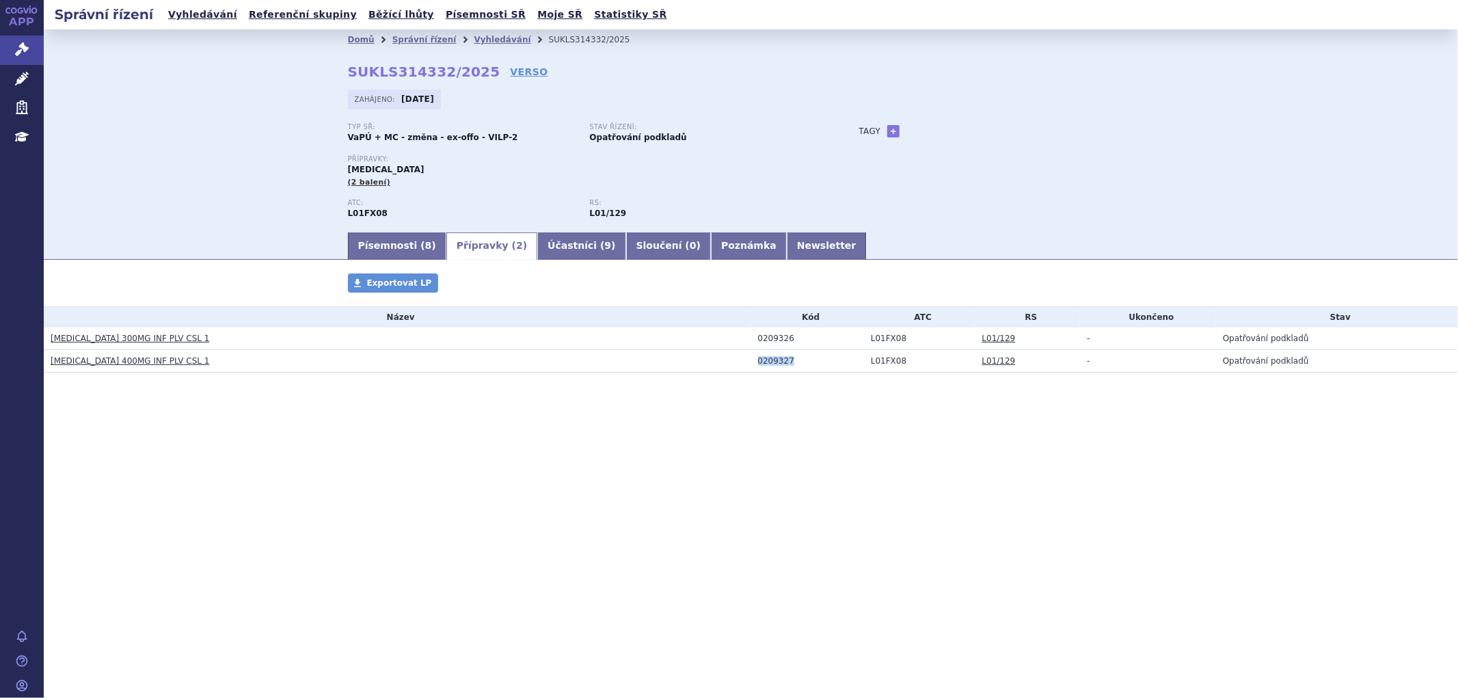
click at [755, 366] on td "0209327" at bounding box center [807, 361] width 113 height 23
copy div "0209327"
click at [489, 38] on link "Vyhledávání" at bounding box center [502, 40] width 57 height 10
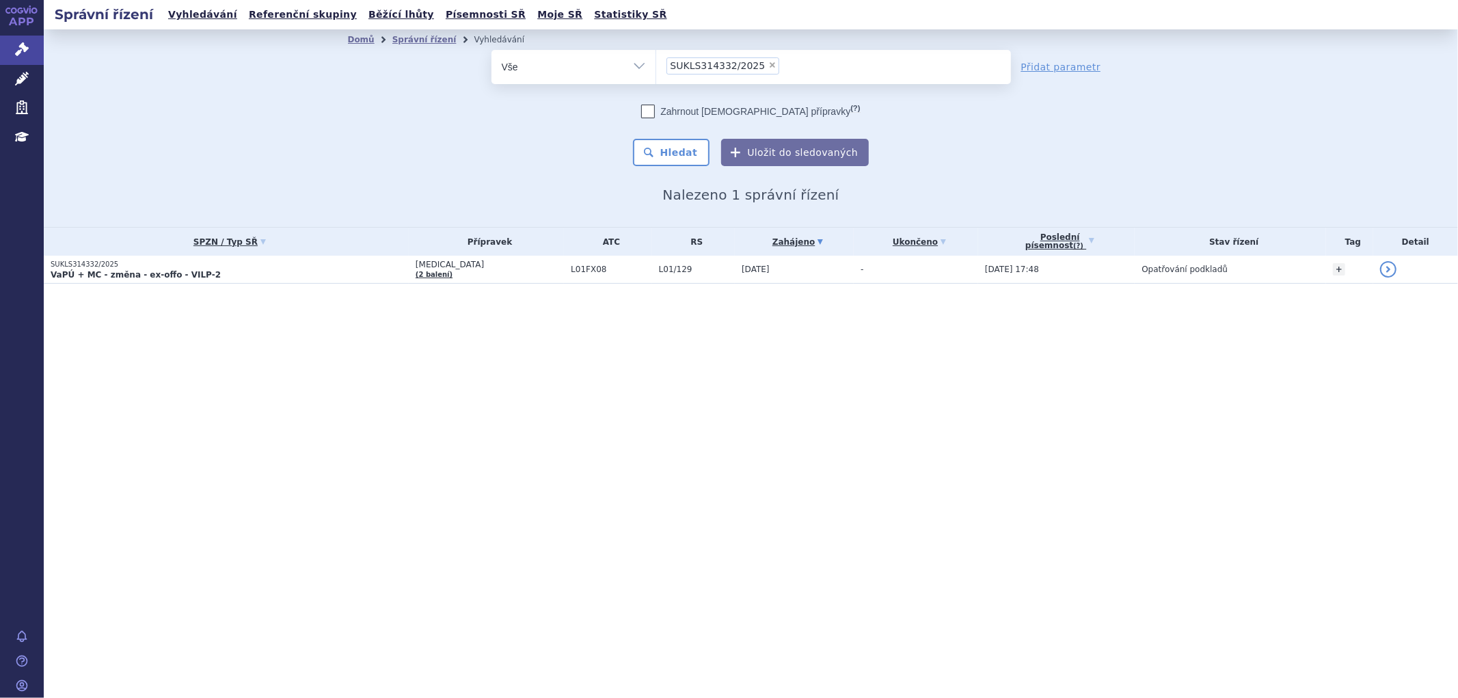
click at [768, 64] on span "×" at bounding box center [772, 65] width 8 height 8
click at [656, 64] on select "SUKLS314332/2025" at bounding box center [655, 66] width 1 height 34
select select
type input "SUKLS331622/2025"
select select "SUKLS331622/2025"
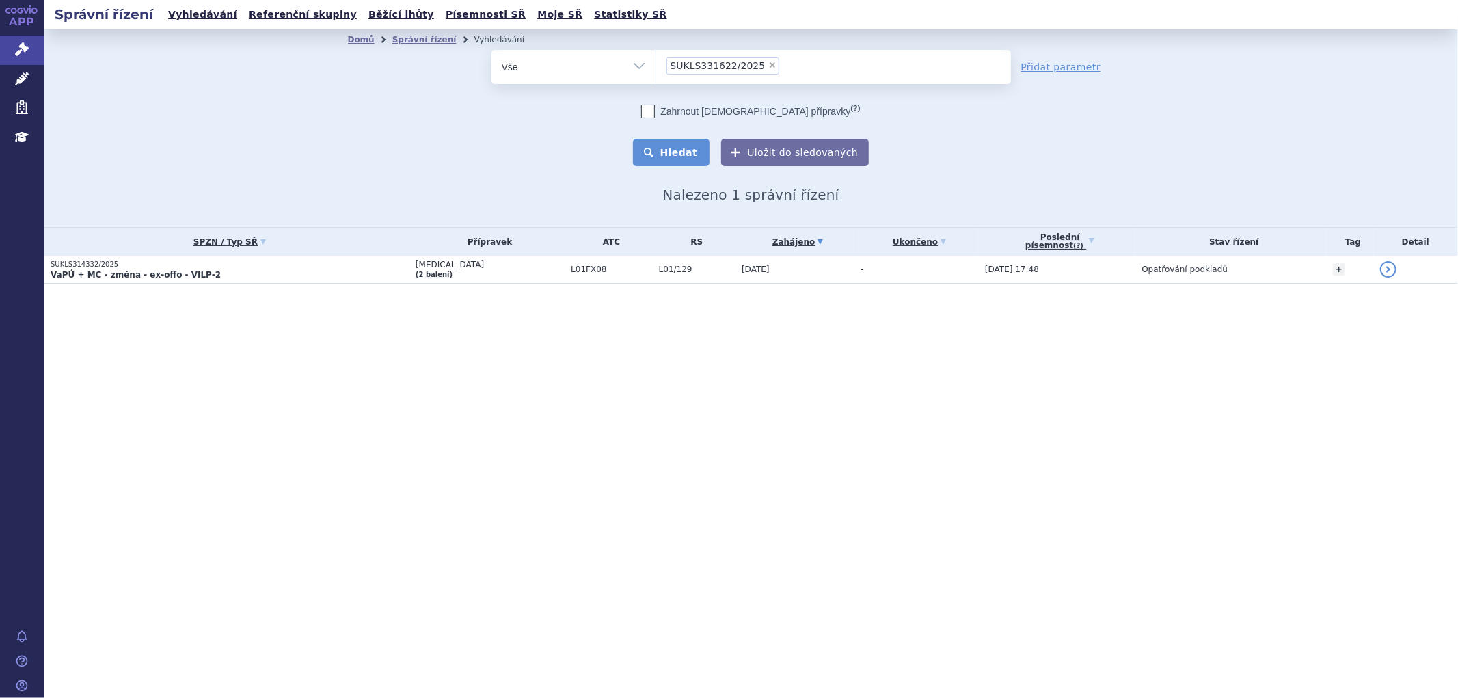
click at [686, 141] on button "Hledat" at bounding box center [671, 152] width 77 height 27
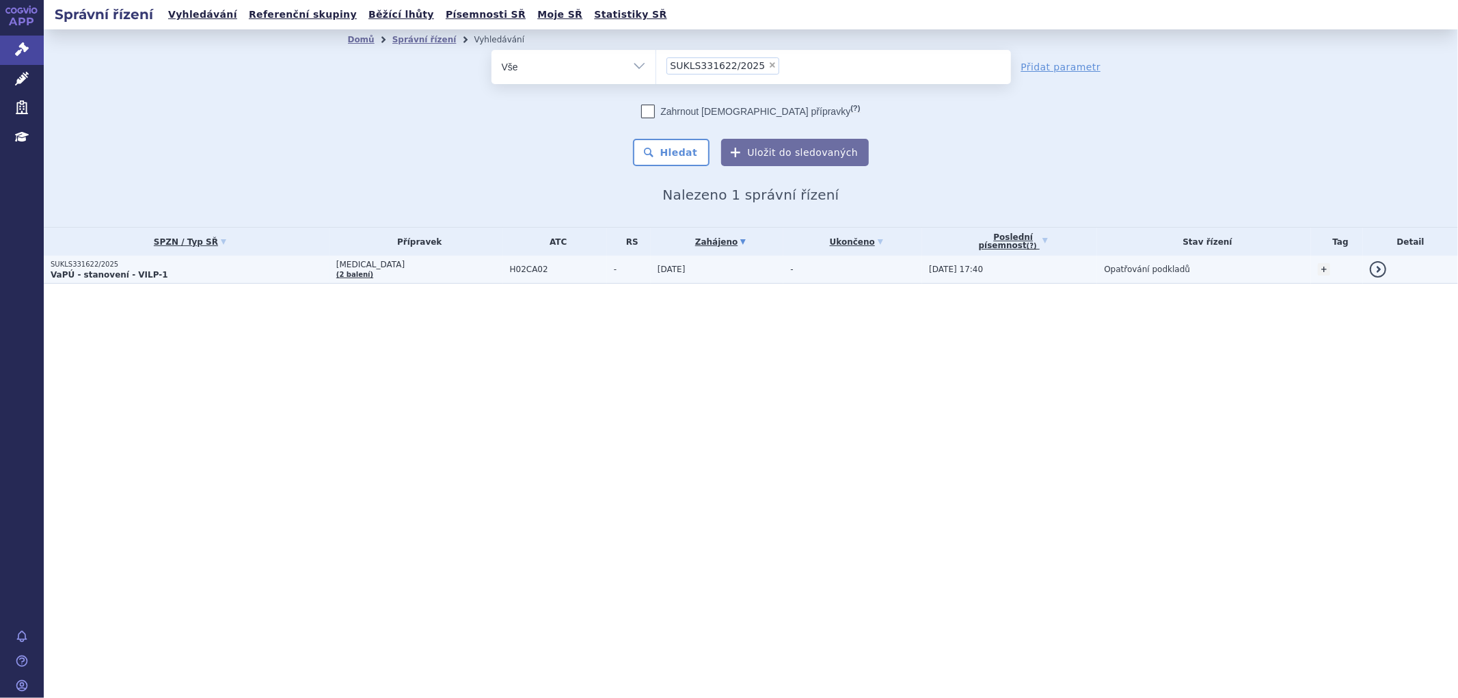
click at [551, 277] on td "H02CA02" at bounding box center [555, 270] width 104 height 28
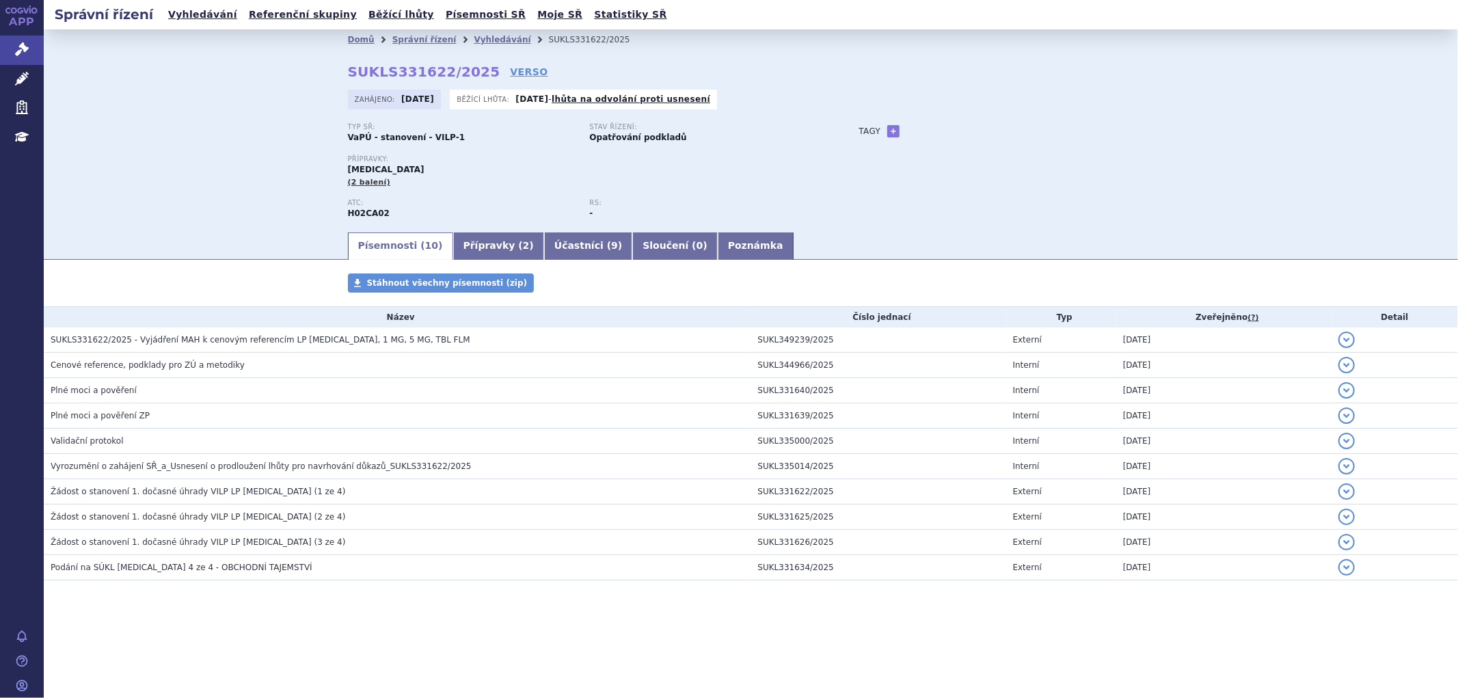
click at [473, 240] on link "Přípravky ( 2 )" at bounding box center [498, 245] width 91 height 27
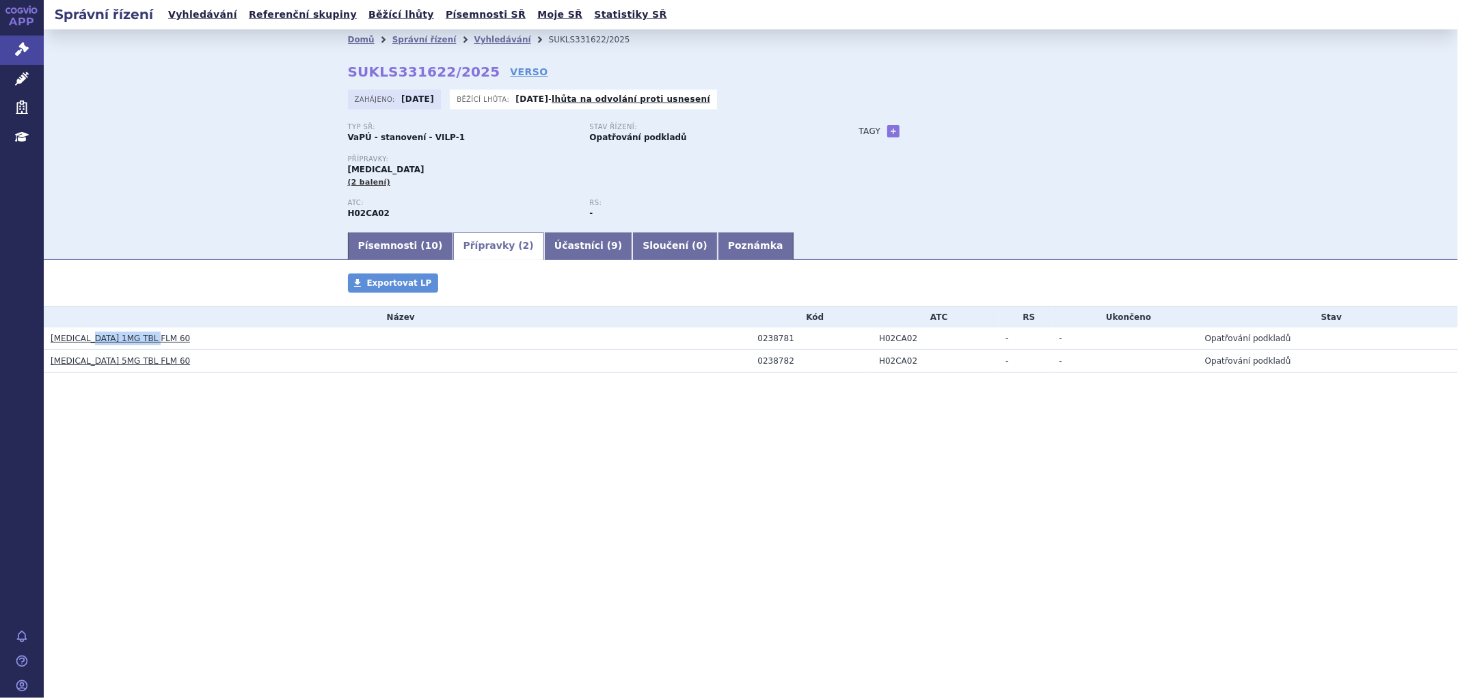
drag, startPoint x: 158, startPoint y: 342, endPoint x: 86, endPoint y: 340, distance: 71.8
click at [86, 340] on h3 "ISTURISA 1MG TBL FLM 60" at bounding box center [401, 338] width 701 height 14
copy link "1MG TBL FLM 60"
drag, startPoint x: 150, startPoint y: 362, endPoint x: 86, endPoint y: 371, distance: 64.9
click at [86, 371] on td "ISTURISA 5MG TBL FLM 60" at bounding box center [397, 361] width 707 height 23
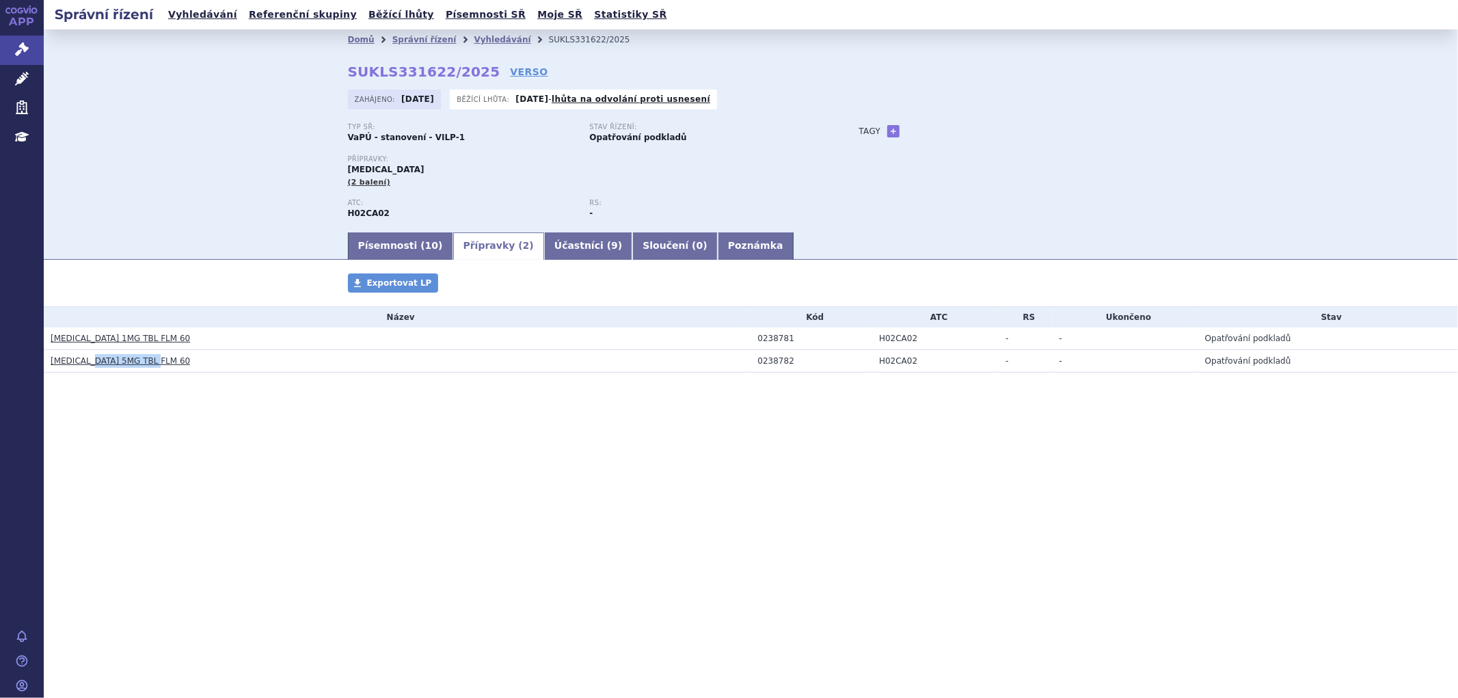
copy link "5MG TBL FLM 60"
drag, startPoint x: 791, startPoint y: 345, endPoint x: 755, endPoint y: 342, distance: 37.0
click at [755, 342] on td "0238781" at bounding box center [812, 338] width 122 height 23
copy div "0238781"
drag, startPoint x: 789, startPoint y: 366, endPoint x: 749, endPoint y: 366, distance: 39.6
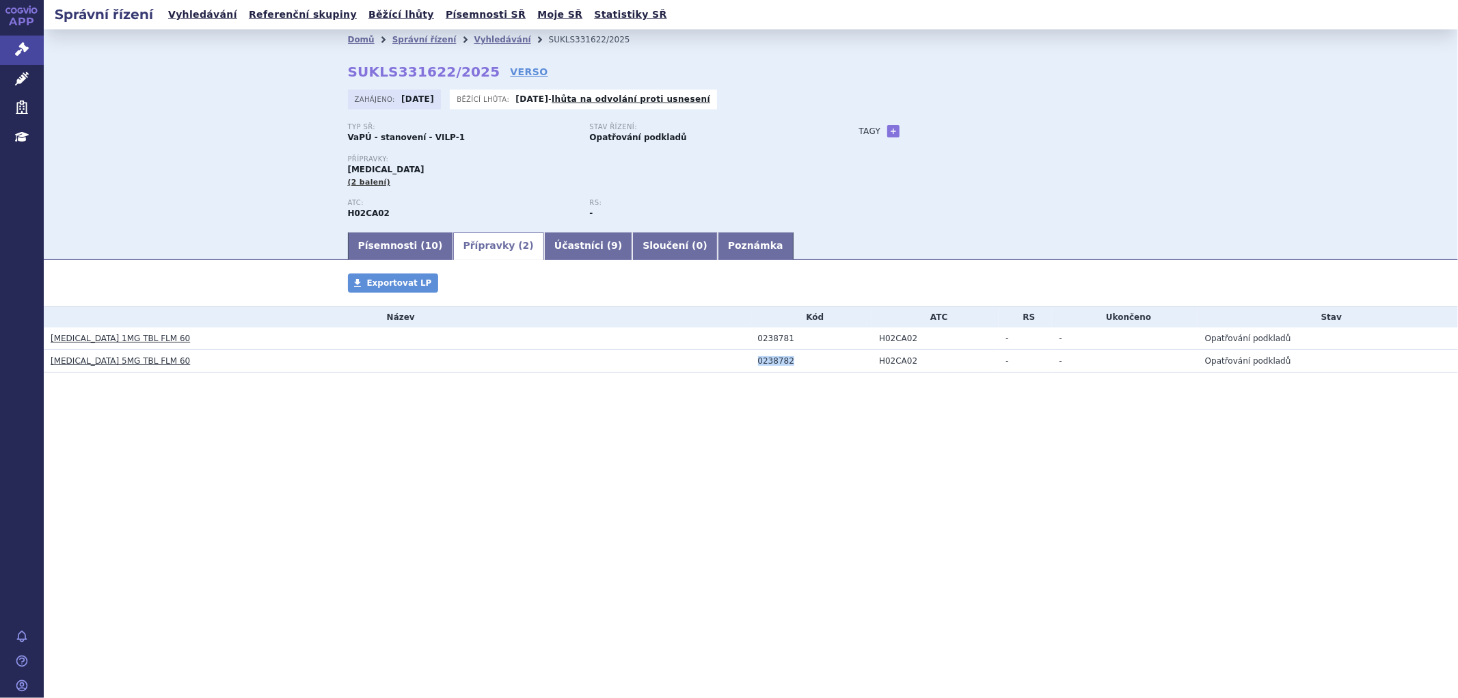
click at [749, 366] on tr "ISTURISA 5MG TBL FLM 60 0238782 H02CA02 - - Opatřování podkladů" at bounding box center [751, 361] width 1414 height 23
copy tr "0238782"
click at [484, 38] on link "Vyhledávání" at bounding box center [502, 40] width 57 height 10
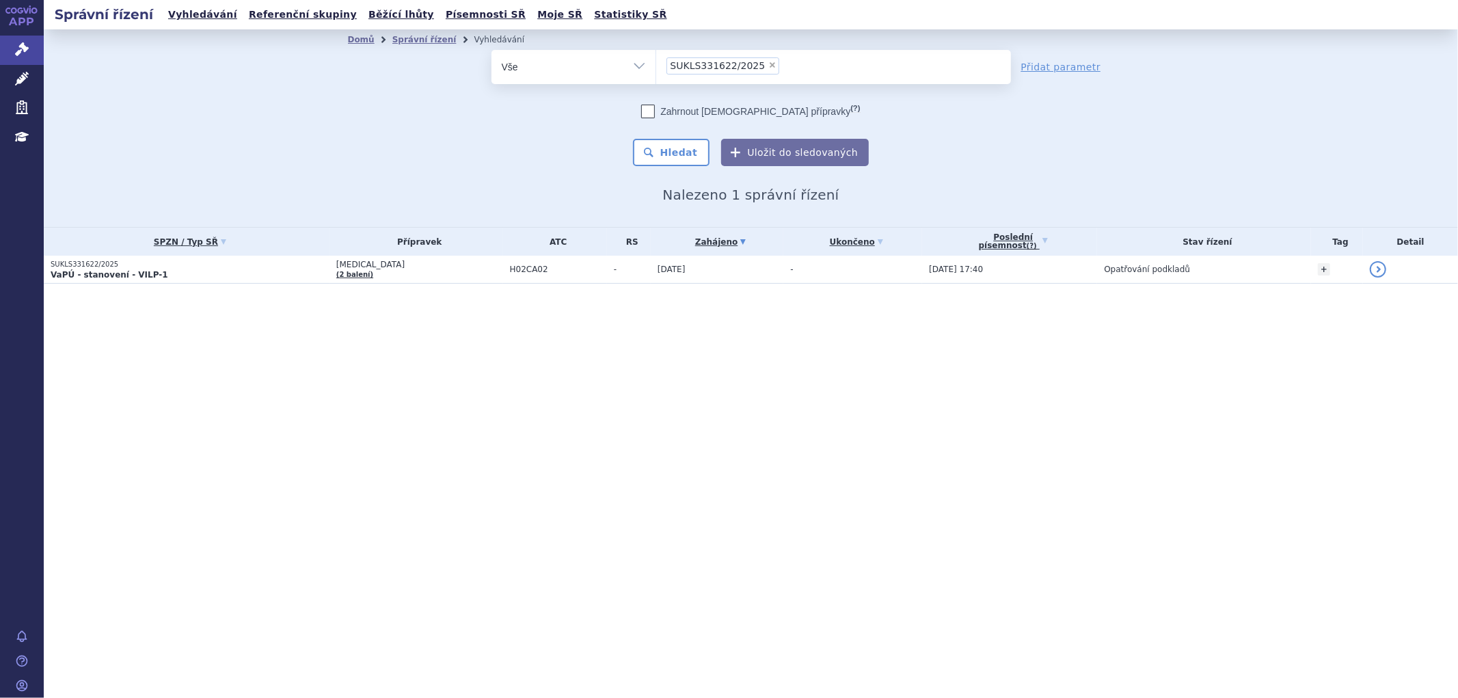
click at [750, 65] on span "SUKLS331622/2025" at bounding box center [717, 66] width 95 height 10
click at [656, 65] on select "SUKLS331622/2025" at bounding box center [655, 66] width 1 height 34
click at [768, 62] on span "×" at bounding box center [772, 65] width 8 height 8
click at [656, 62] on select "SUKLS331622/2025" at bounding box center [655, 66] width 1 height 34
select select
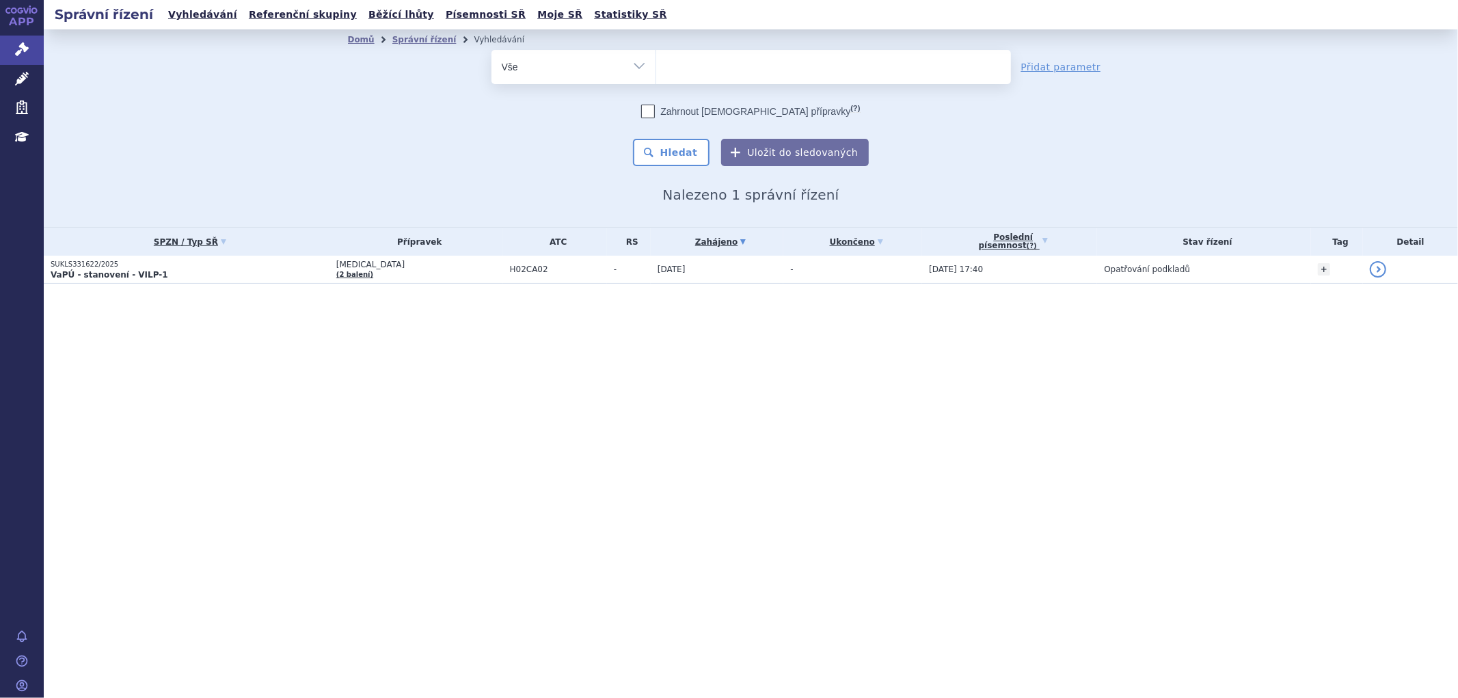
type input "SUKLS344696/2025"
select select "SUKLS344696/2025"
click at [689, 150] on button "Hledat" at bounding box center [671, 152] width 77 height 27
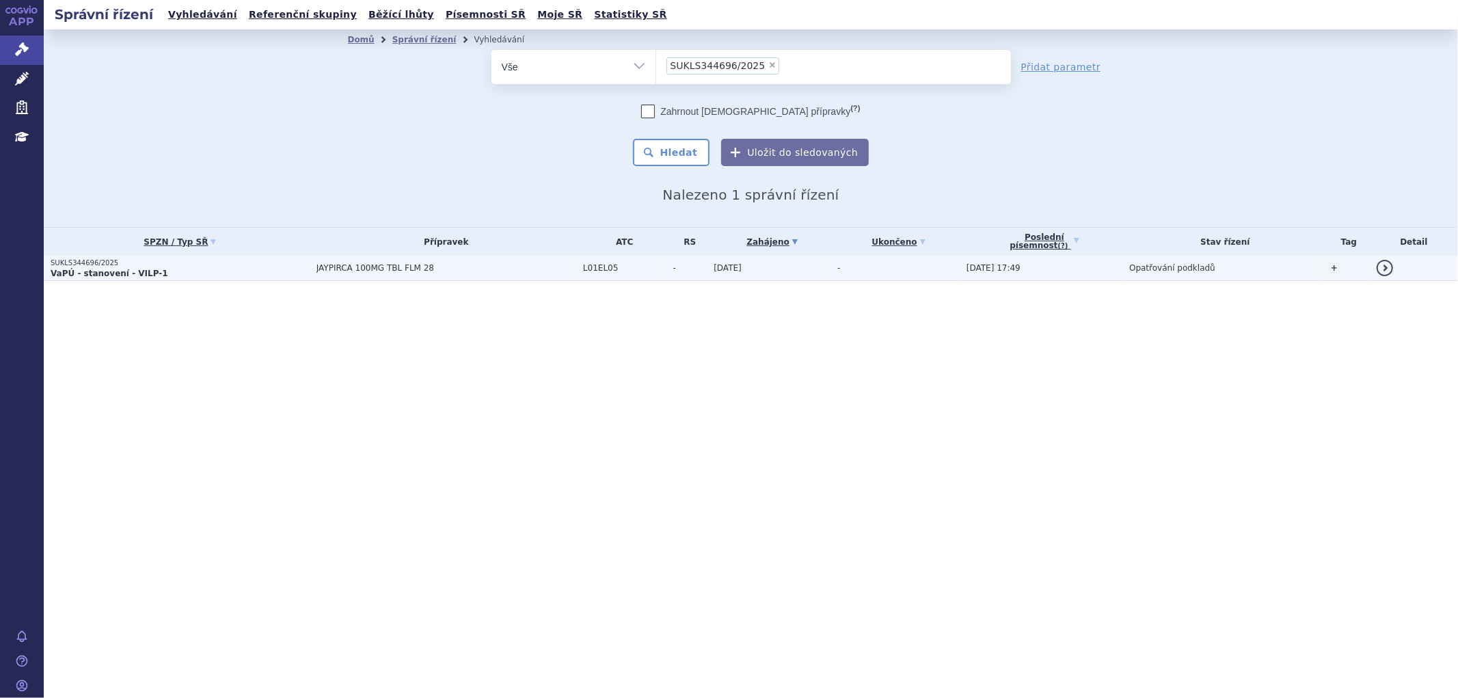
click at [243, 269] on p "VaPÚ - stanovení - VILP-1" at bounding box center [180, 273] width 259 height 11
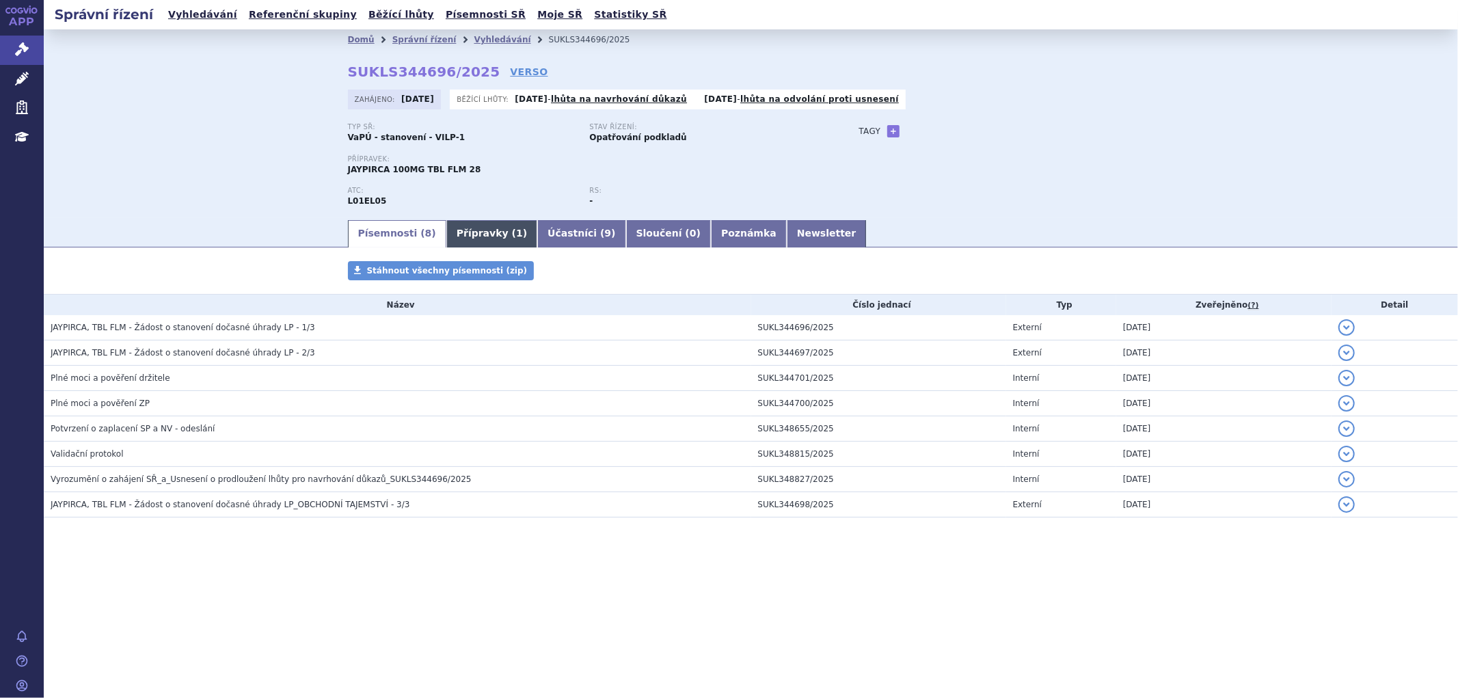
click at [476, 235] on link "Přípravky ( 1 )" at bounding box center [491, 233] width 91 height 27
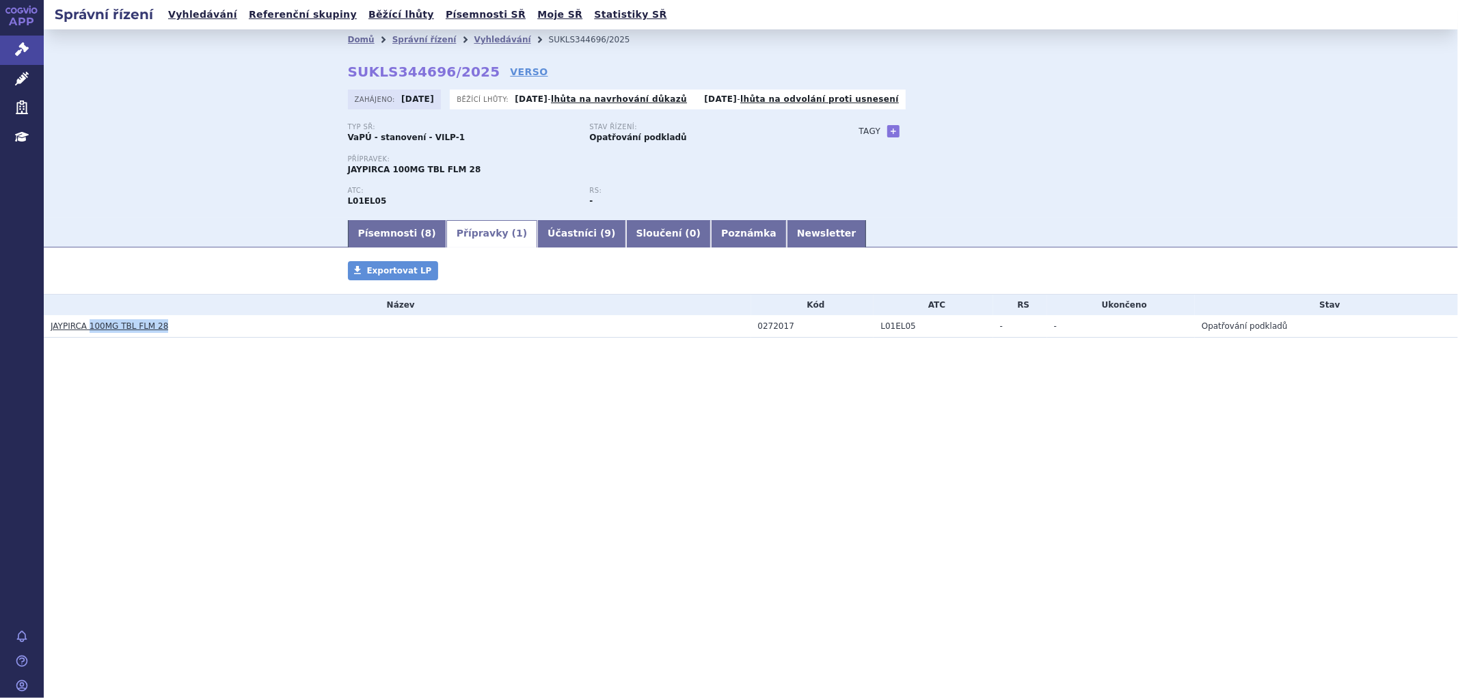
drag, startPoint x: 176, startPoint y: 328, endPoint x: 89, endPoint y: 326, distance: 86.8
click at [89, 326] on h3 "JAYPIRCA 100MG TBL FLM 28" at bounding box center [401, 326] width 701 height 14
copy link "100MG TBL FLM 28"
drag, startPoint x: 797, startPoint y: 330, endPoint x: 753, endPoint y: 330, distance: 44.4
click at [753, 330] on td "0272017" at bounding box center [812, 326] width 123 height 23
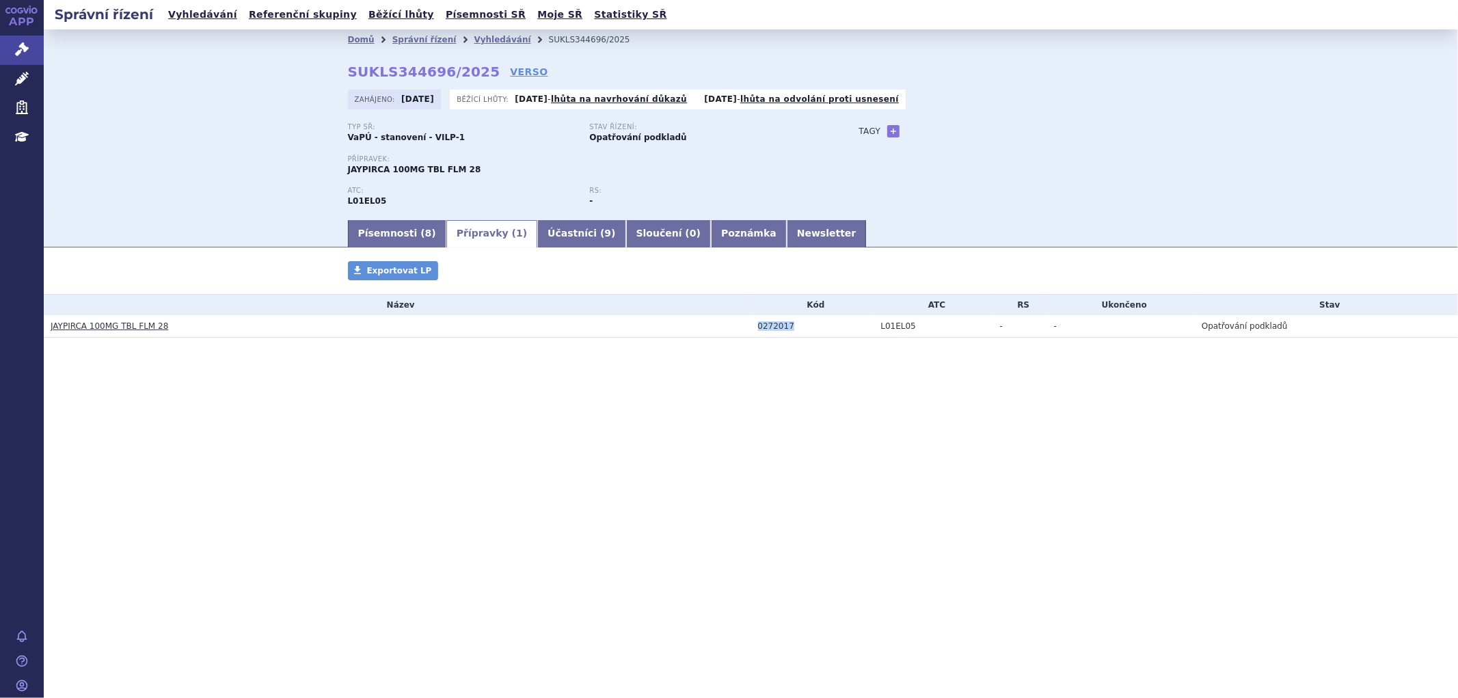
copy div "0272017"
click at [499, 39] on link "Vyhledávání" at bounding box center [502, 40] width 57 height 10
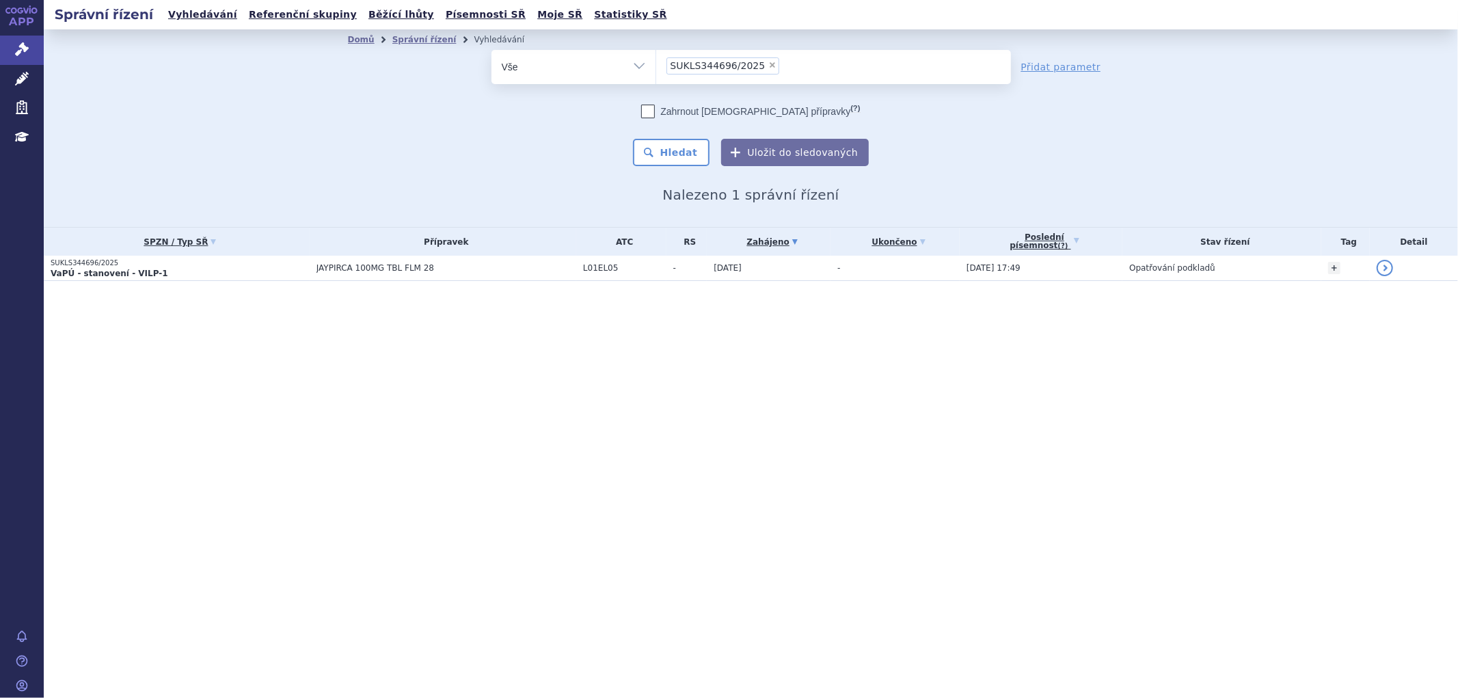
click at [768, 64] on span "×" at bounding box center [772, 65] width 8 height 8
click at [656, 64] on select "SUKLS344696/2025" at bounding box center [655, 66] width 1 height 34
select select
type input "SUKLS345234/2025"
select select "SUKLS345234/2025"
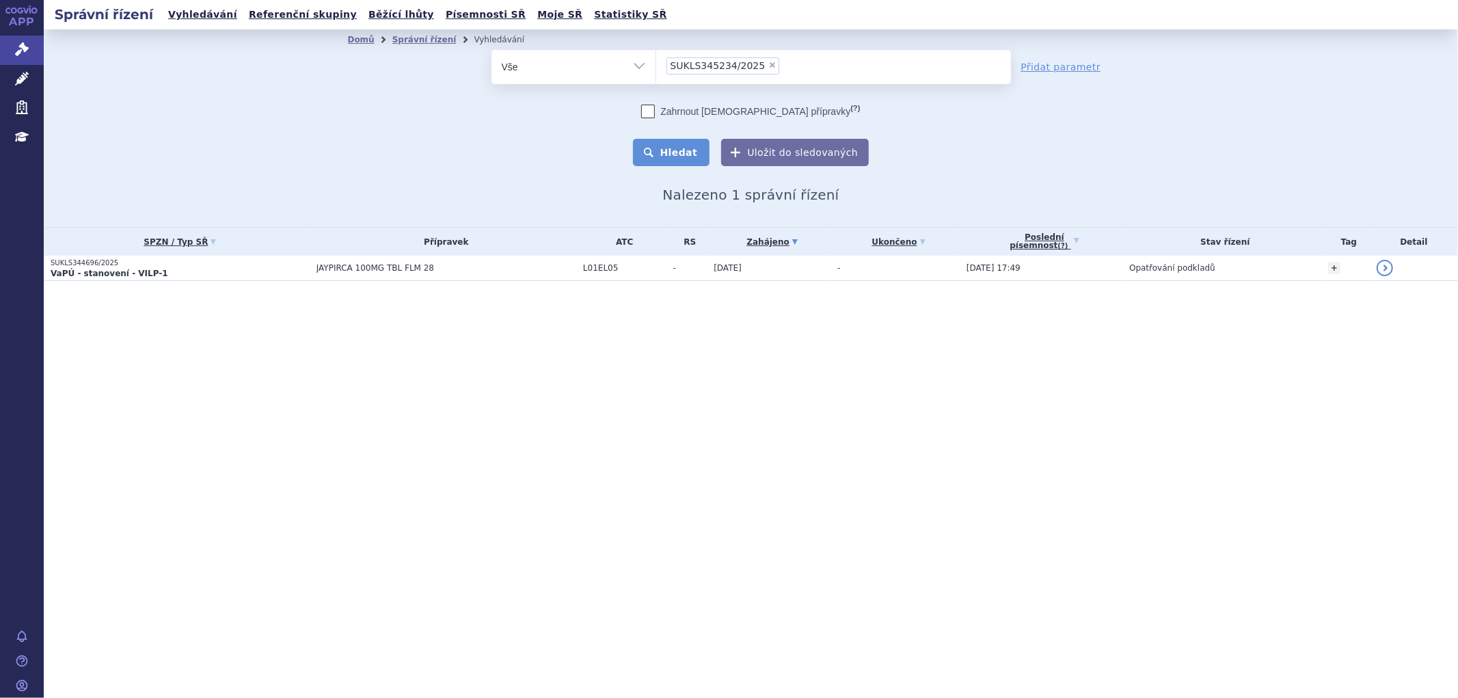
click at [680, 154] on button "Hledat" at bounding box center [671, 152] width 77 height 27
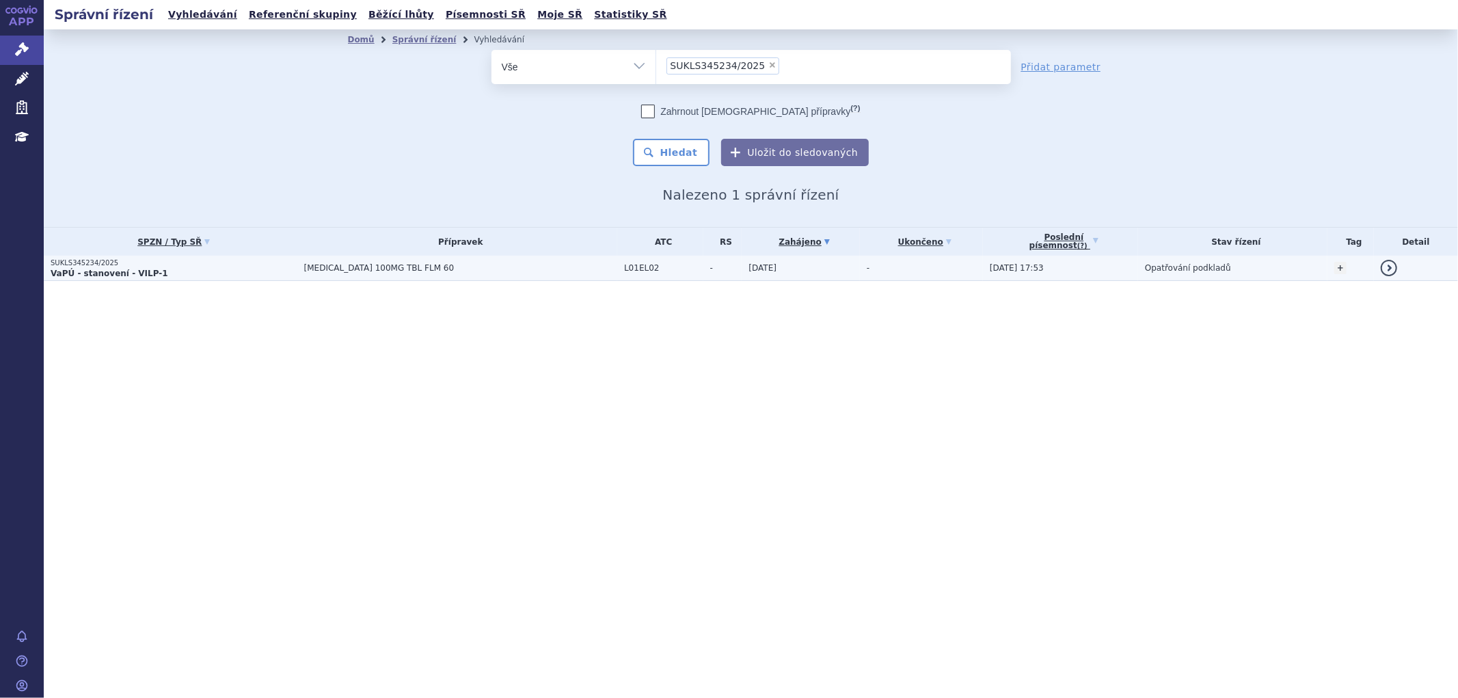
click at [518, 272] on td "[MEDICAL_DATA] 100MG TBL FLM 60" at bounding box center [457, 268] width 320 height 25
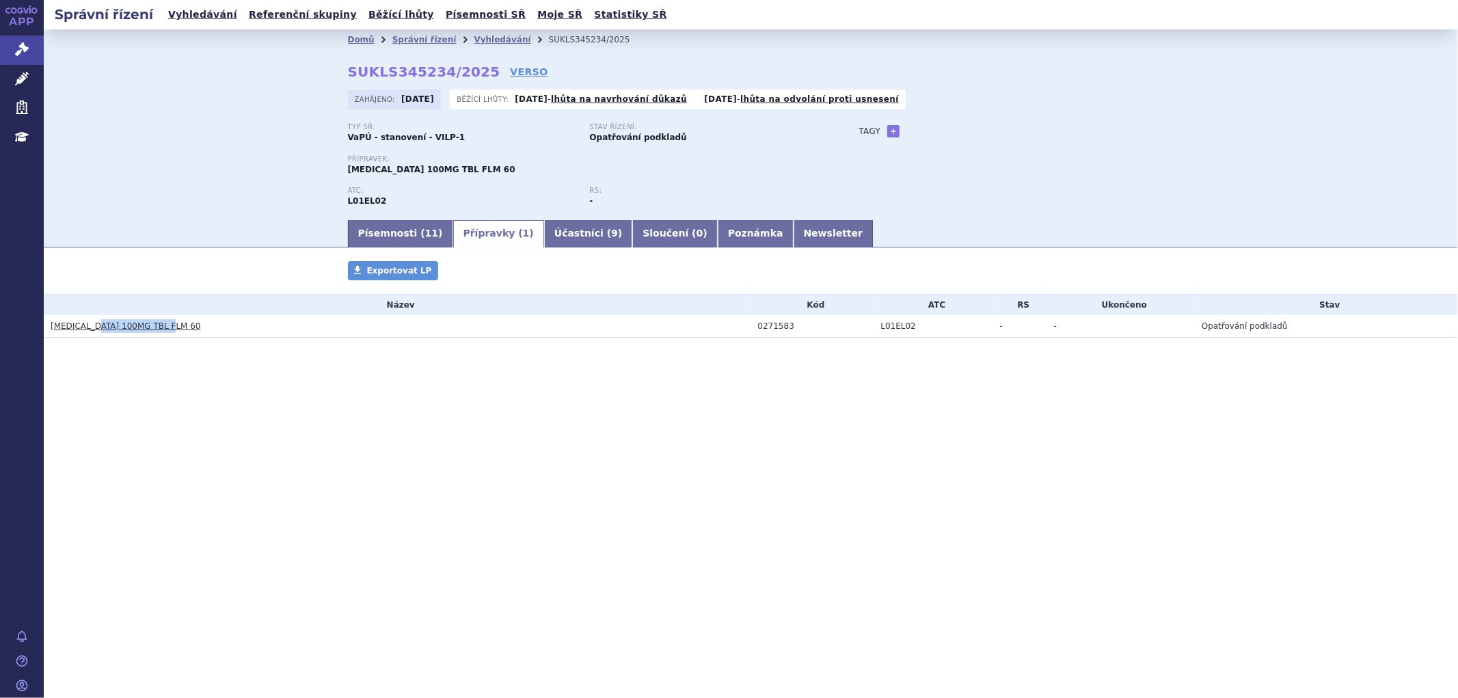
drag, startPoint x: 212, startPoint y: 331, endPoint x: 100, endPoint y: 329, distance: 112.1
click at [100, 329] on h3 "[MEDICAL_DATA] 100MG TBL FLM 60" at bounding box center [401, 326] width 701 height 14
copy link "100MG TBL FLM 60"
click at [793, 329] on div "0271583" at bounding box center [816, 326] width 116 height 10
drag, startPoint x: 791, startPoint y: 328, endPoint x: 754, endPoint y: 327, distance: 36.9
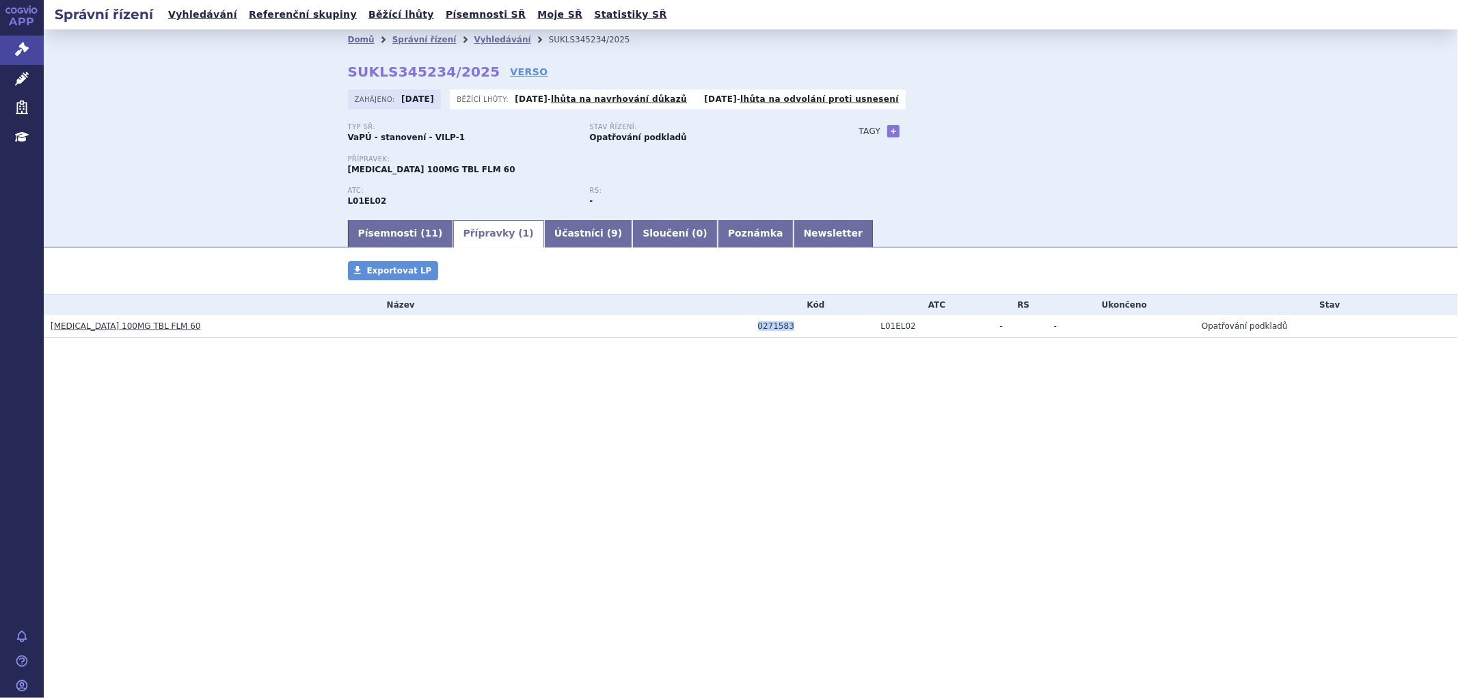
click at [754, 327] on td "0271583" at bounding box center [812, 326] width 123 height 23
copy div "0271583"
click at [492, 38] on link "Vyhledávání" at bounding box center [502, 40] width 57 height 10
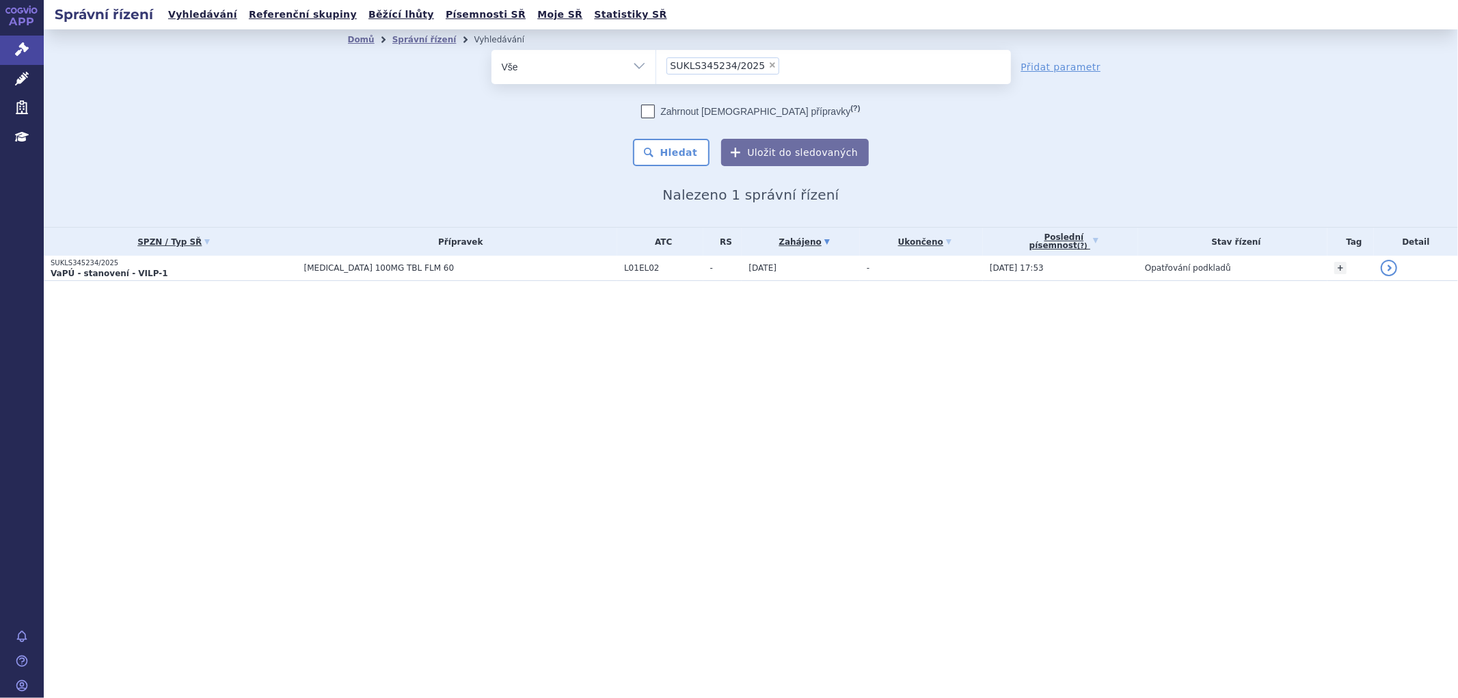
click at [768, 66] on span "×" at bounding box center [772, 65] width 8 height 8
click at [656, 66] on select "SUKLS345234/2025" at bounding box center [655, 66] width 1 height 34
select select
type input "SUKLS297023/2024"
select select "SUKLS297023/2024"
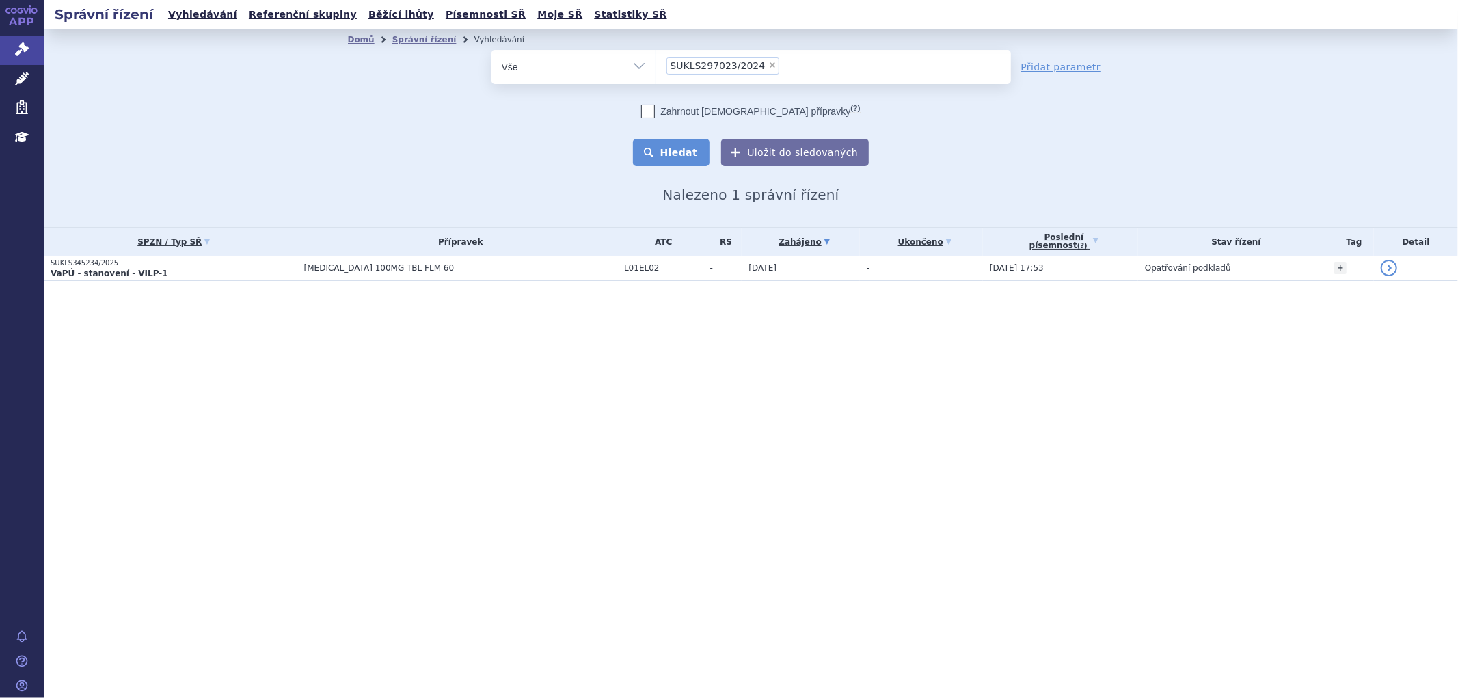
click at [701, 144] on button "Hledat" at bounding box center [671, 152] width 77 height 27
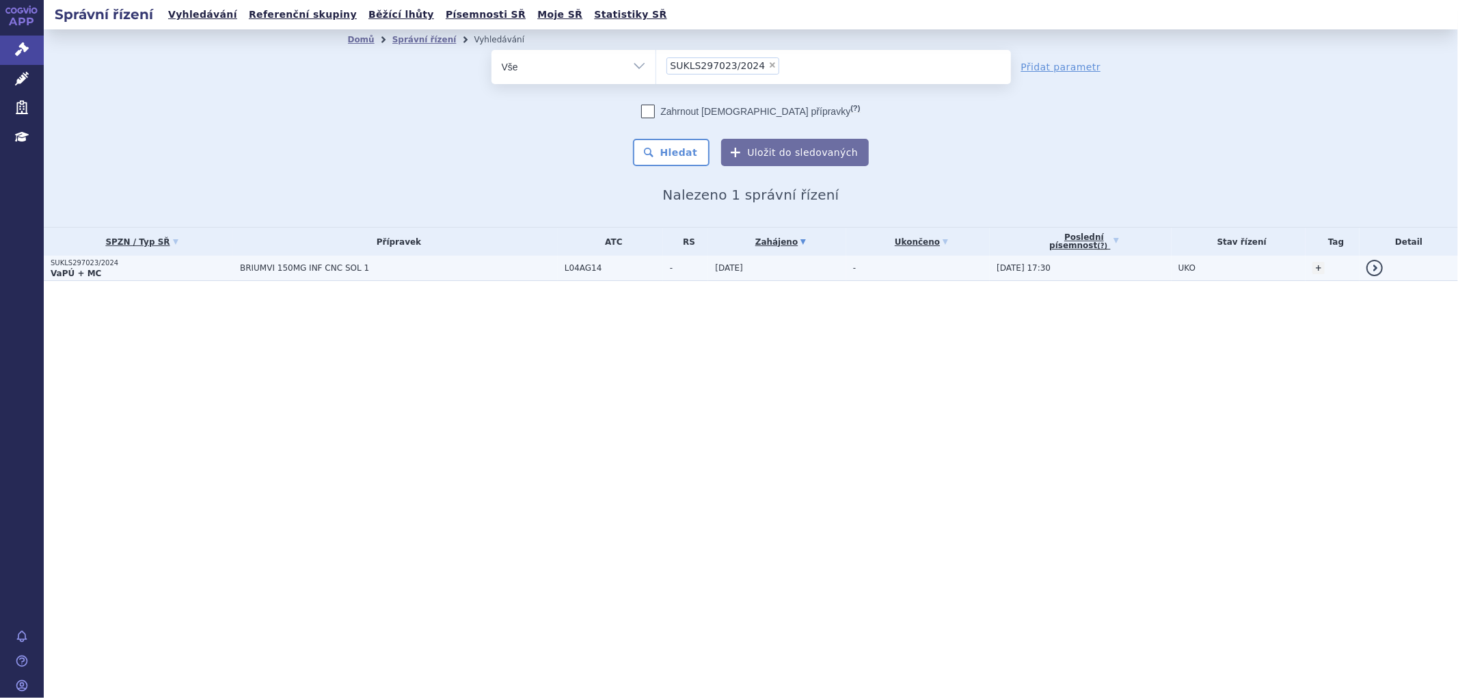
click at [469, 267] on span "BRIUMVI 150MG INF CNC SOL 1" at bounding box center [399, 268] width 318 height 10
